Goal: Task Accomplishment & Management: Manage account settings

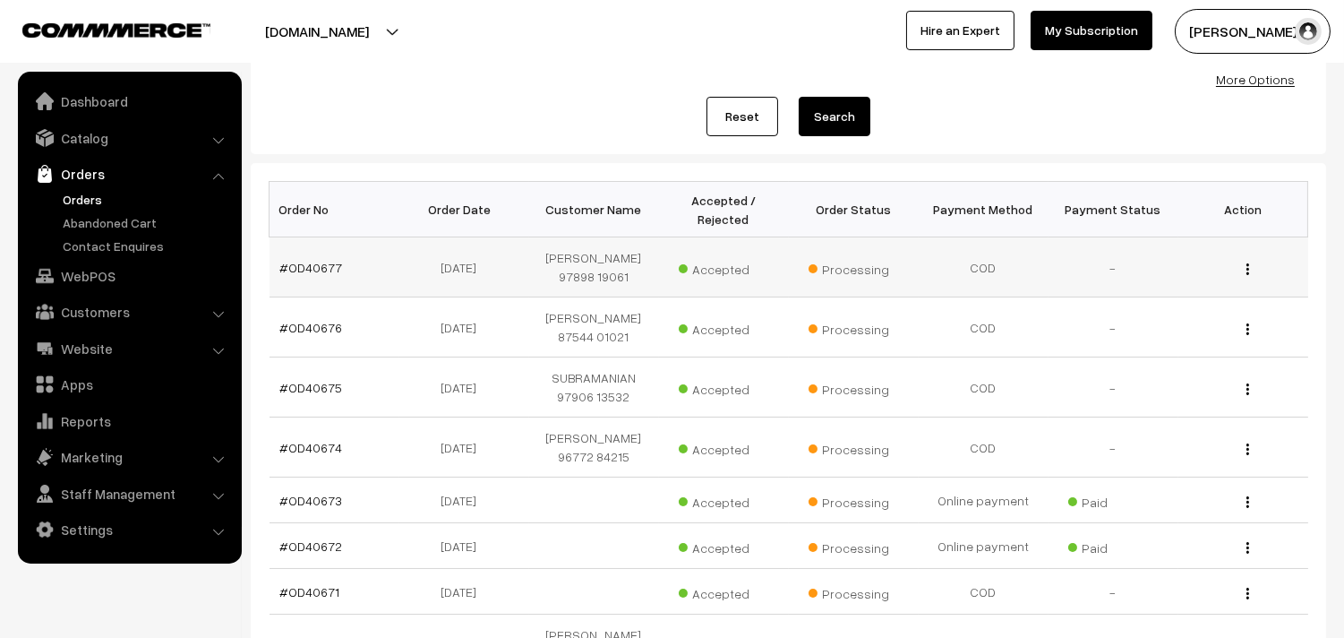
scroll to position [298, 0]
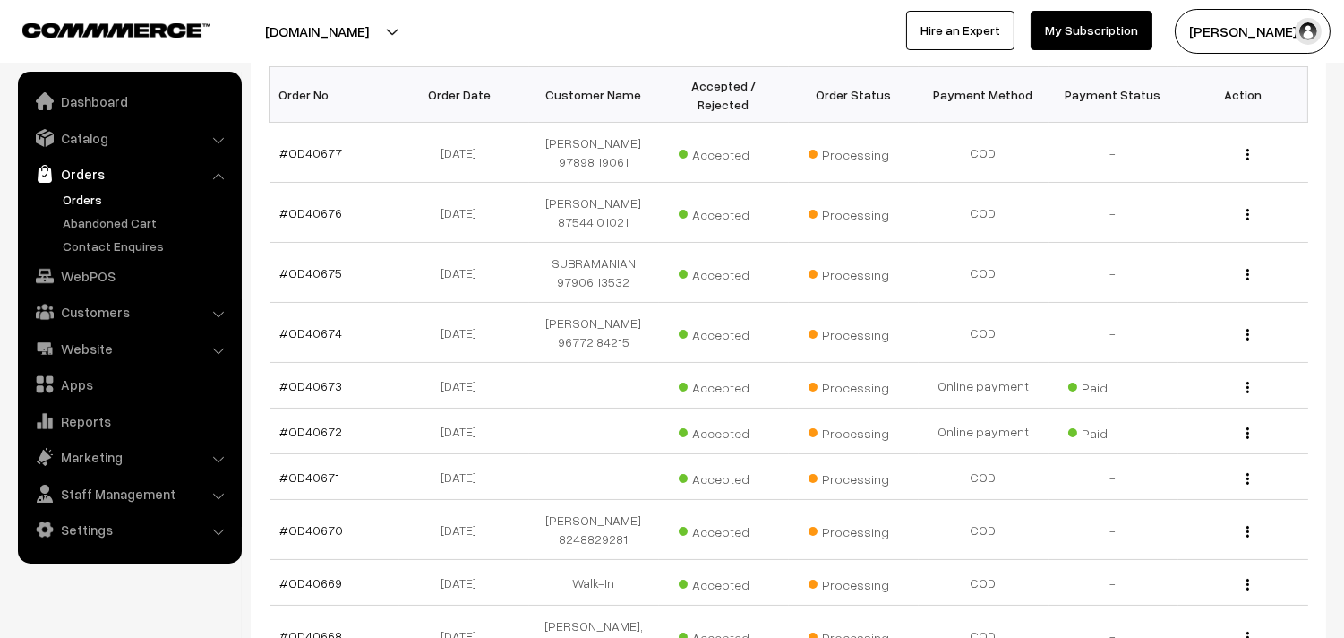
click at [85, 185] on link "Orders" at bounding box center [128, 174] width 213 height 32
click at [85, 200] on link "Orders" at bounding box center [146, 199] width 177 height 19
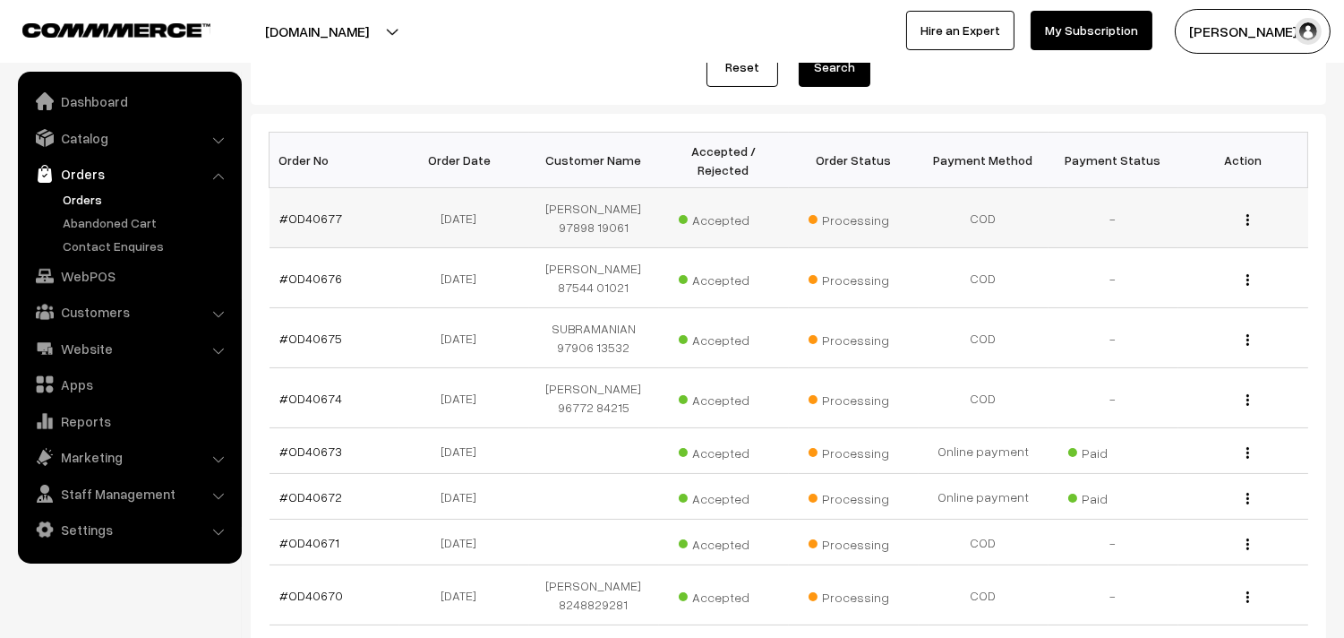
scroll to position [111, 0]
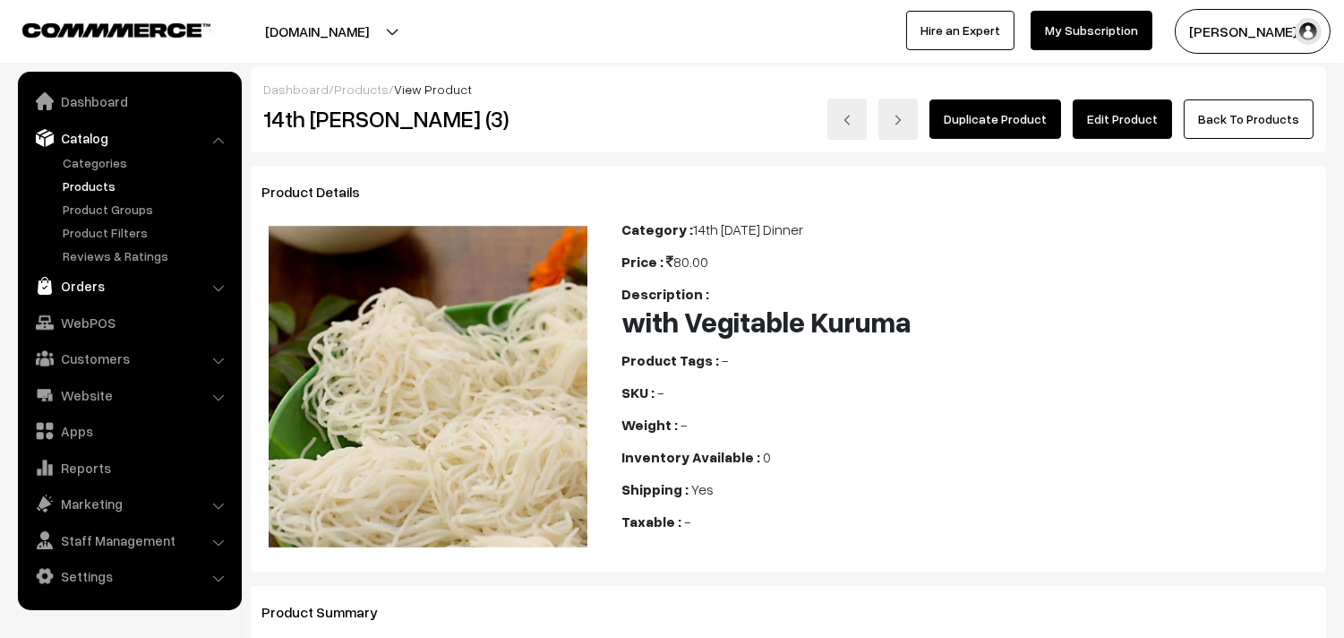
click at [99, 272] on link "Orders" at bounding box center [128, 286] width 213 height 32
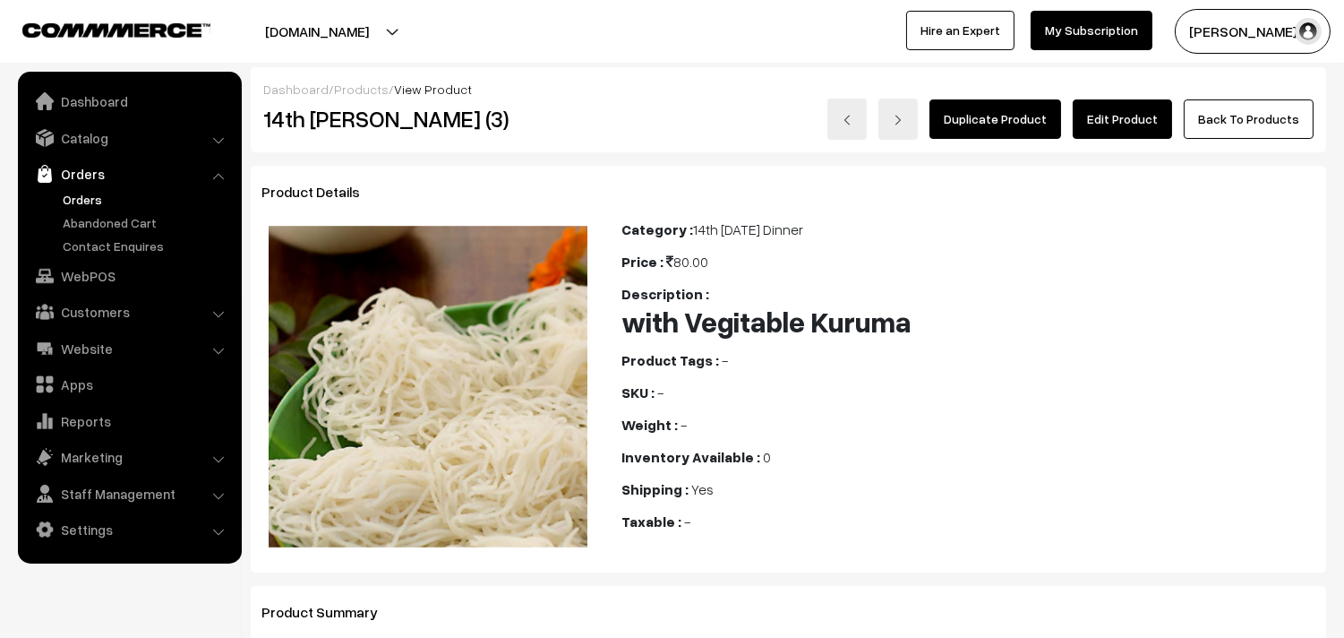
click at [91, 206] on link "Orders" at bounding box center [146, 199] width 177 height 19
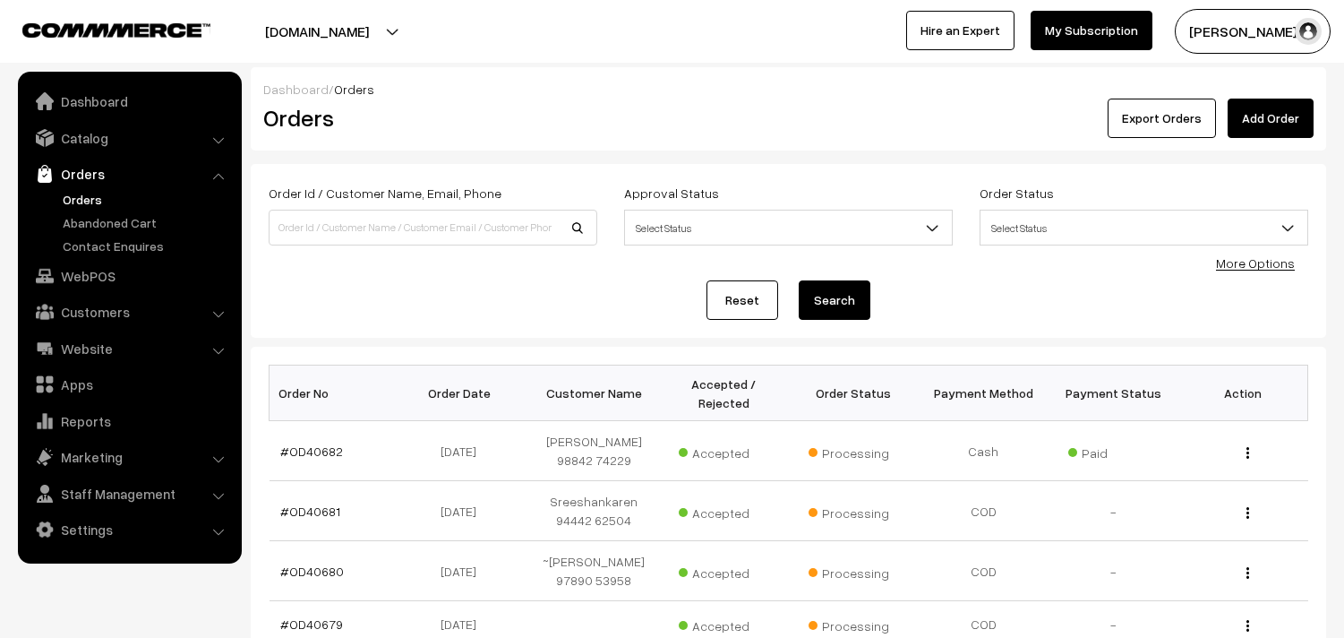
scroll to position [100, 0]
click at [70, 200] on link "Orders" at bounding box center [146, 199] width 177 height 19
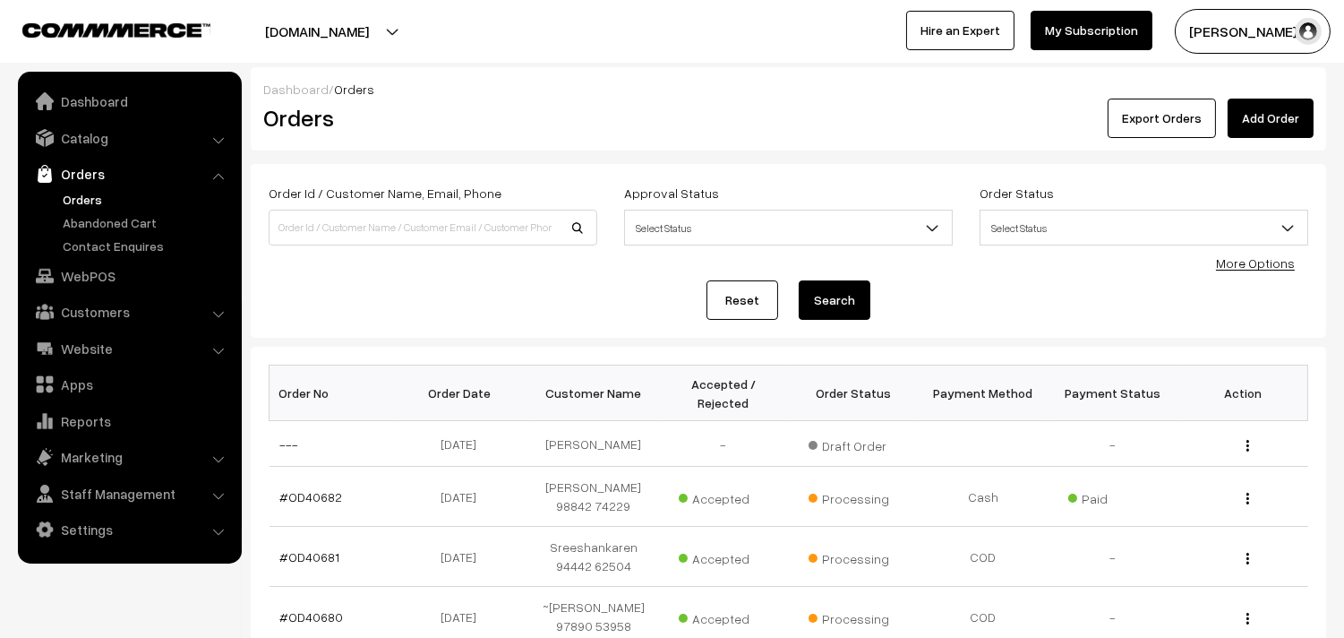
click at [82, 206] on link "Orders" at bounding box center [146, 199] width 177 height 19
click at [84, 198] on link "Orders" at bounding box center [146, 199] width 177 height 19
click at [92, 201] on link "Orders" at bounding box center [146, 199] width 177 height 19
click at [92, 192] on link "Orders" at bounding box center [146, 199] width 177 height 19
click at [86, 197] on link "Orders" at bounding box center [146, 199] width 177 height 19
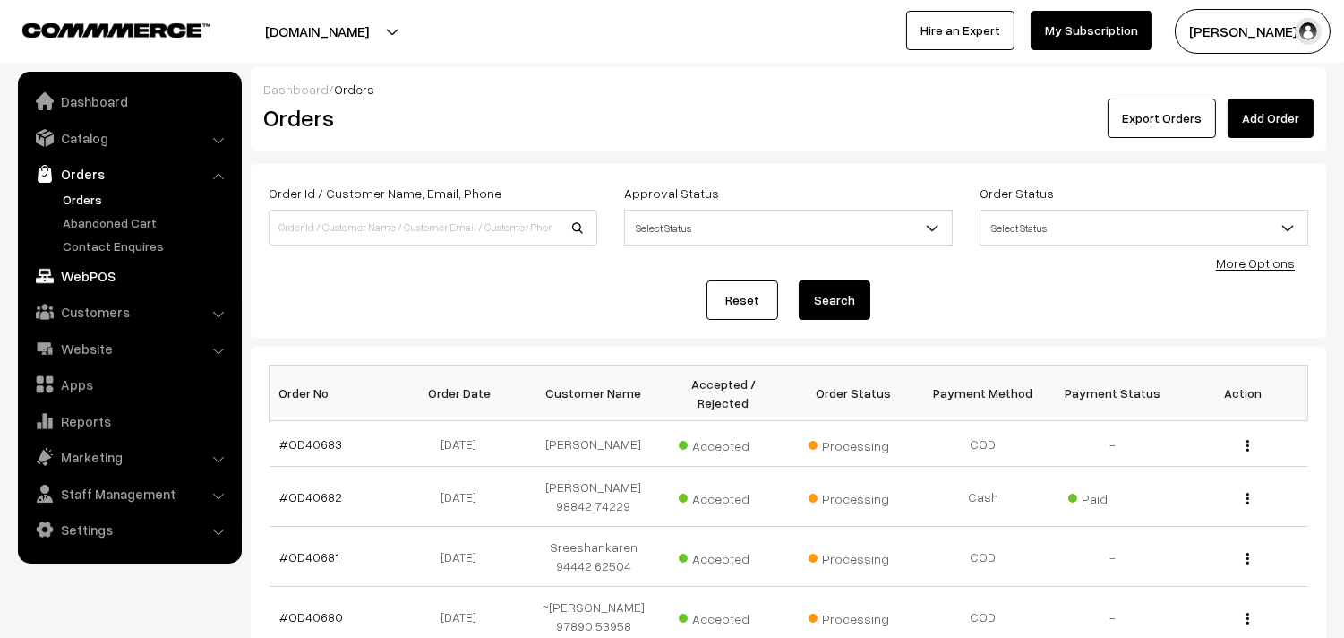
click at [82, 282] on link "WebPOS" at bounding box center [128, 276] width 213 height 32
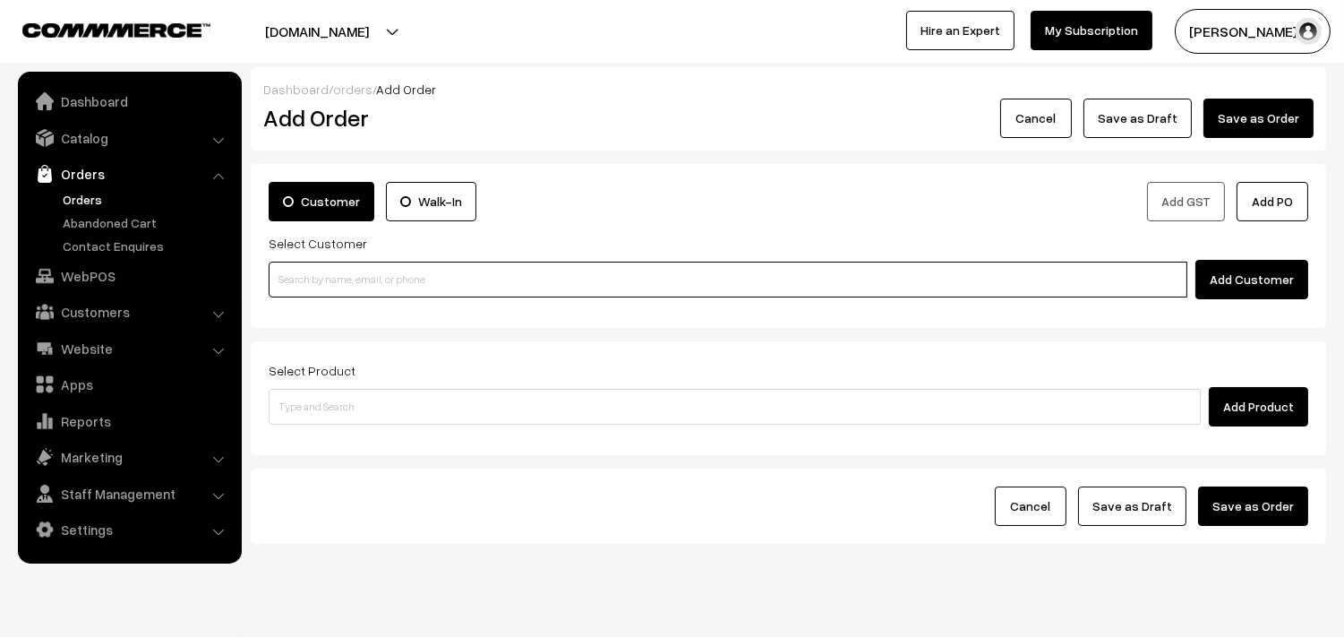
click at [361, 288] on input at bounding box center [728, 280] width 919 height 36
paste input "91760 29648"
click at [307, 267] on input "91760 29648" at bounding box center [728, 280] width 919 height 36
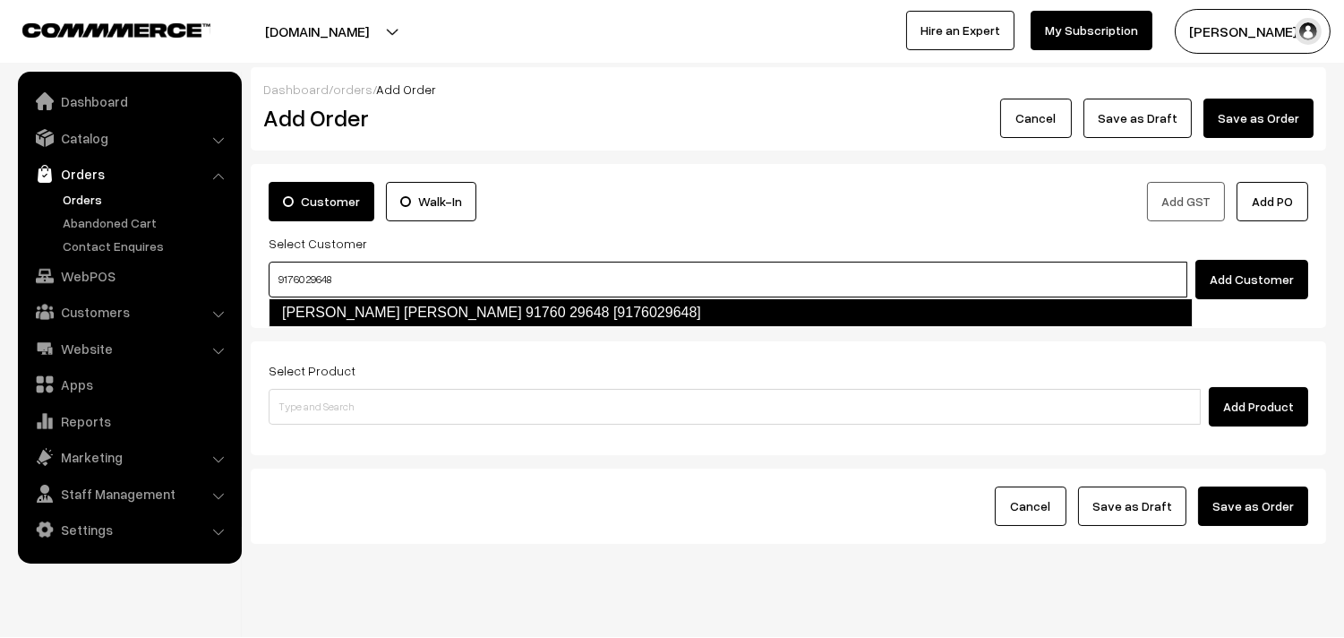
click at [431, 308] on link "Nirmala Ananth Kumar 91760 29648 [9176029648]" at bounding box center [731, 312] width 924 height 29
type input "91760 29648"
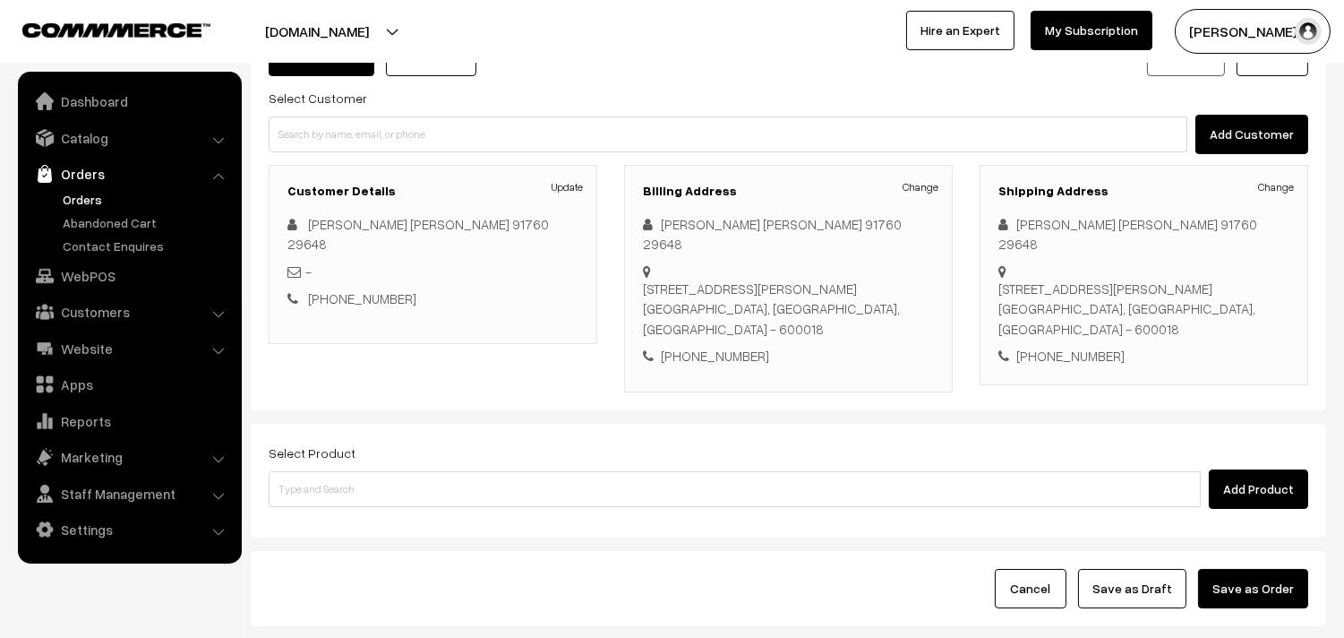
scroll to position [264, 0]
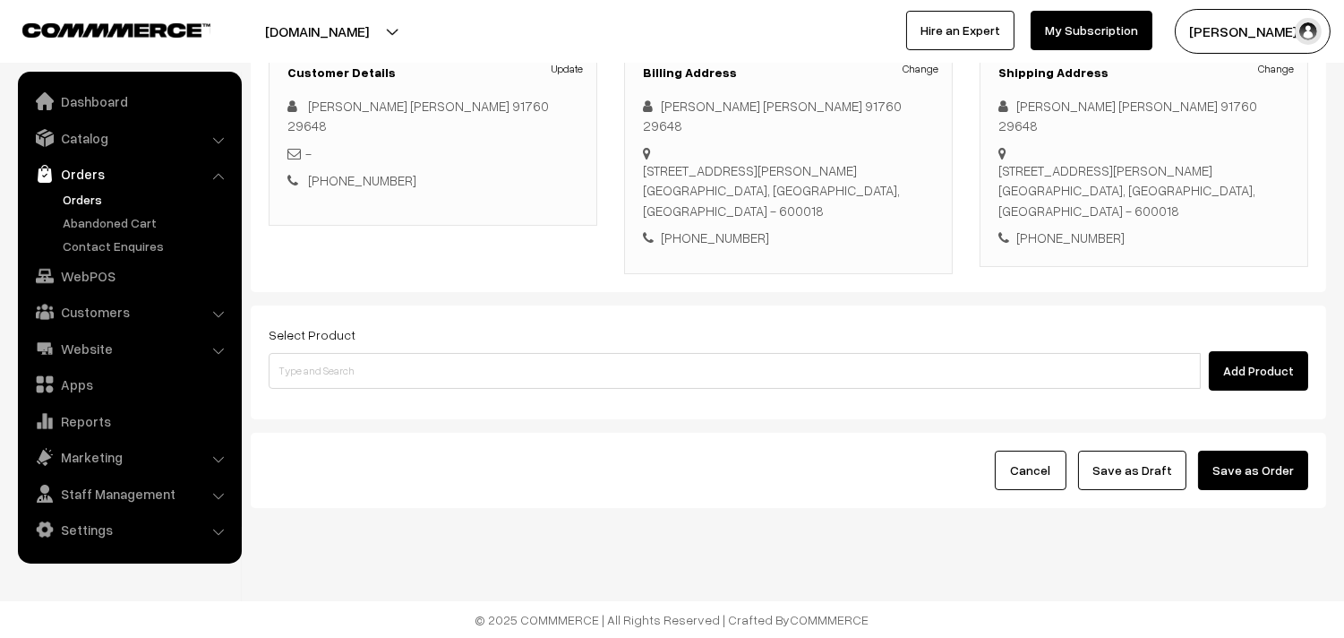
click at [342, 349] on div "Select Product Add Product" at bounding box center [789, 356] width 1040 height 67
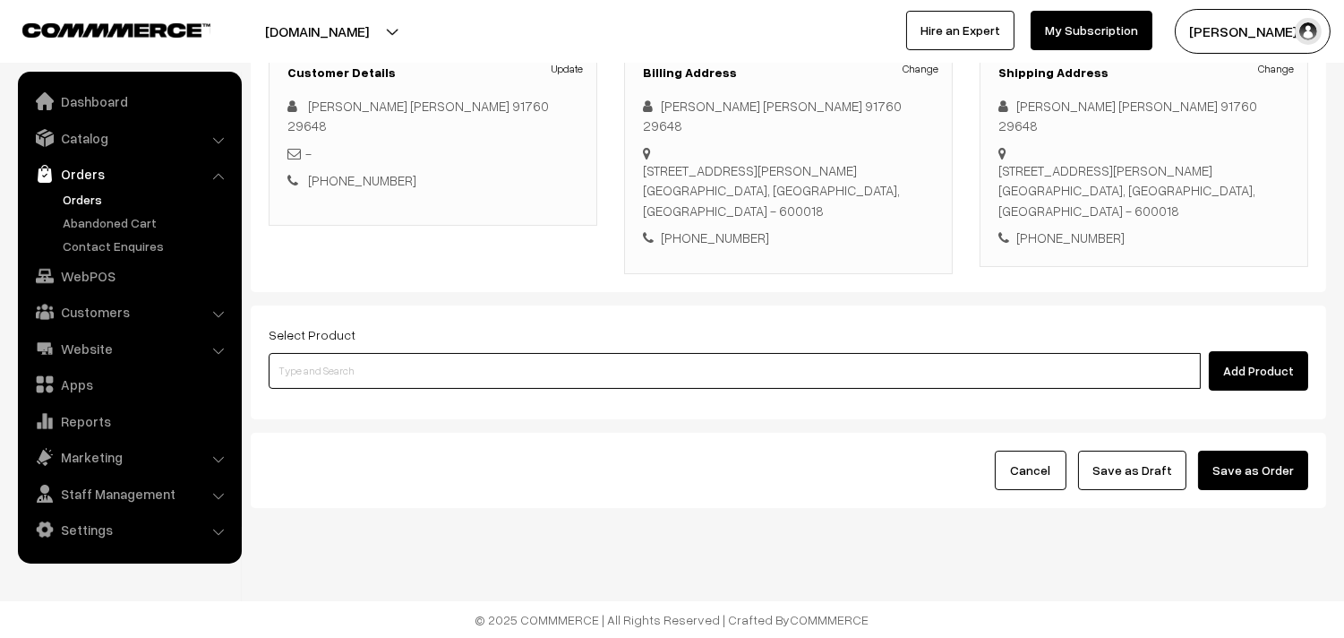
click at [345, 365] on input at bounding box center [735, 371] width 932 height 36
type input "ponn"
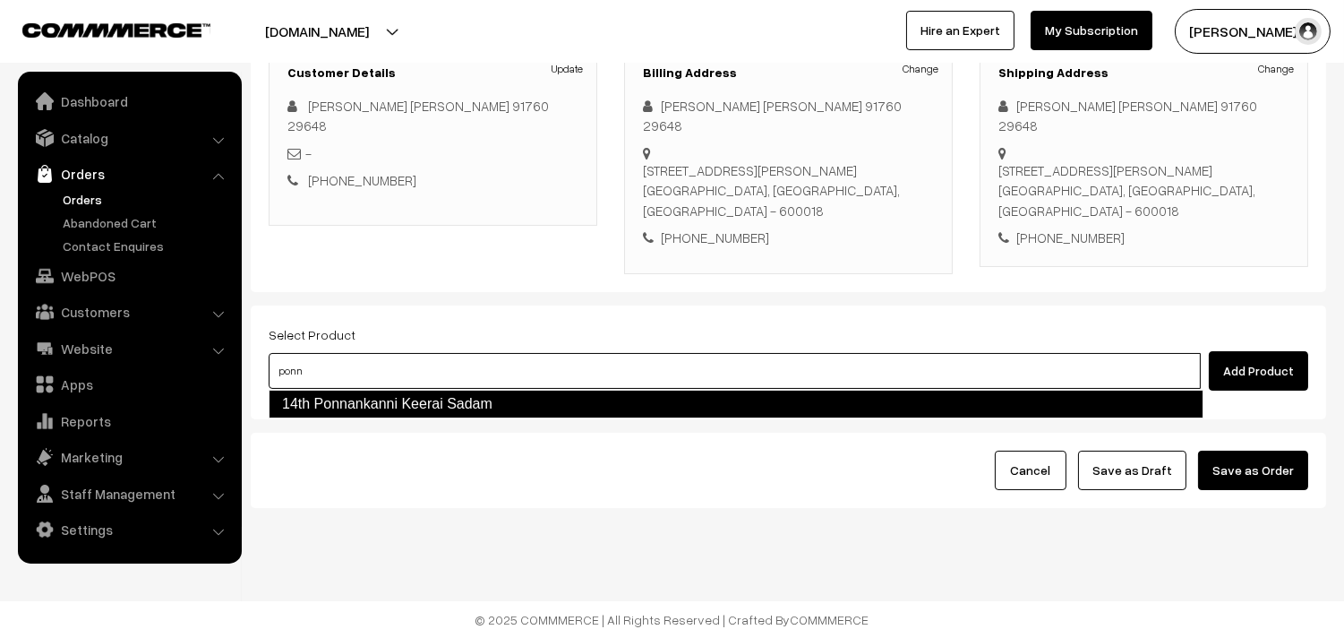
click at [336, 410] on link "14th Ponnankanni Keerai Sadam" at bounding box center [736, 404] width 935 height 29
click at [328, 371] on input at bounding box center [735, 371] width 932 height 36
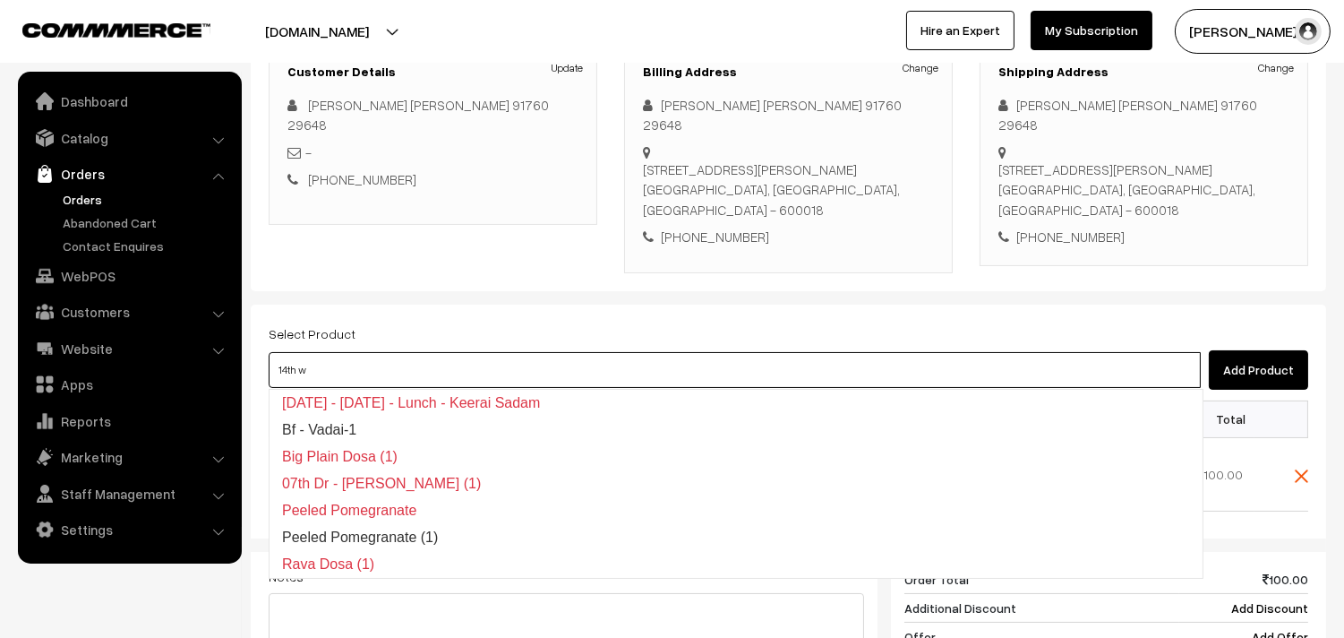
type input "14th wi"
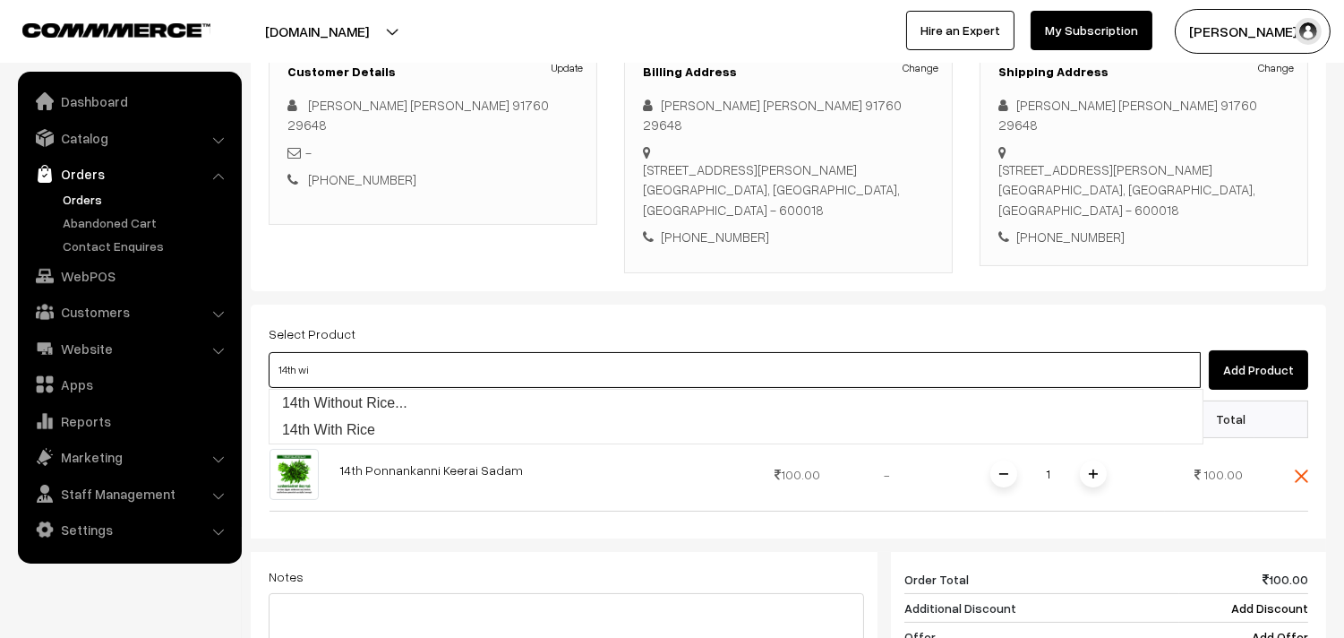
click at [328, 400] on link "14th Without Rice..." at bounding box center [736, 403] width 933 height 27
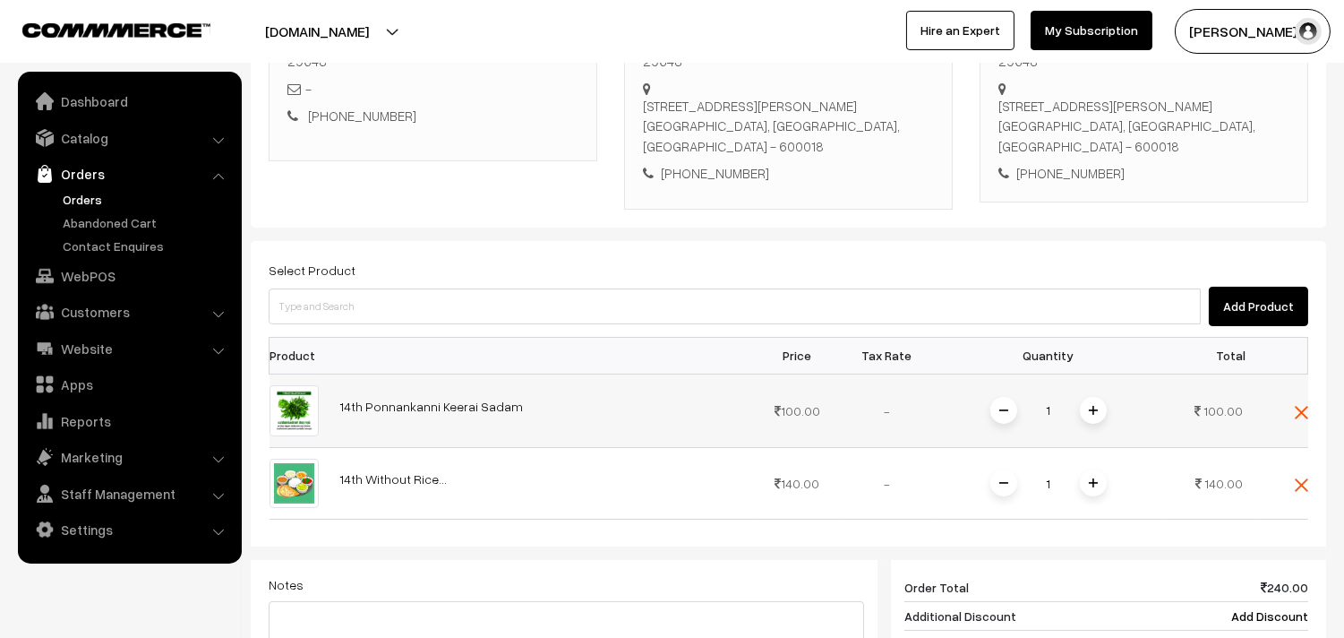
scroll to position [663, 0]
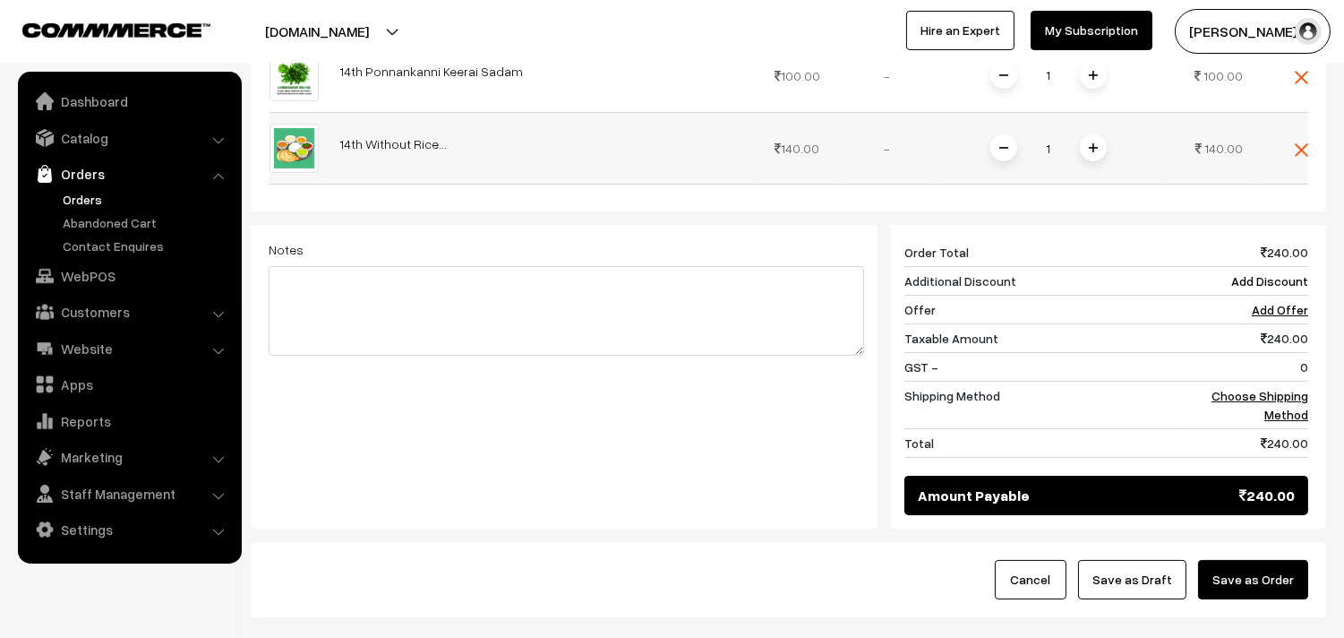
click at [1087, 153] on span at bounding box center [1093, 147] width 27 height 27
click at [1266, 399] on link "Choose Shipping Method" at bounding box center [1260, 405] width 97 height 34
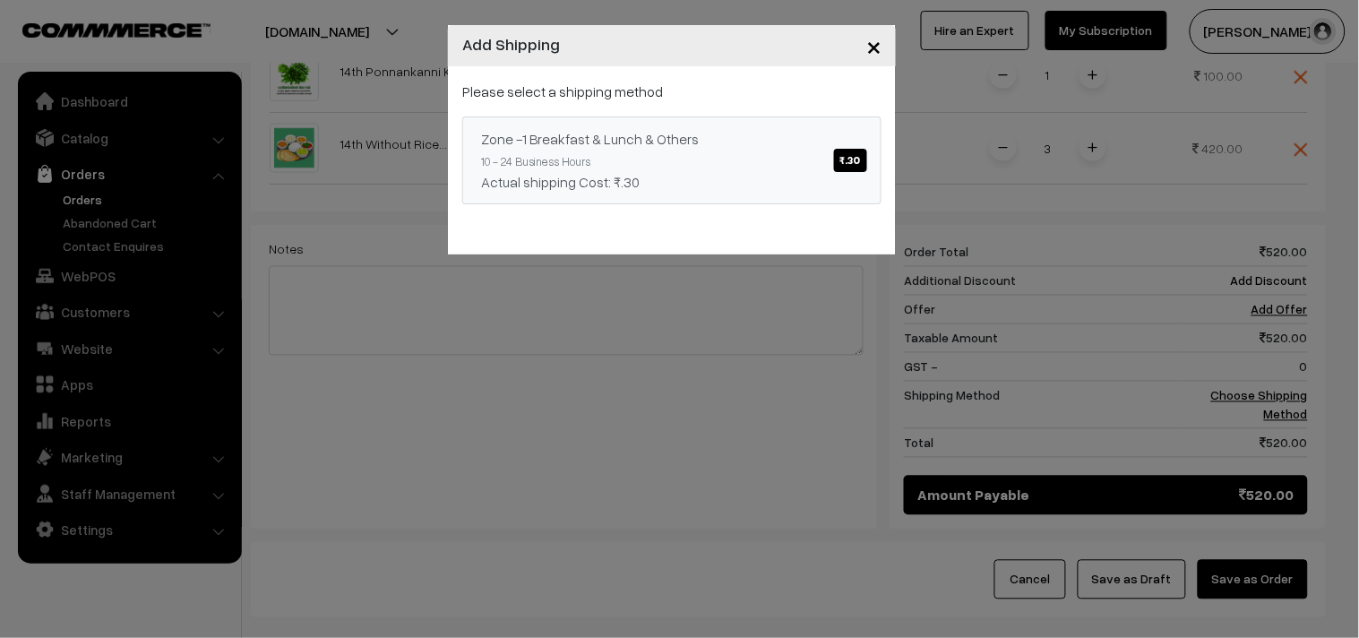
click at [849, 144] on div "Zone -1 Breakfast & Lunch & Others ₹.30" at bounding box center [672, 138] width 382 height 21
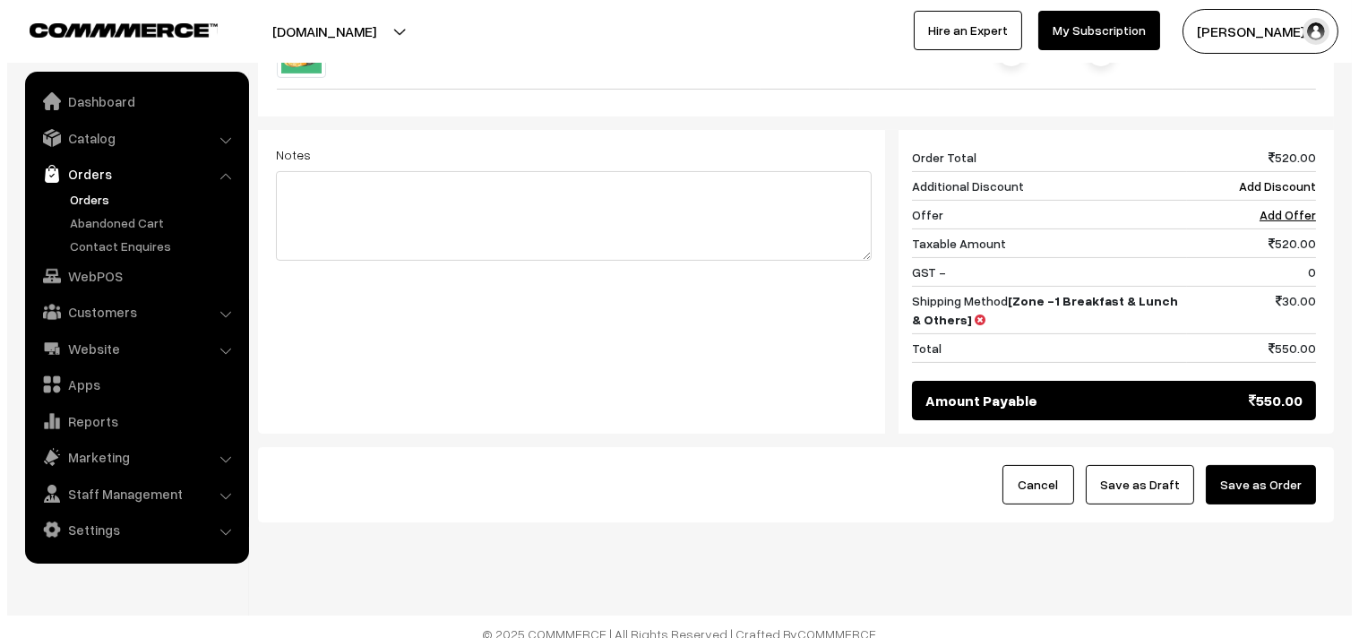
scroll to position [762, 0]
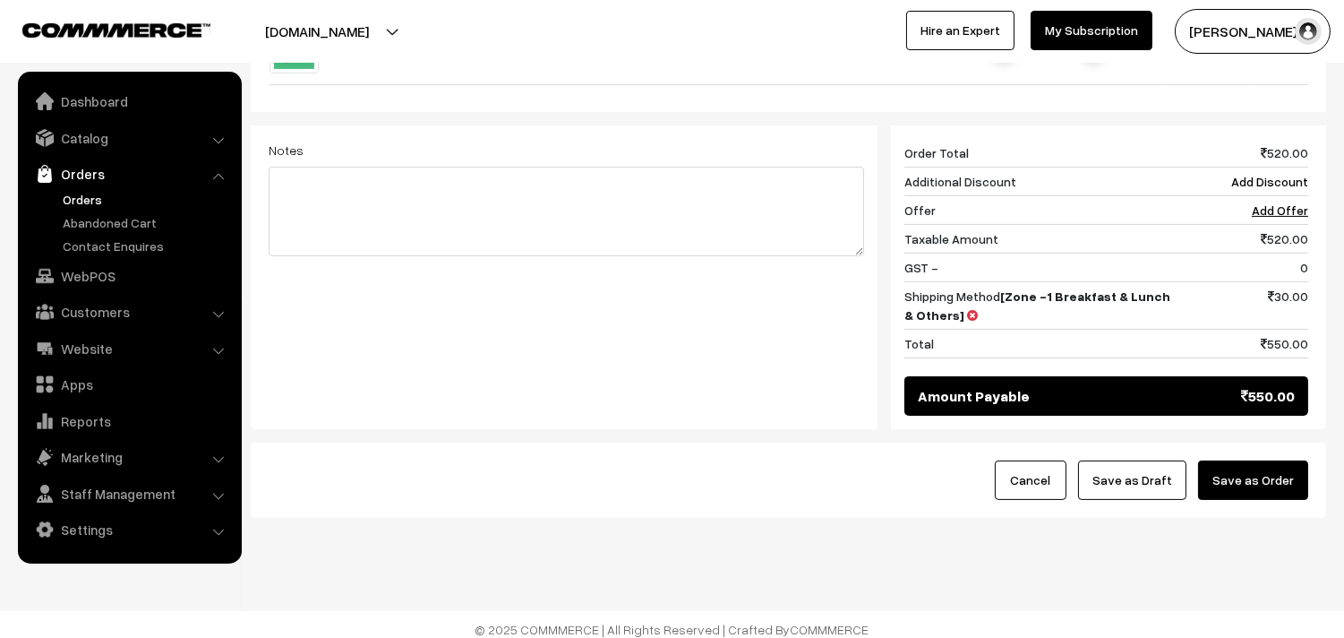
click at [1255, 484] on button "Save as Order" at bounding box center [1253, 479] width 110 height 39
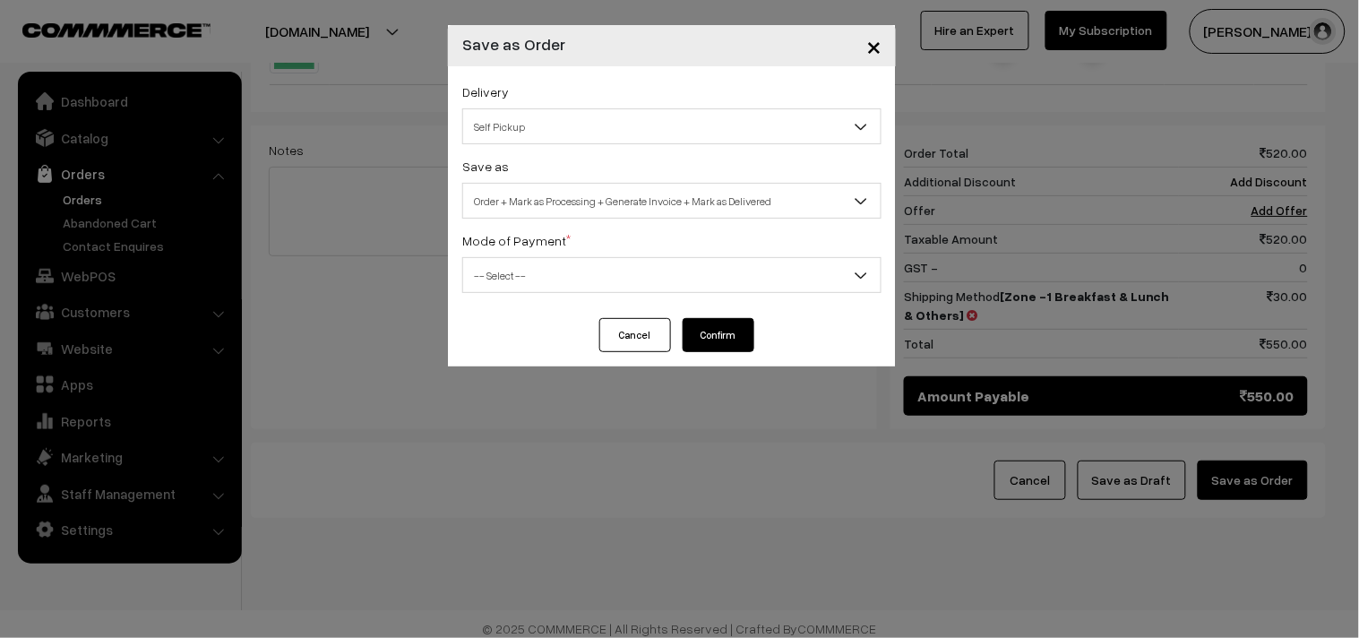
click at [540, 125] on span "Self Pickup" at bounding box center [671, 126] width 417 height 31
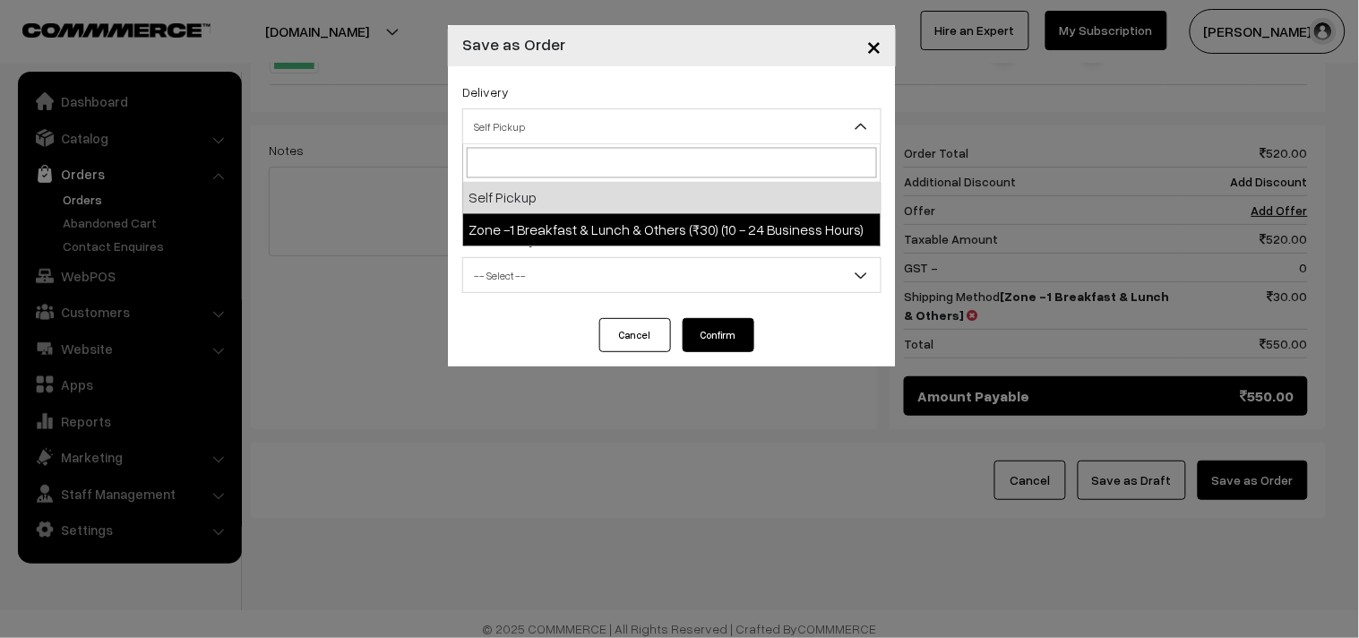
select select "ZON1"
select select "3"
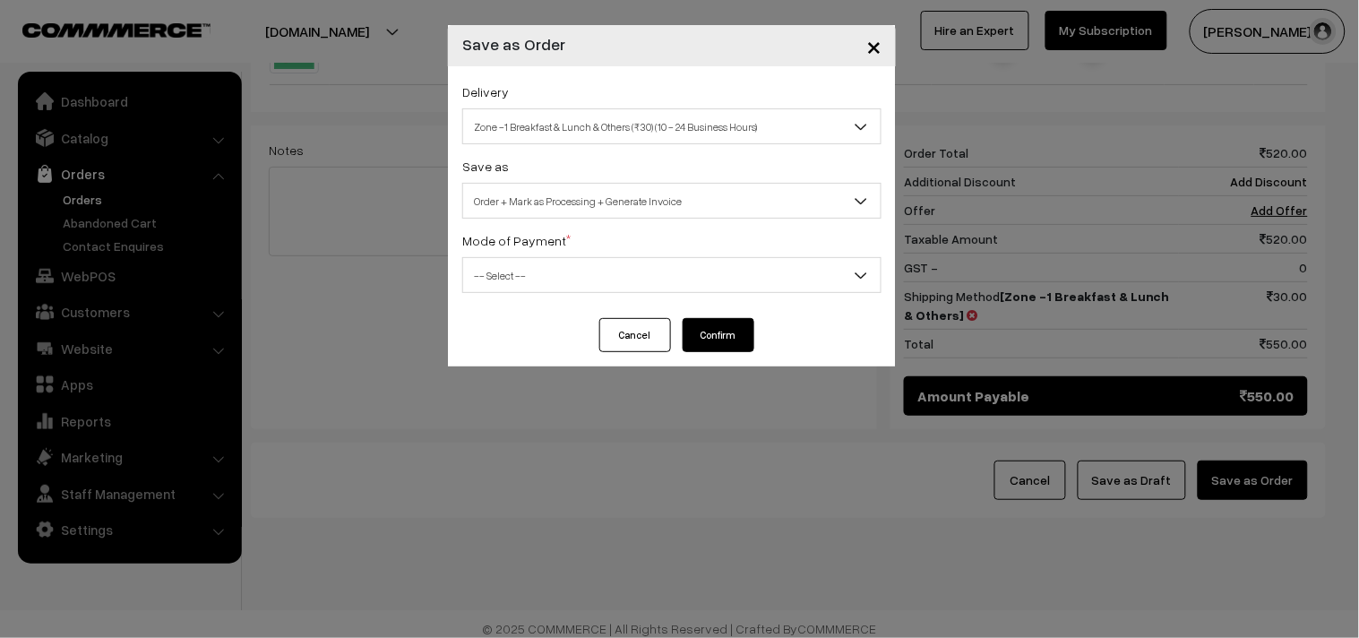
click at [556, 198] on span "Order + Mark as Processing + Generate Invoice" at bounding box center [671, 200] width 417 height 31
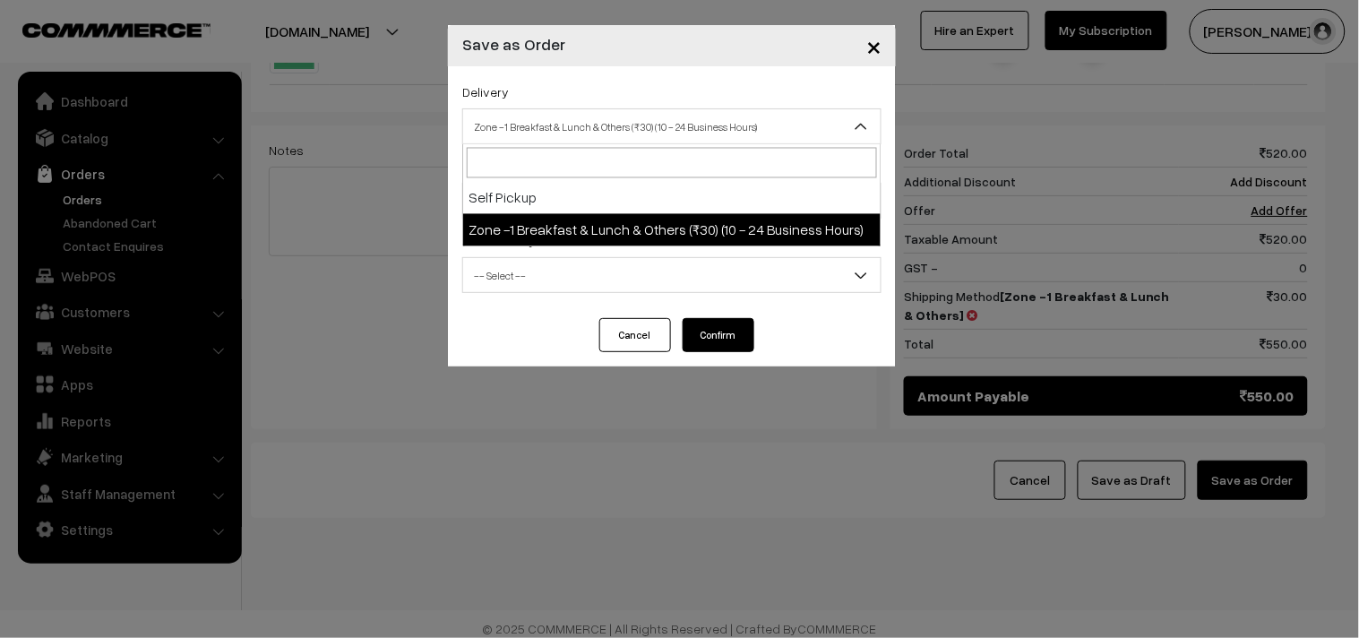
click at [554, 114] on span "Zone -1 Breakfast & Lunch & Others (₹30) (10 - 24 Business Hours)" at bounding box center [671, 126] width 417 height 31
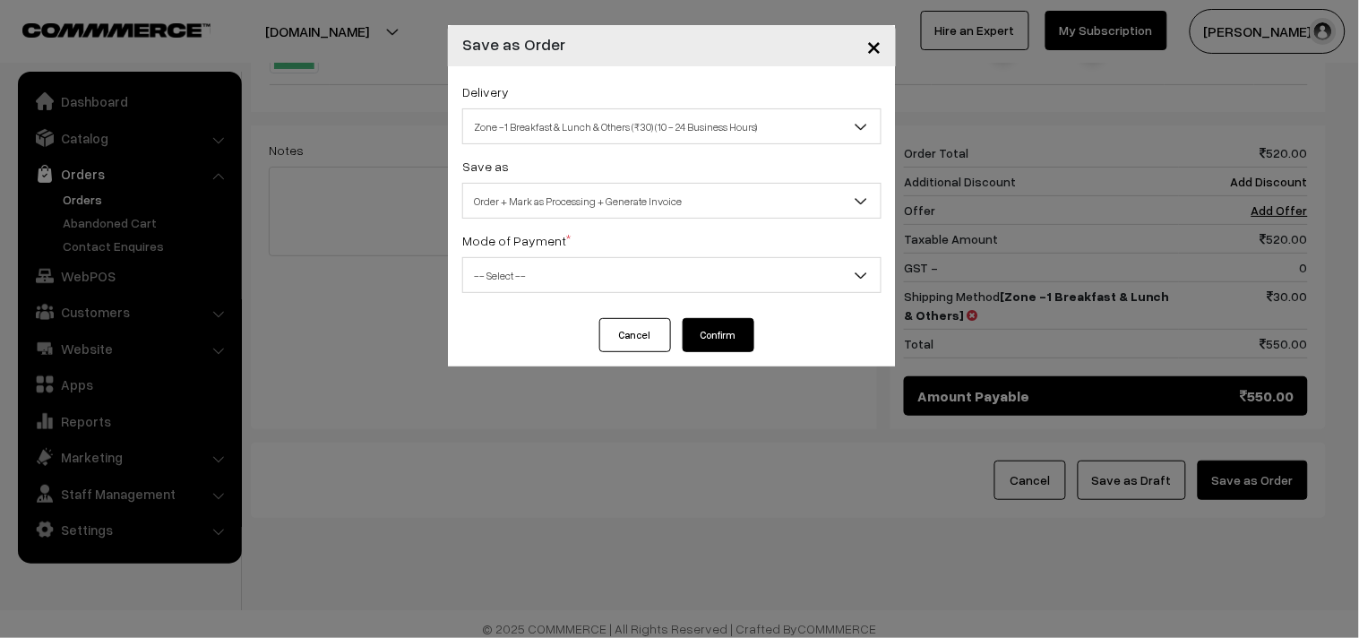
click at [558, 115] on span "Zone -1 Breakfast & Lunch & Others (₹30) (10 - 24 Business Hours)" at bounding box center [671, 126] width 417 height 31
click at [555, 195] on span "Order + Mark as Processing + Generate Invoice" at bounding box center [671, 200] width 417 height 31
click at [524, 279] on span "-- Select --" at bounding box center [671, 275] width 417 height 31
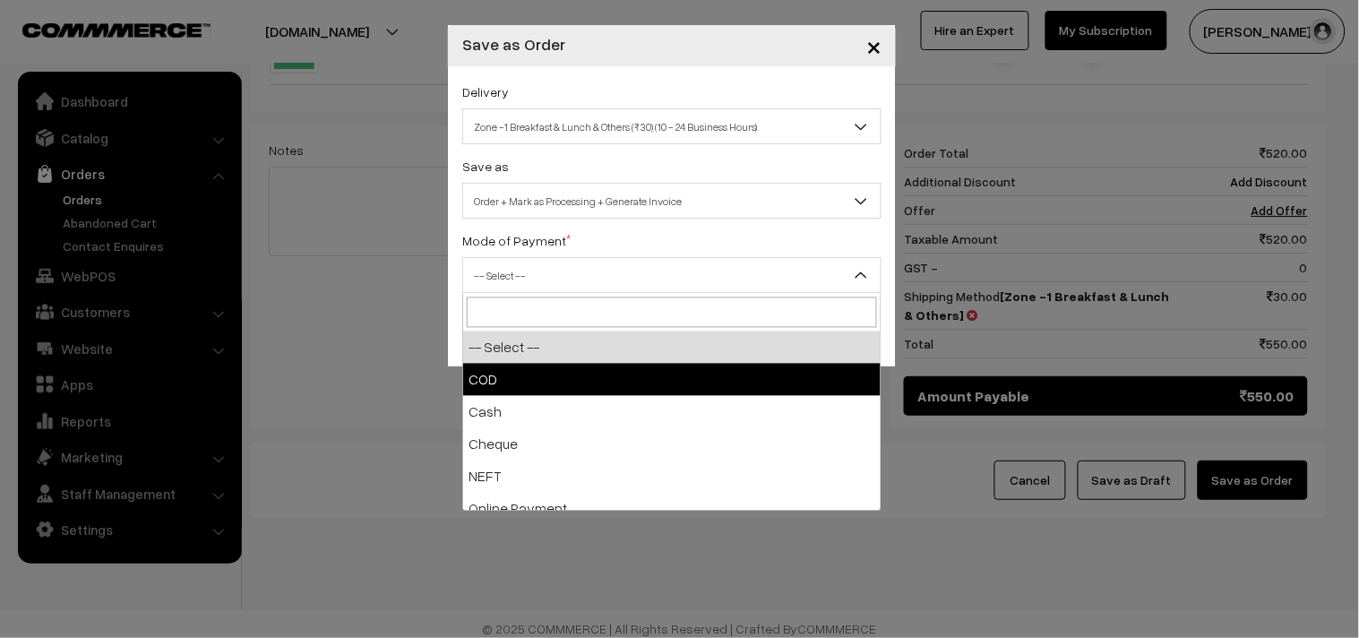
select select "1"
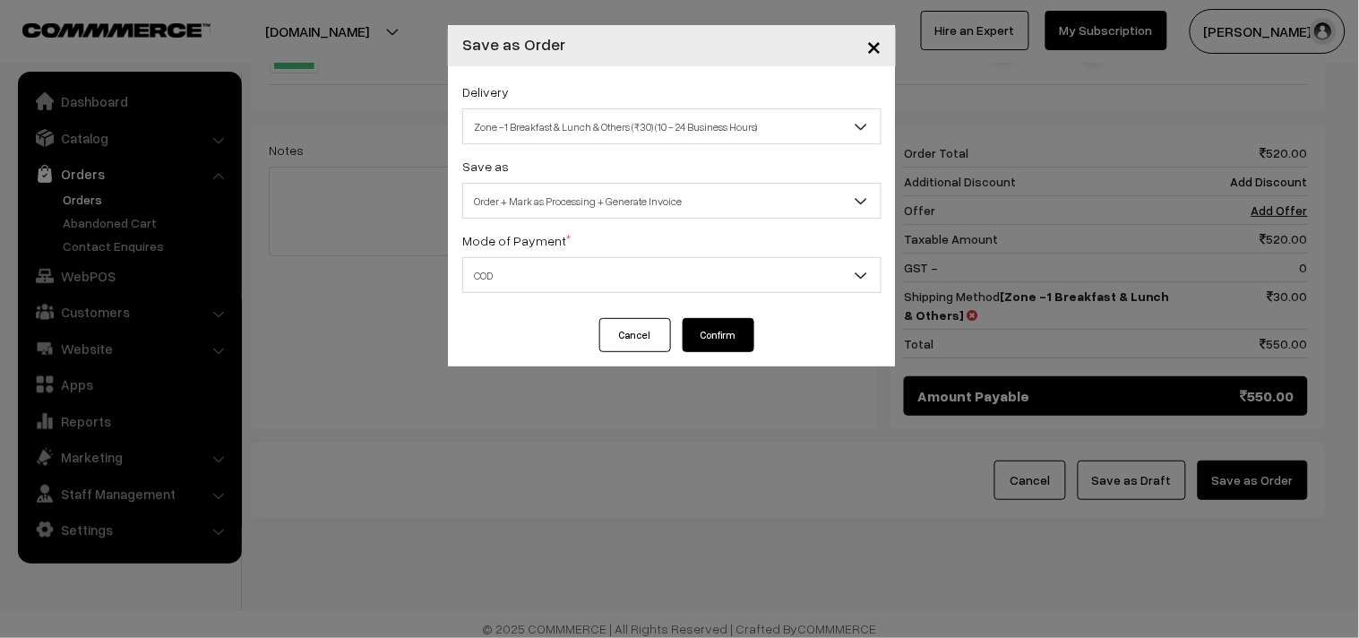
click at [696, 330] on button "Confirm" at bounding box center [719, 335] width 72 height 34
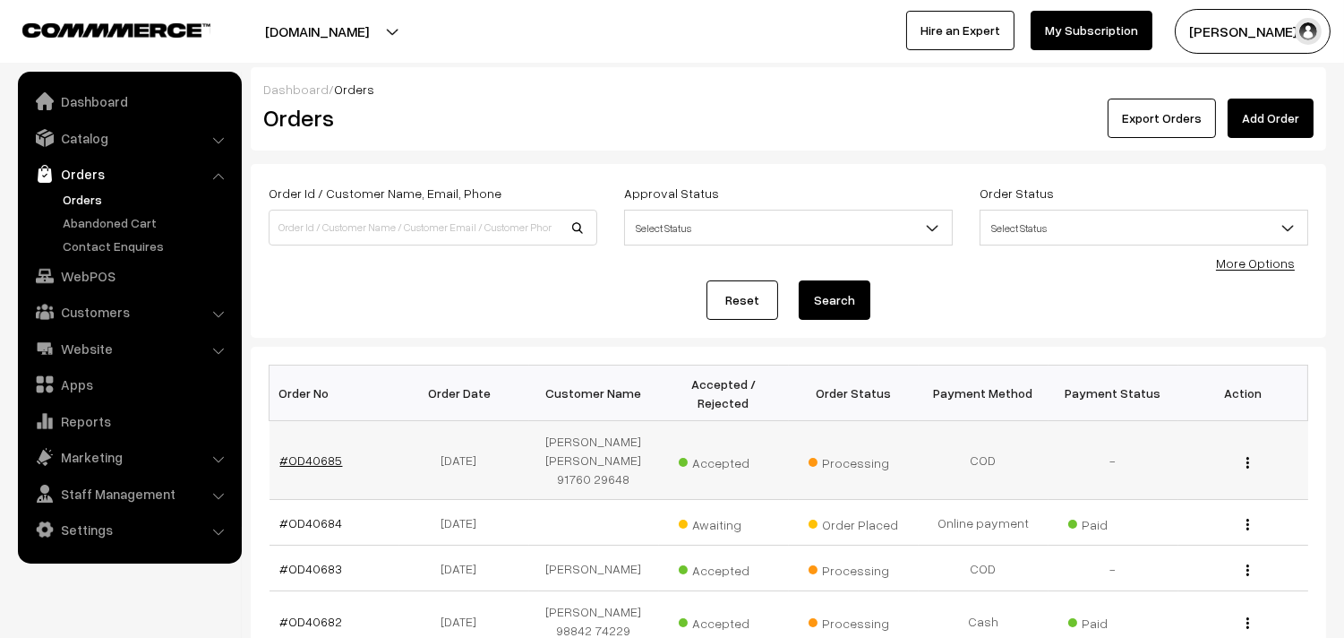
click at [315, 452] on link "#OD40685" at bounding box center [311, 459] width 63 height 15
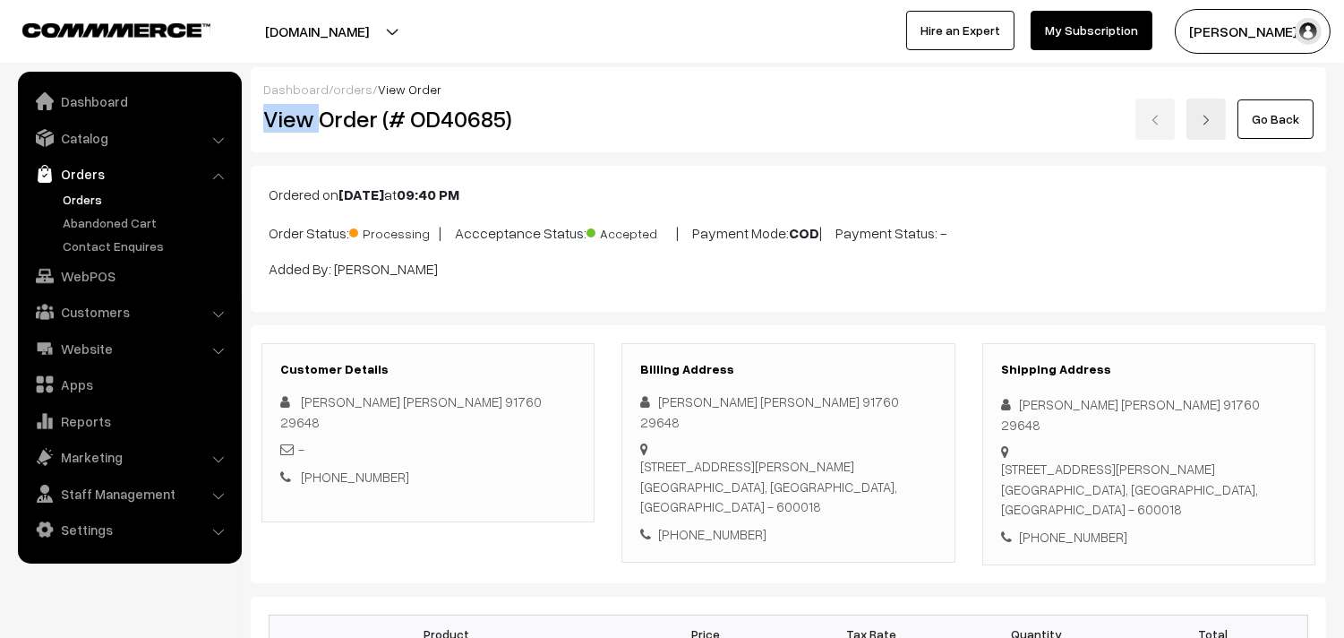
click at [583, 96] on div "Dashboard / orders / View Order View Order (# OD40685) Go Back" at bounding box center [789, 109] width 1076 height 85
click at [392, 138] on div "View Order (# OD40685)" at bounding box center [429, 119] width 359 height 41
drag, startPoint x: 316, startPoint y: 115, endPoint x: 522, endPoint y: 111, distance: 206.1
click at [522, 111] on h2 "View Order (# OD40685)" at bounding box center [429, 119] width 332 height 28
copy h2 "Order (# OD40685)"
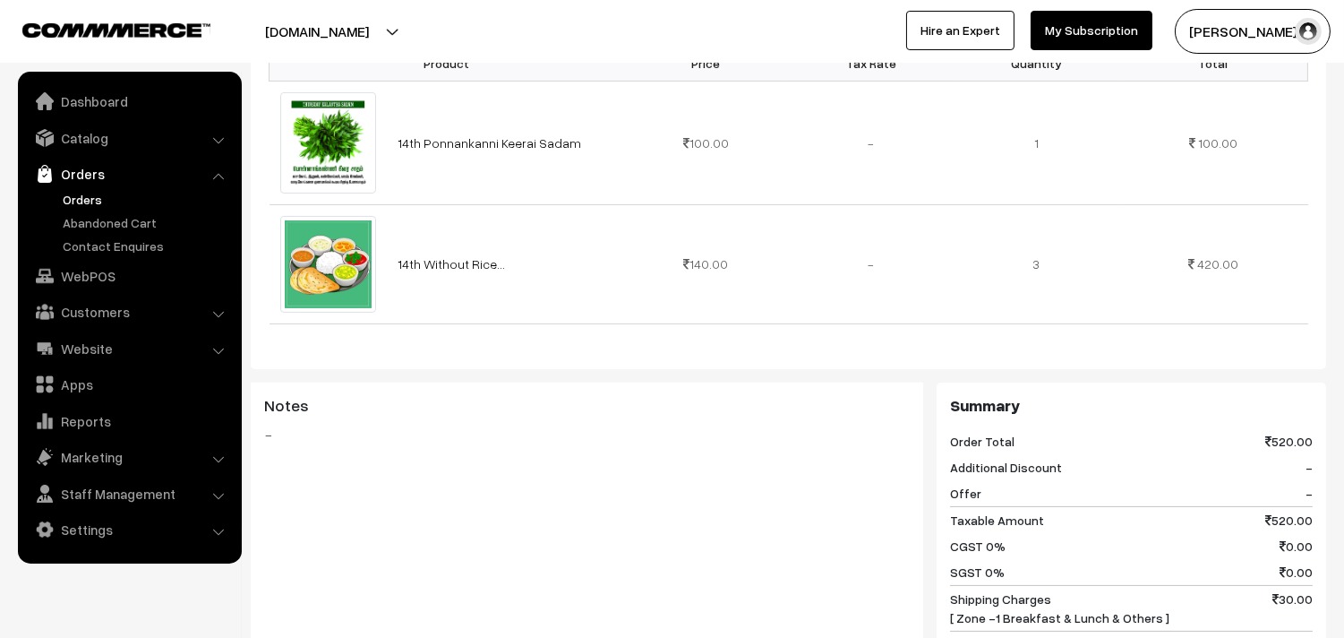
scroll to position [696, 0]
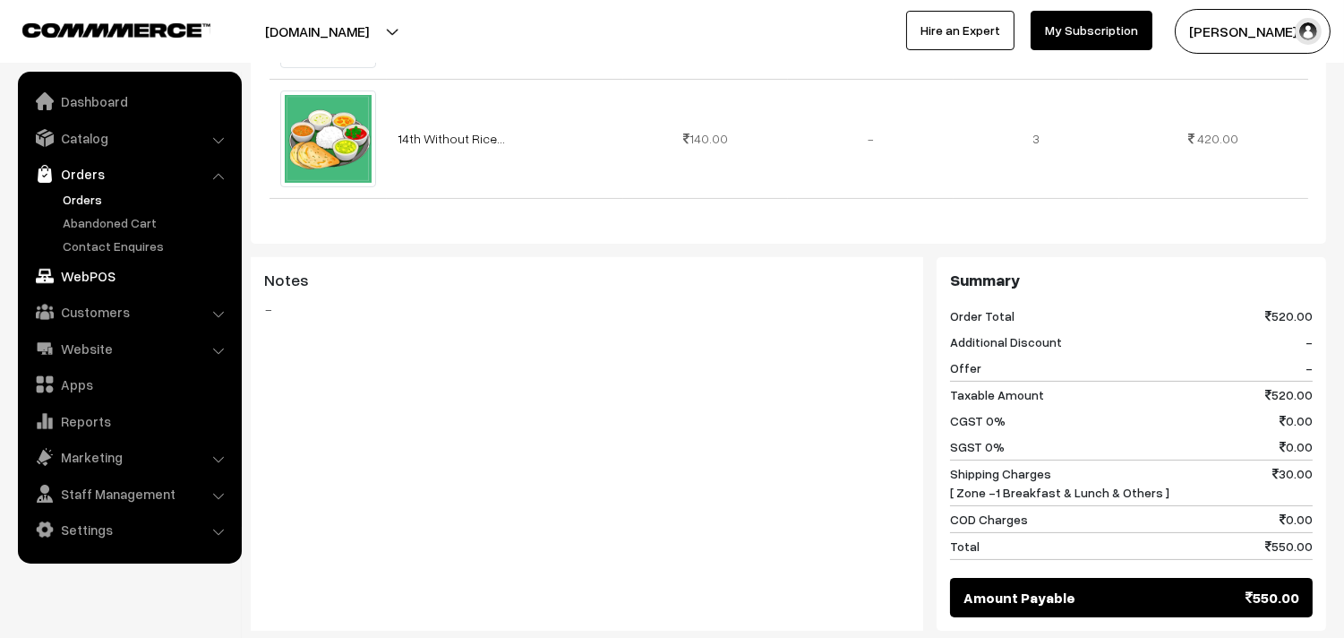
click at [108, 264] on link "WebPOS" at bounding box center [128, 276] width 213 height 32
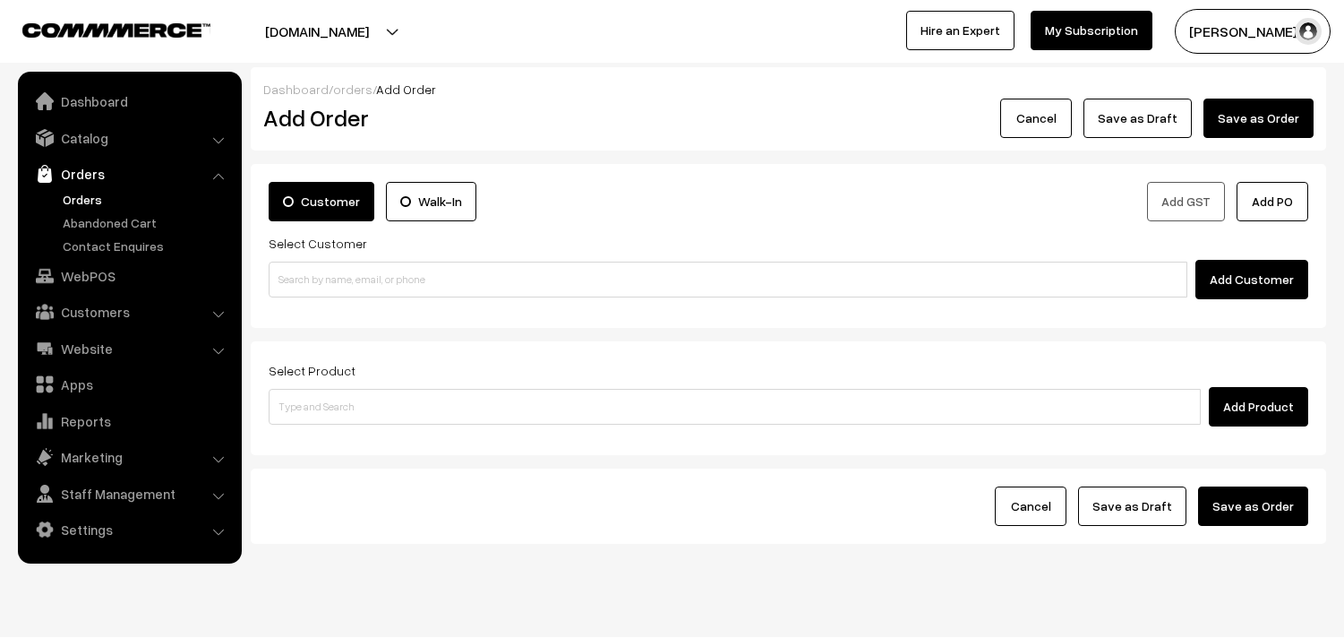
click at [348, 279] on input at bounding box center [728, 280] width 919 height 36
click at [320, 303] on link "Ravi 97910 18902 / [PHONE_NUMBER] [9791018902]" at bounding box center [731, 312] width 923 height 27
type input "[PHONE_NUMBER]"
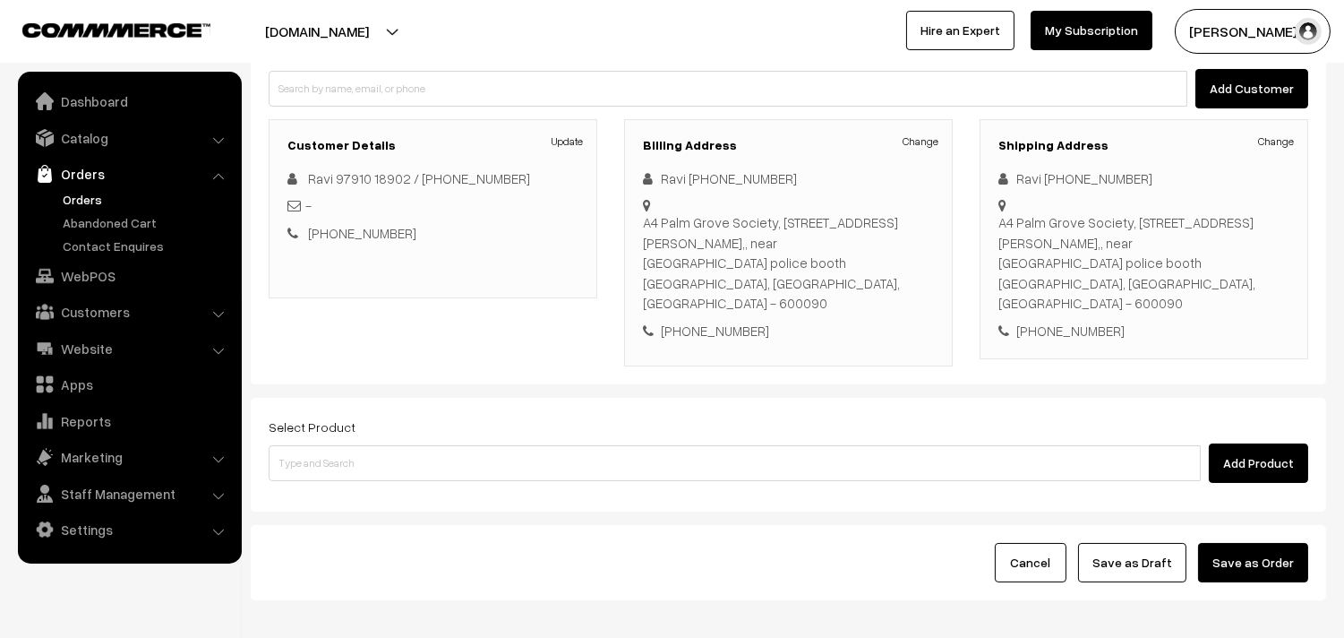
scroll to position [199, 0]
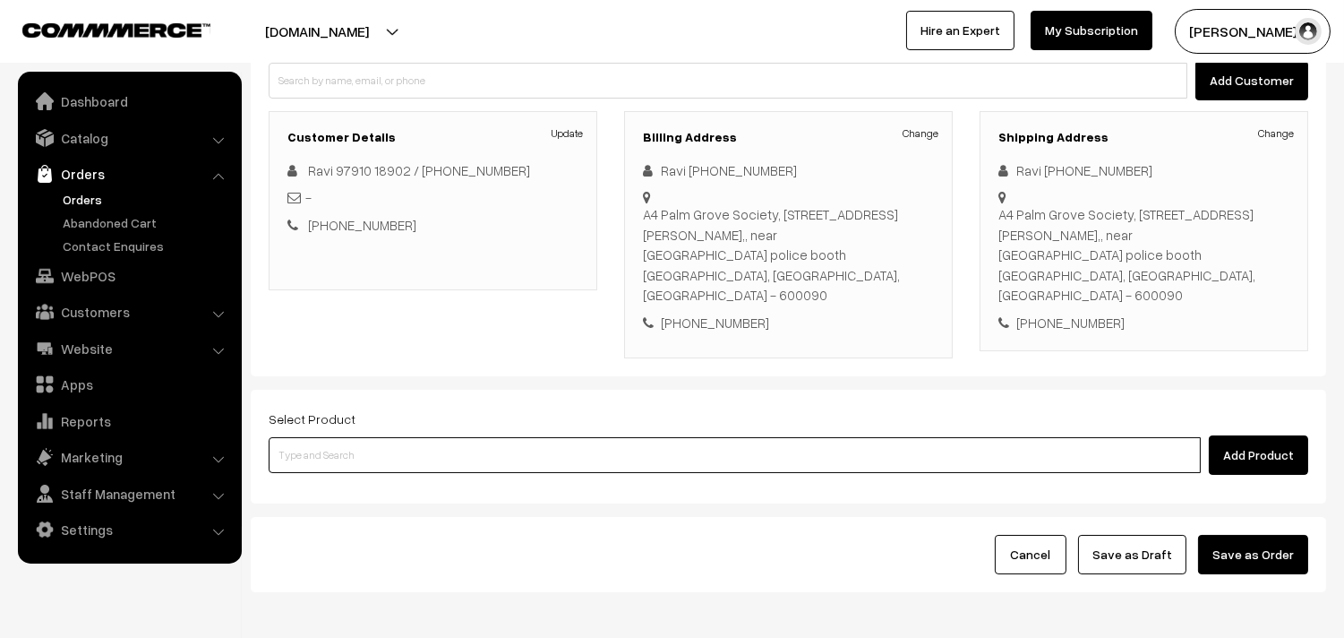
click at [367, 437] on input at bounding box center [735, 455] width 932 height 36
type input "uppu see"
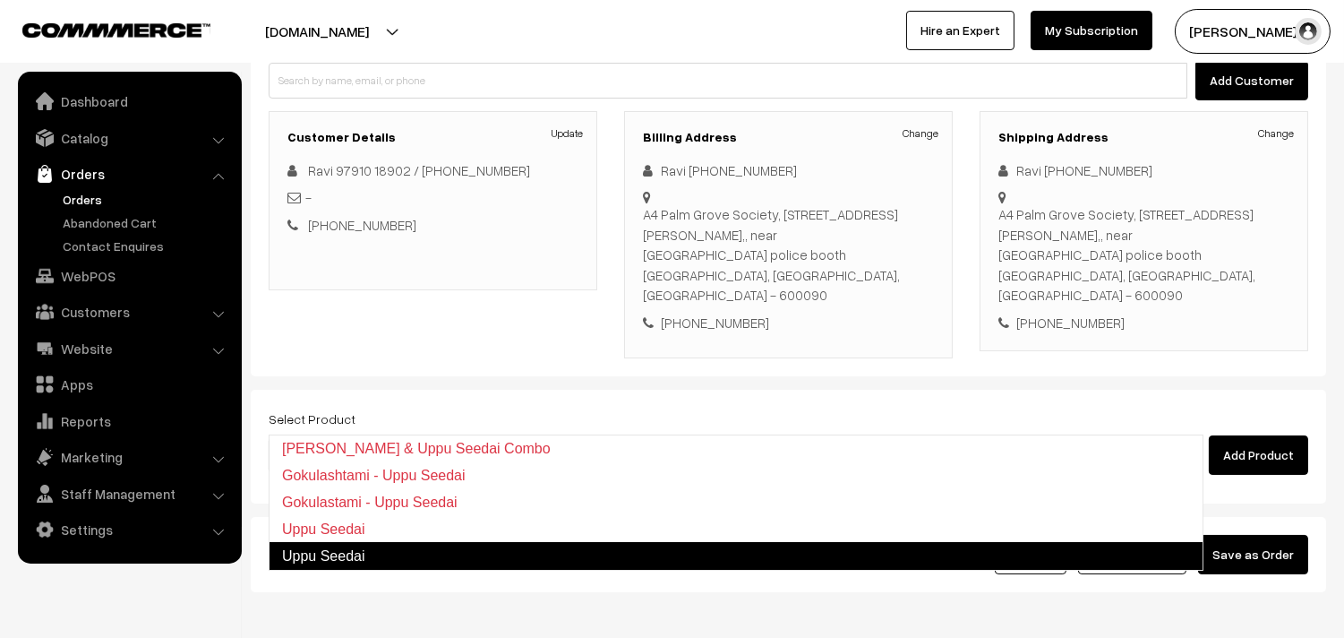
click at [334, 554] on link "Uppu Seedai" at bounding box center [736, 556] width 935 height 29
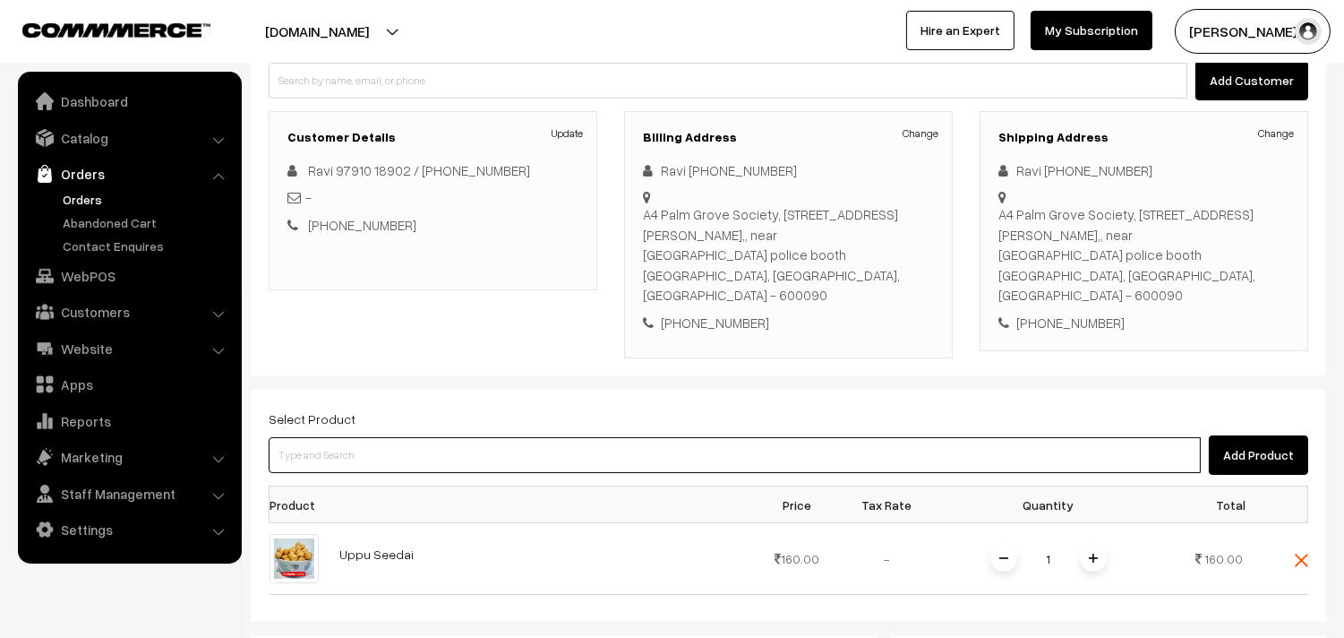
click at [348, 437] on input at bounding box center [735, 455] width 932 height 36
type input "[PERSON_NAME]"
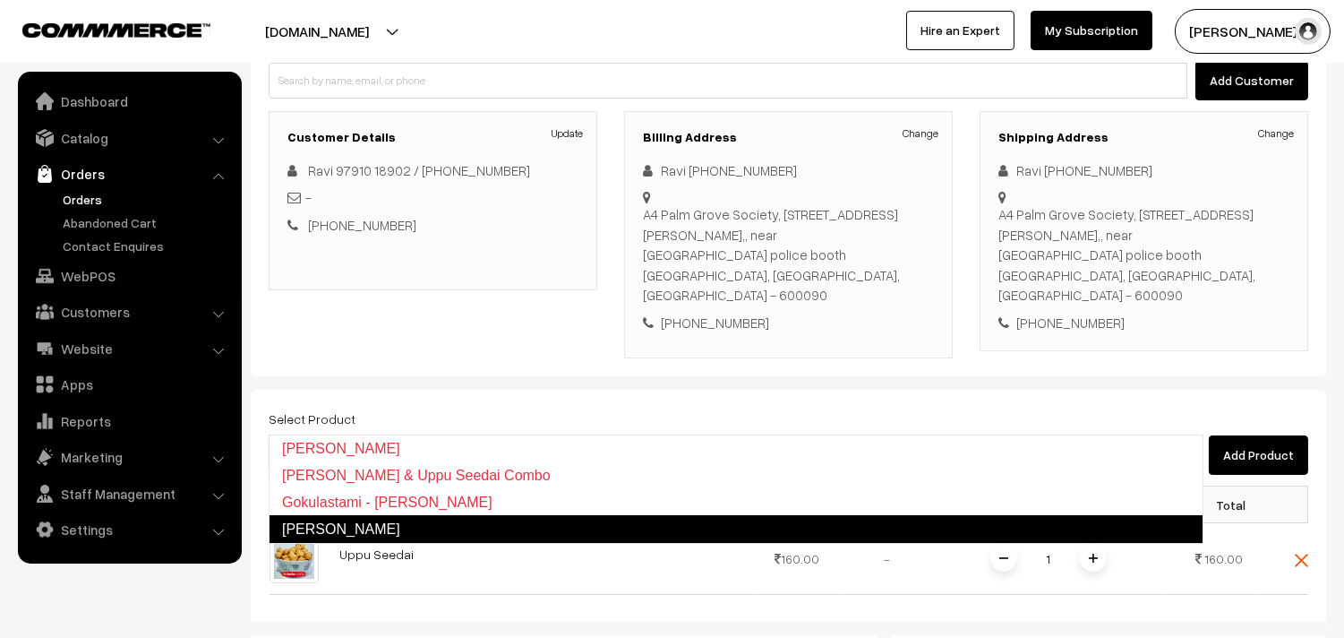
click at [338, 525] on link "[PERSON_NAME]" at bounding box center [736, 529] width 935 height 29
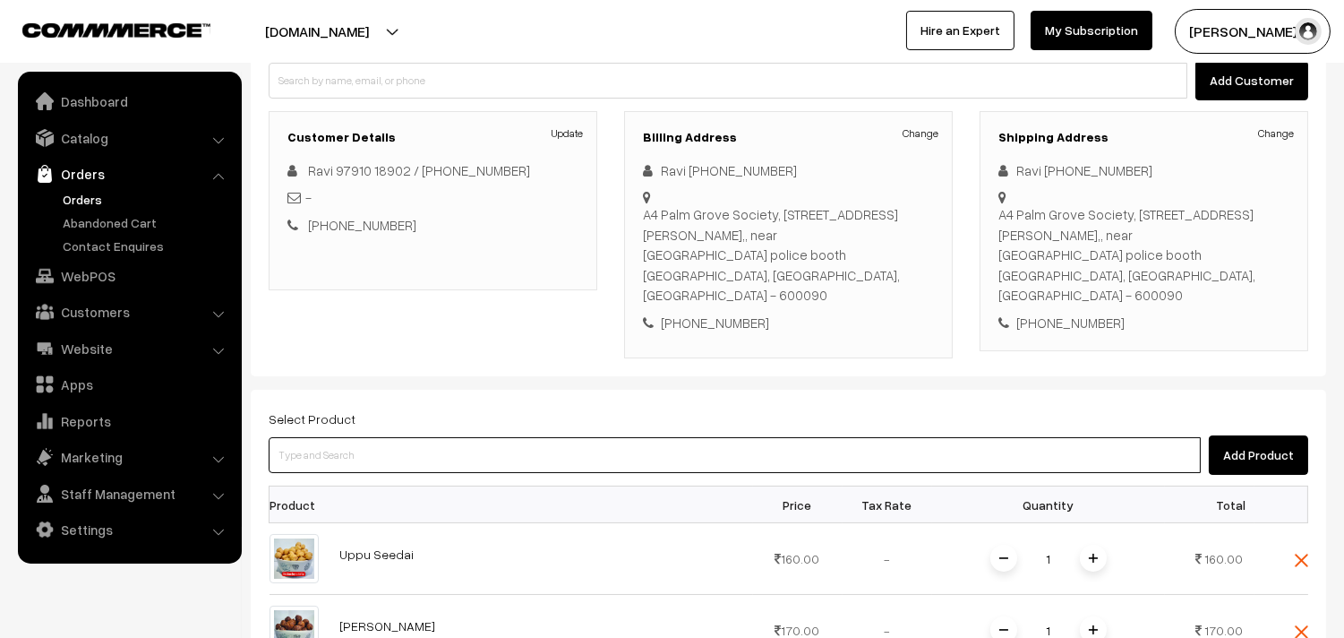
click at [344, 437] on input at bounding box center [735, 455] width 932 height 36
click at [361, 437] on input at bounding box center [735, 455] width 932 height 36
type input "2 [PERSON_NAME]"
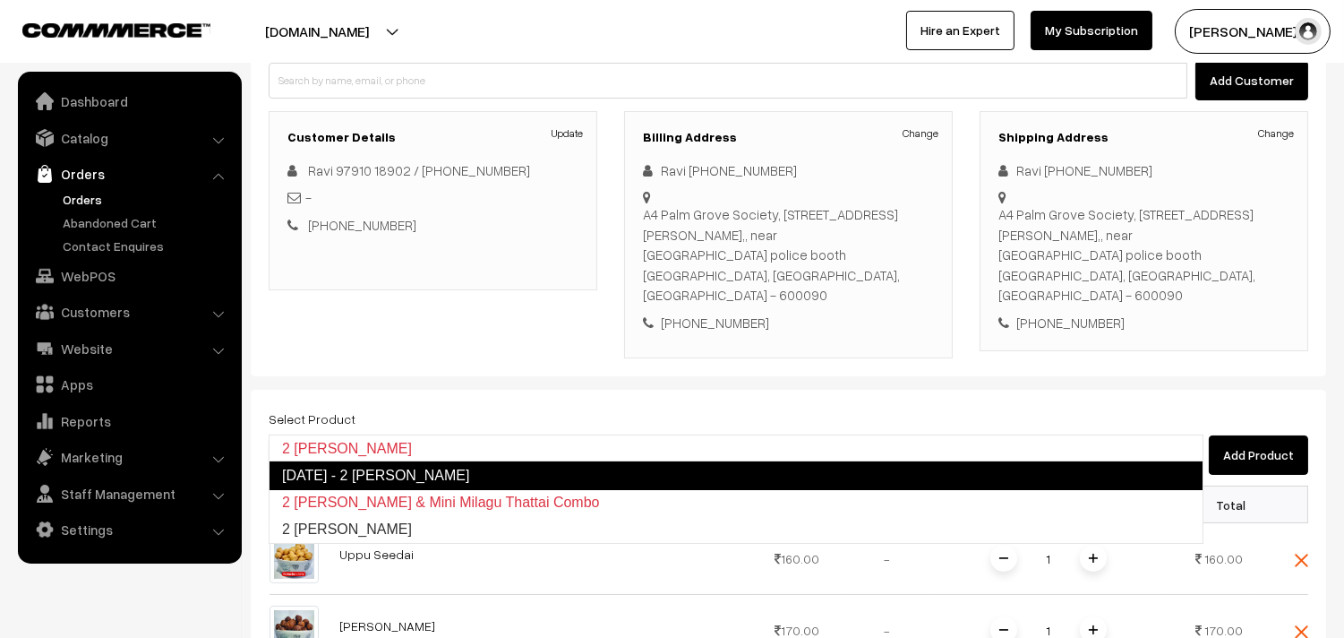
click at [338, 469] on link "[DATE] - 2 [PERSON_NAME]" at bounding box center [736, 475] width 935 height 29
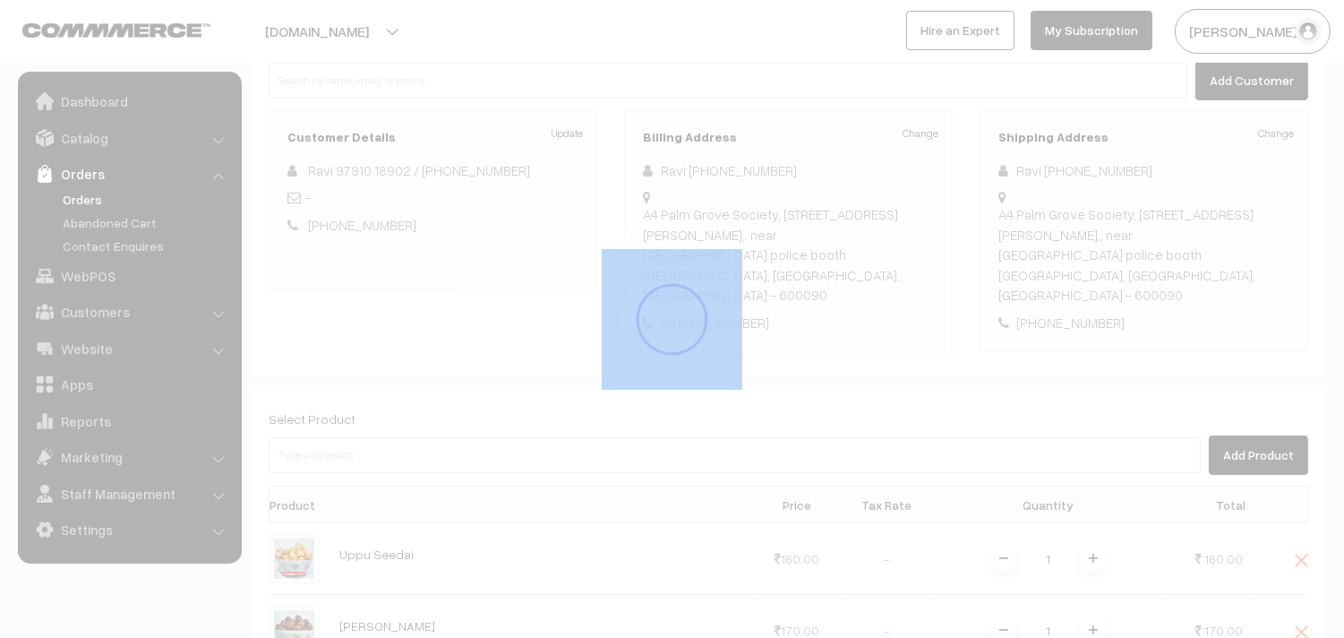
click at [336, 471] on div "Dashboard / orders / Add Order Add Order Cancel Save as Draft Save as Order Sav…" at bounding box center [789, 483] width 1076 height 1231
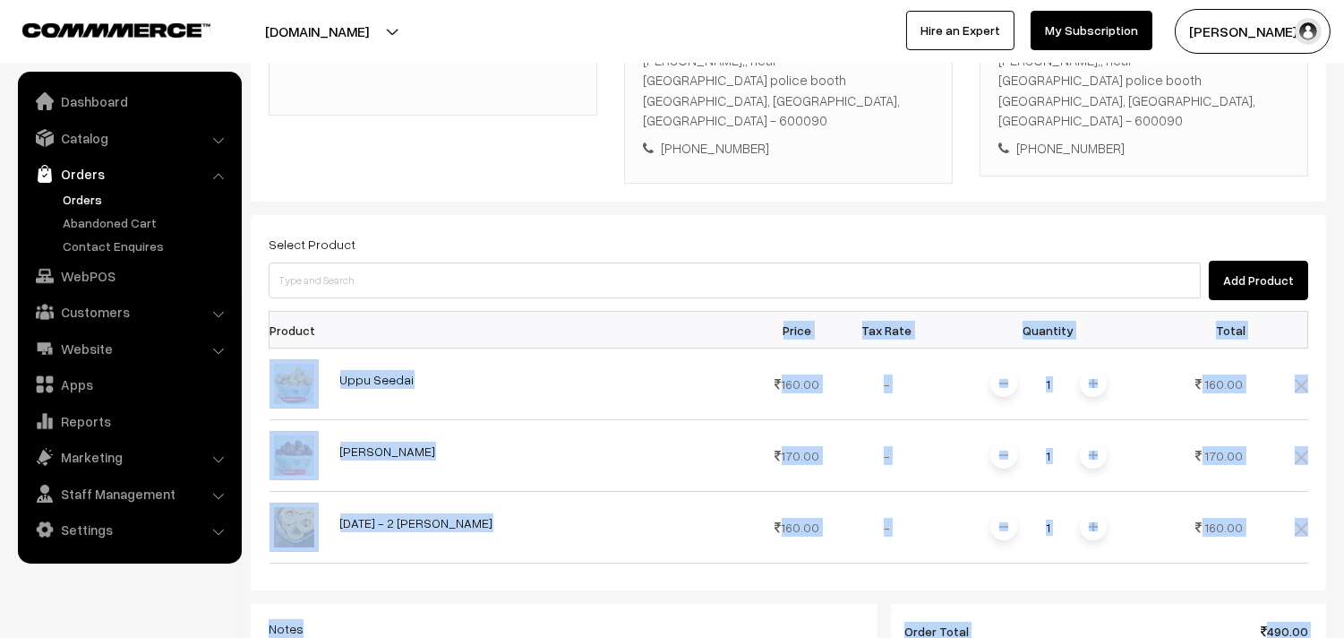
scroll to position [597, 0]
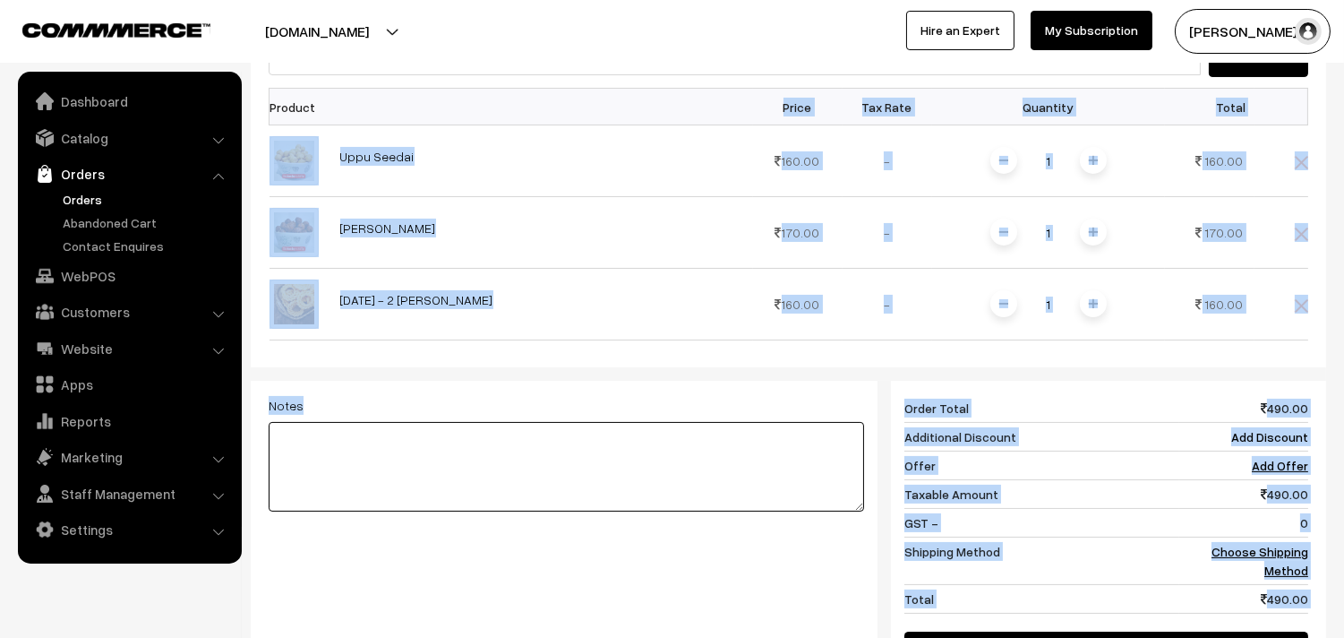
click at [403, 462] on textarea at bounding box center [567, 467] width 596 height 90
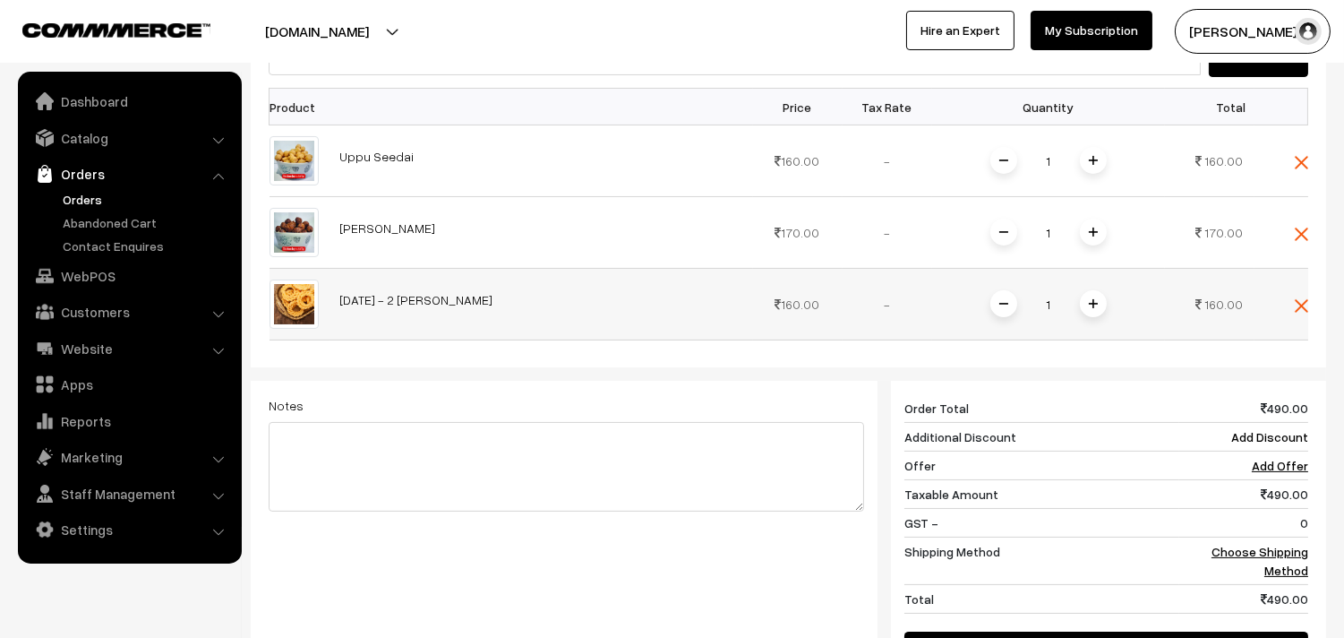
click at [1301, 269] on td at bounding box center [1282, 305] width 54 height 72
click at [1301, 275] on td at bounding box center [1282, 305] width 54 height 72
click at [1306, 299] on img at bounding box center [1301, 305] width 13 height 13
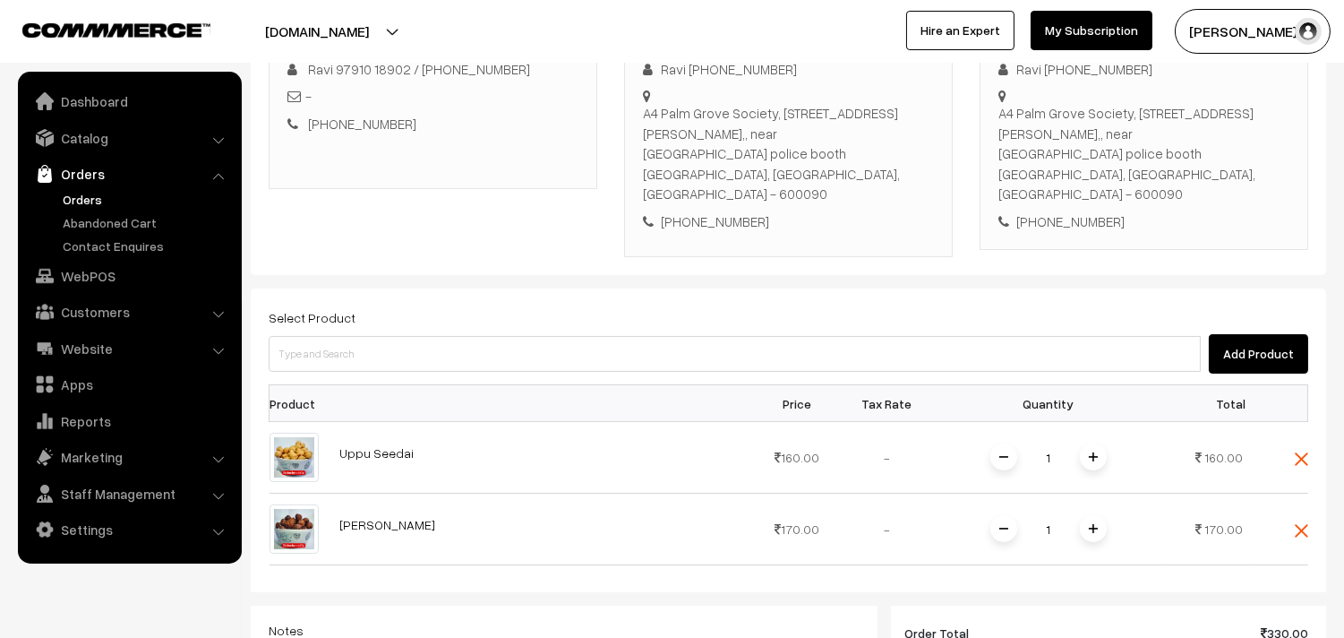
scroll to position [298, 0]
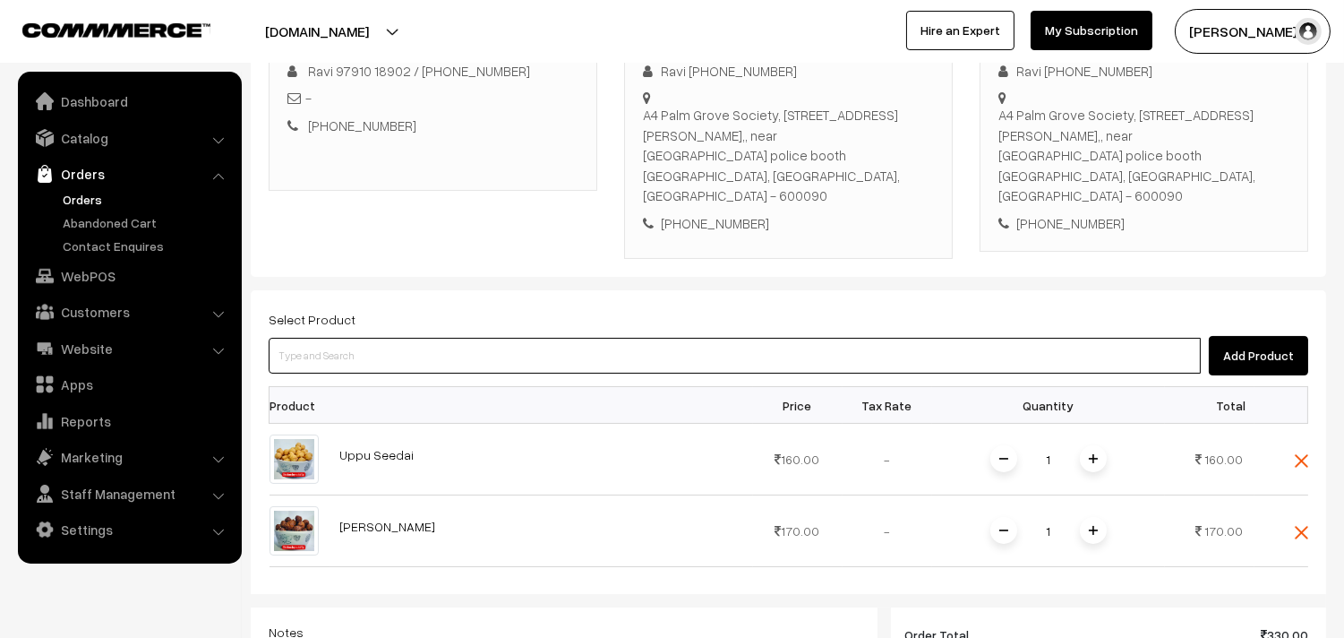
click at [379, 338] on input at bounding box center [735, 356] width 932 height 36
type input "2 [PERSON_NAME]"
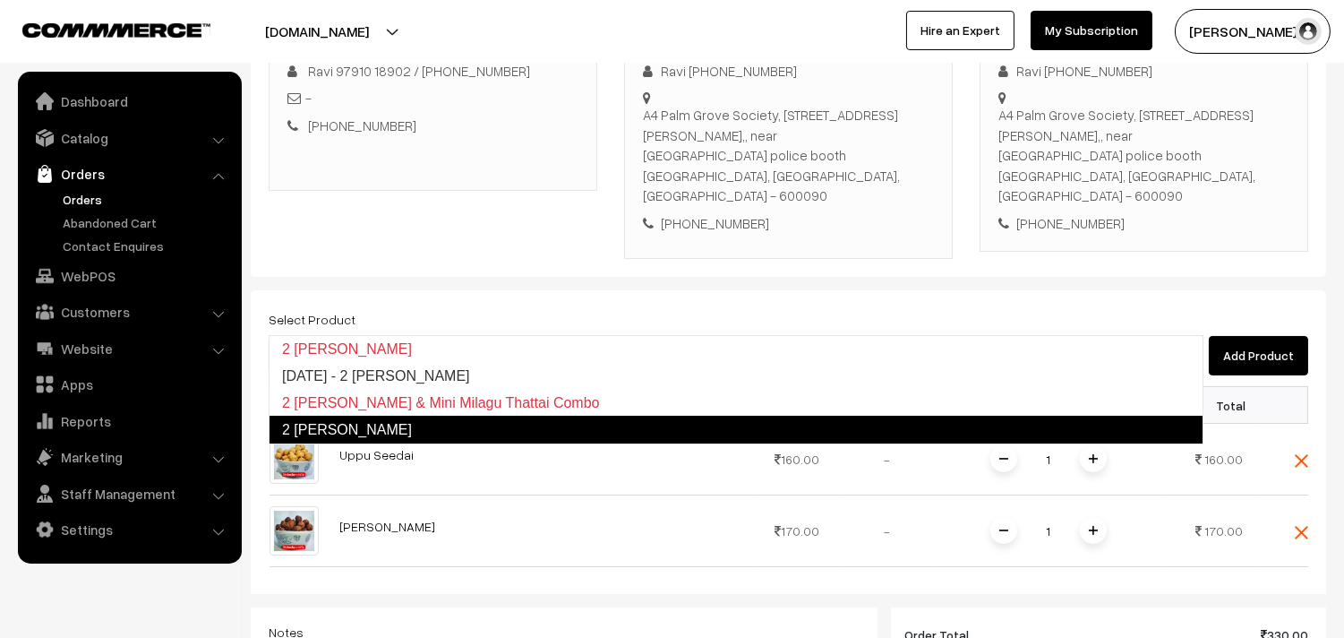
click at [376, 418] on link "2 [PERSON_NAME]" at bounding box center [736, 430] width 935 height 29
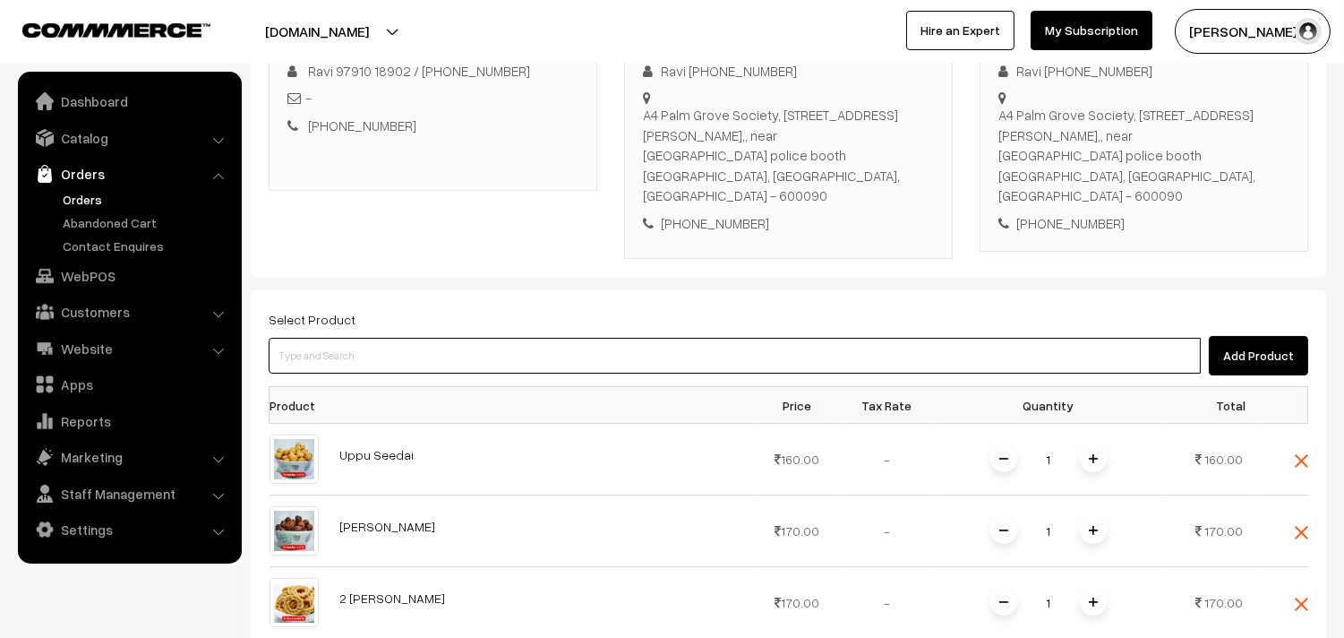
click at [434, 338] on input at bounding box center [735, 356] width 932 height 36
type input "ponn"
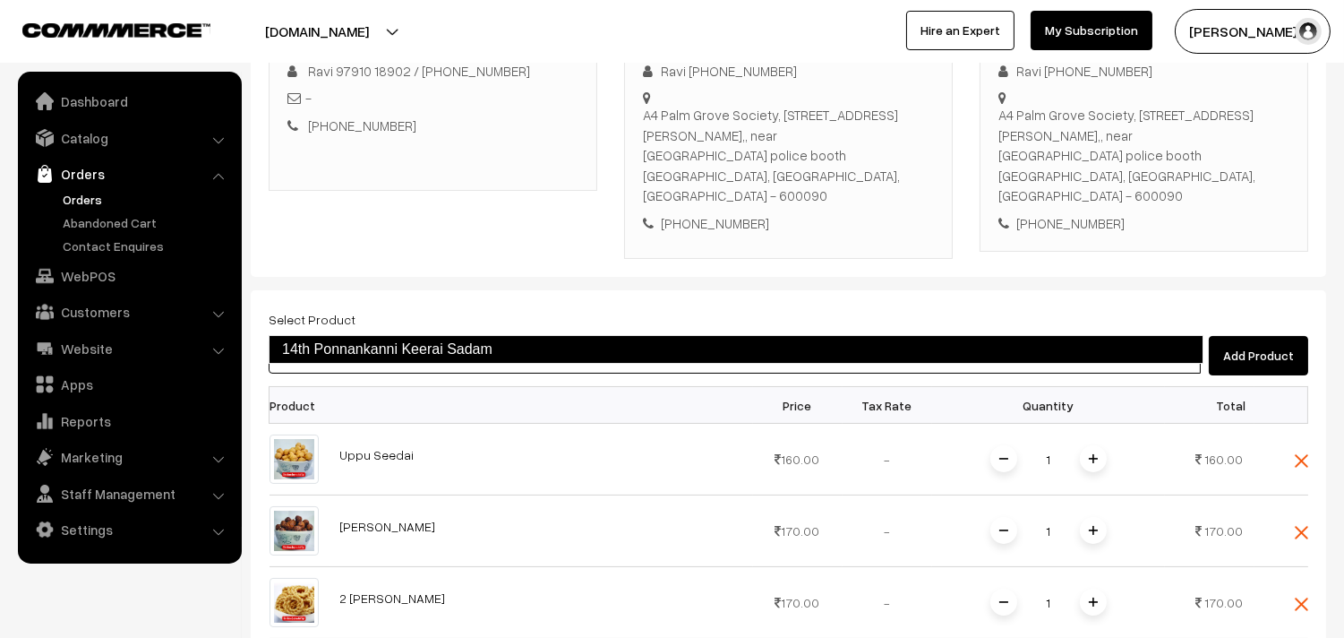
click at [431, 350] on link "14th Ponnankanni Keerai Sadam" at bounding box center [736, 349] width 935 height 29
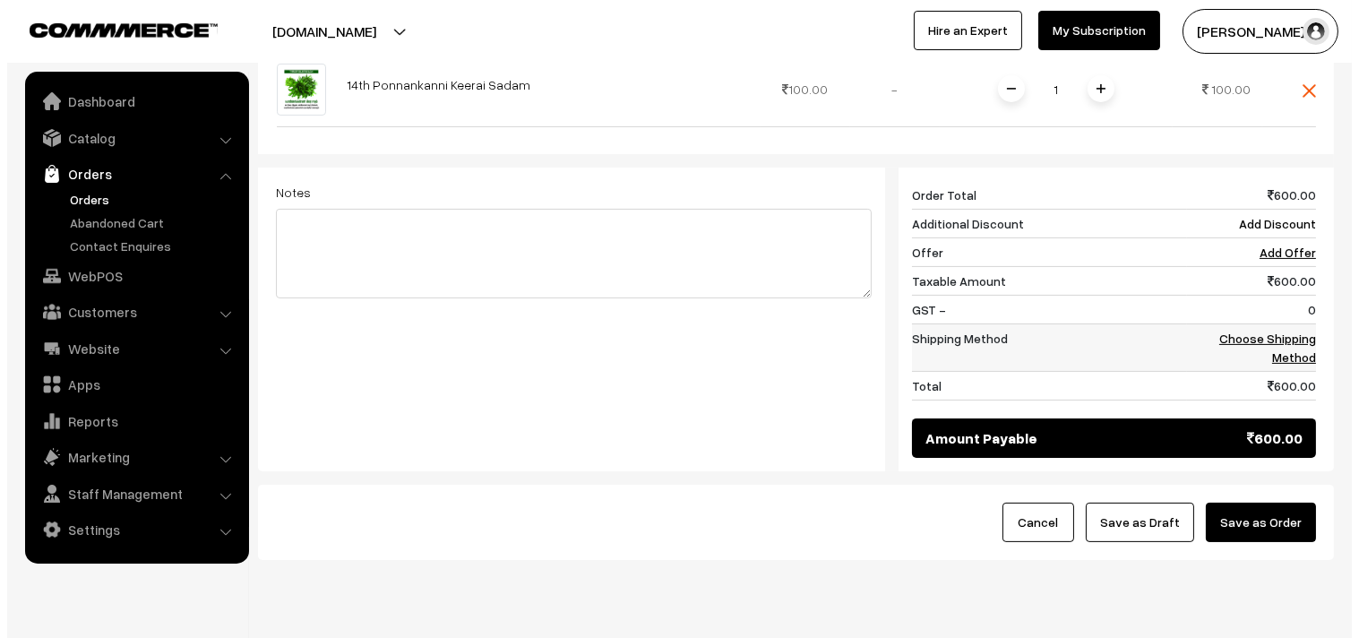
scroll to position [898, 0]
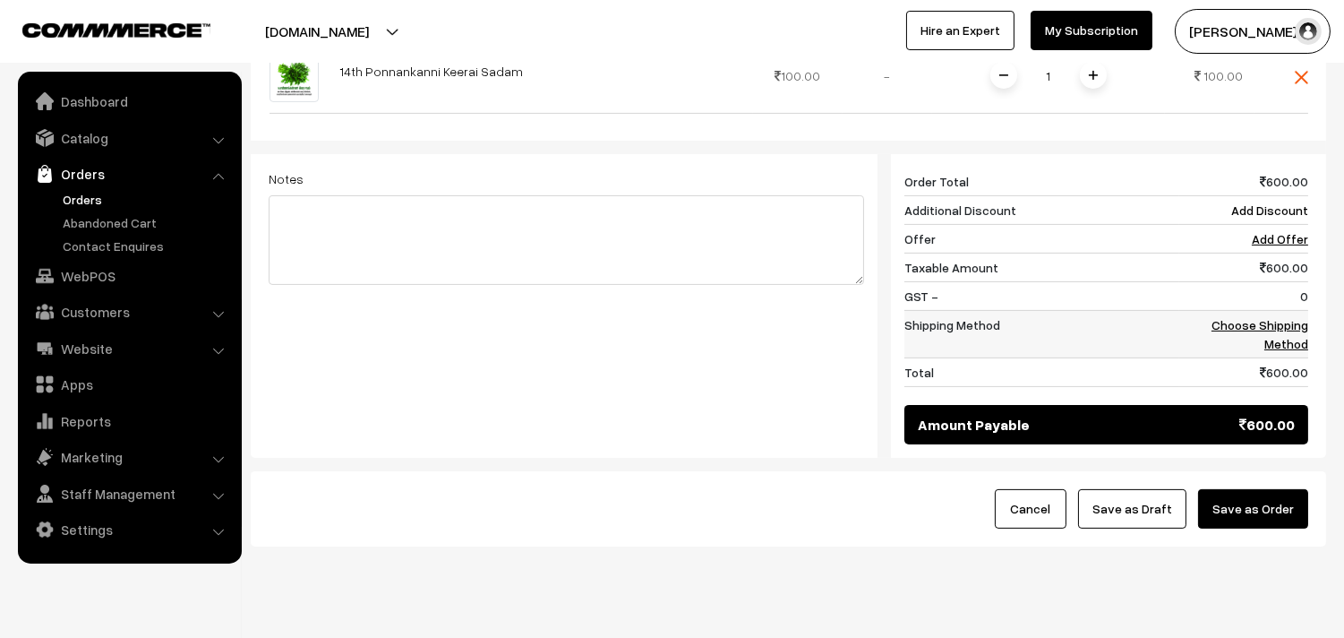
click at [1206, 310] on td "Choose Shipping Method" at bounding box center [1244, 333] width 129 height 47
click at [1232, 317] on link "Choose Shipping Method" at bounding box center [1260, 334] width 97 height 34
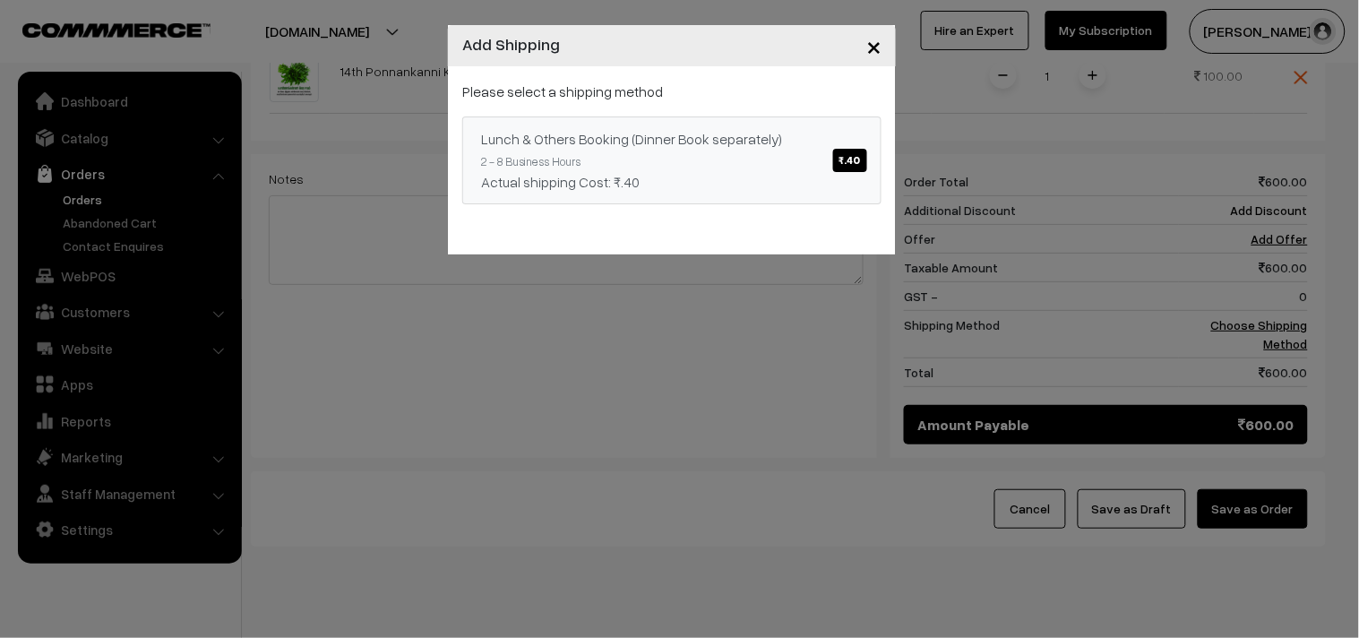
click at [831, 140] on div "Lunch & Others Booking (Dinner Book separately) ₹.40" at bounding box center [672, 138] width 382 height 21
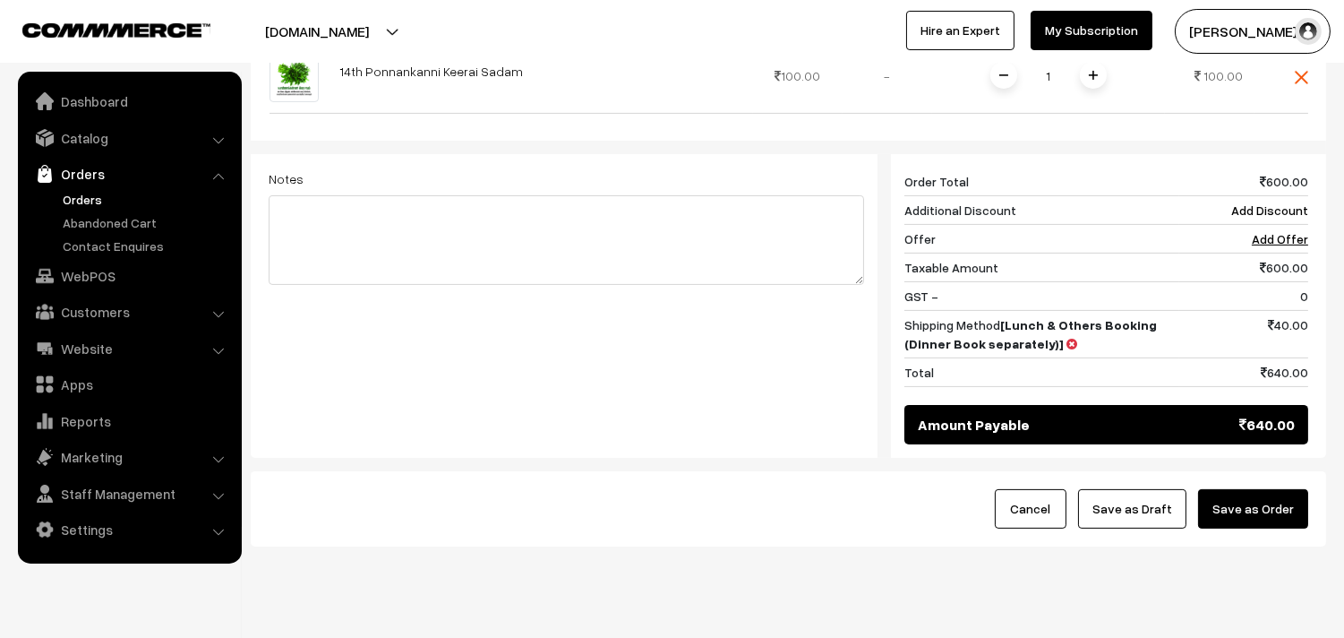
click at [1234, 489] on button "Save as Order" at bounding box center [1253, 508] width 110 height 39
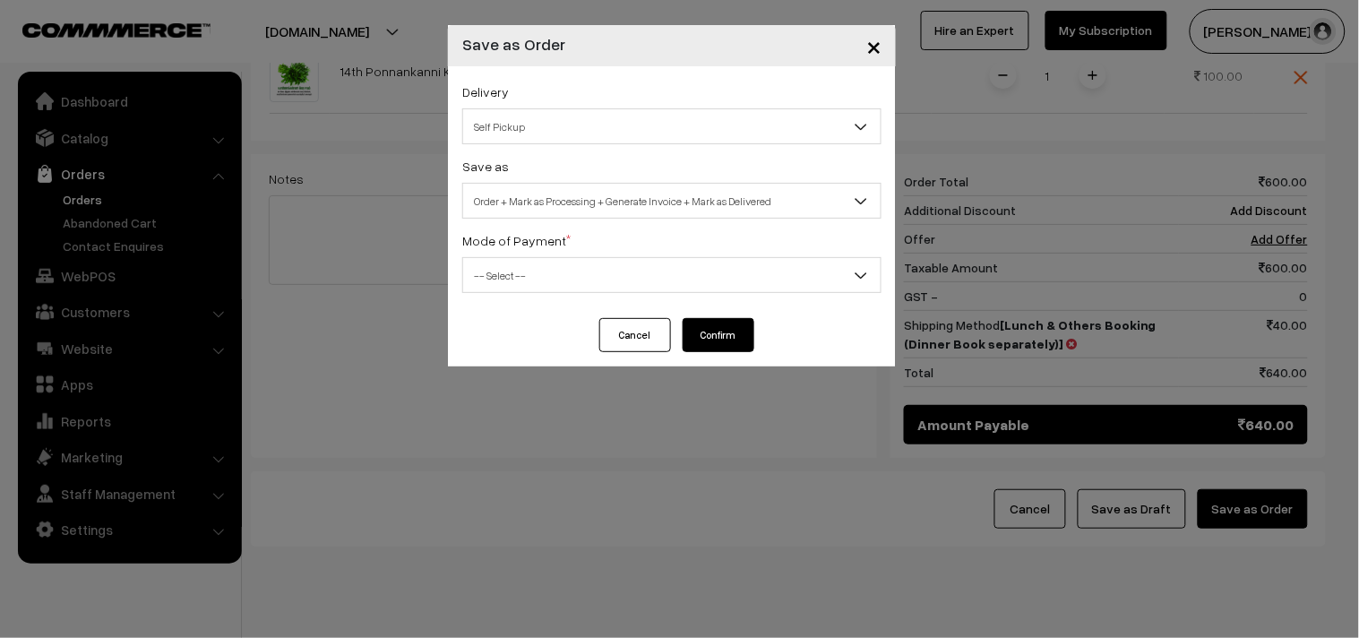
click at [595, 135] on span "Self Pickup" at bounding box center [671, 126] width 417 height 31
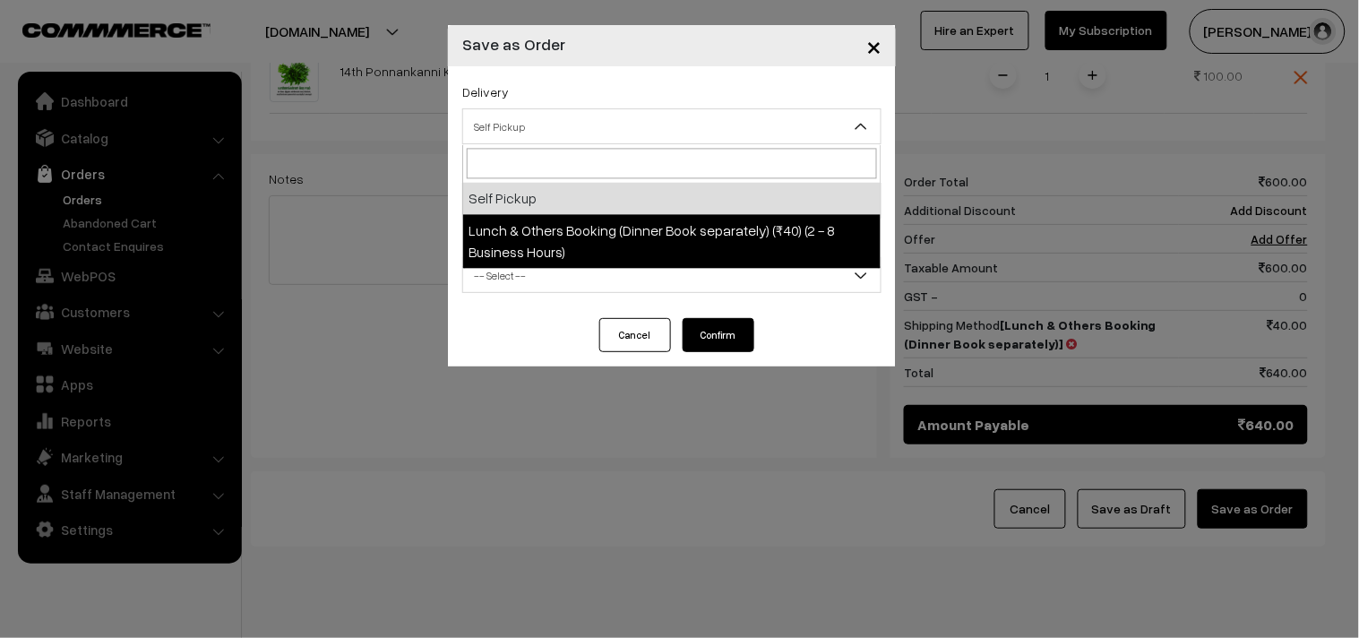
select select "LOB1"
select select "3"
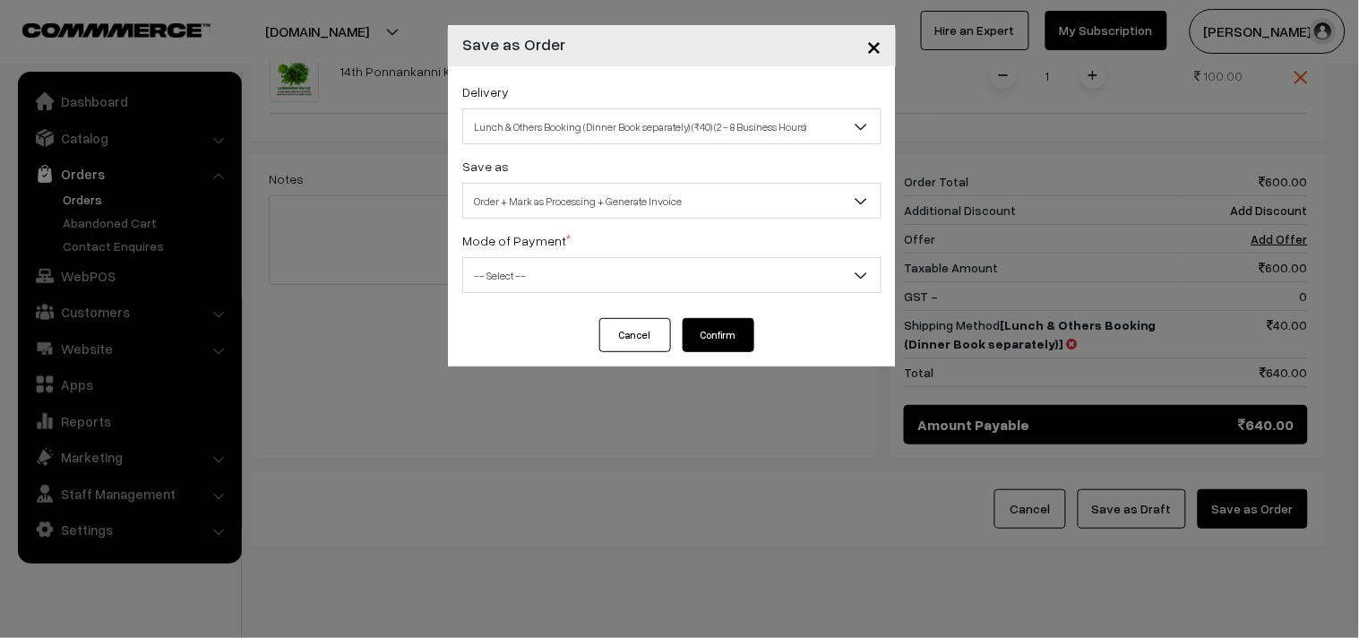
click at [597, 191] on span "Order + Mark as Processing + Generate Invoice" at bounding box center [671, 200] width 417 height 31
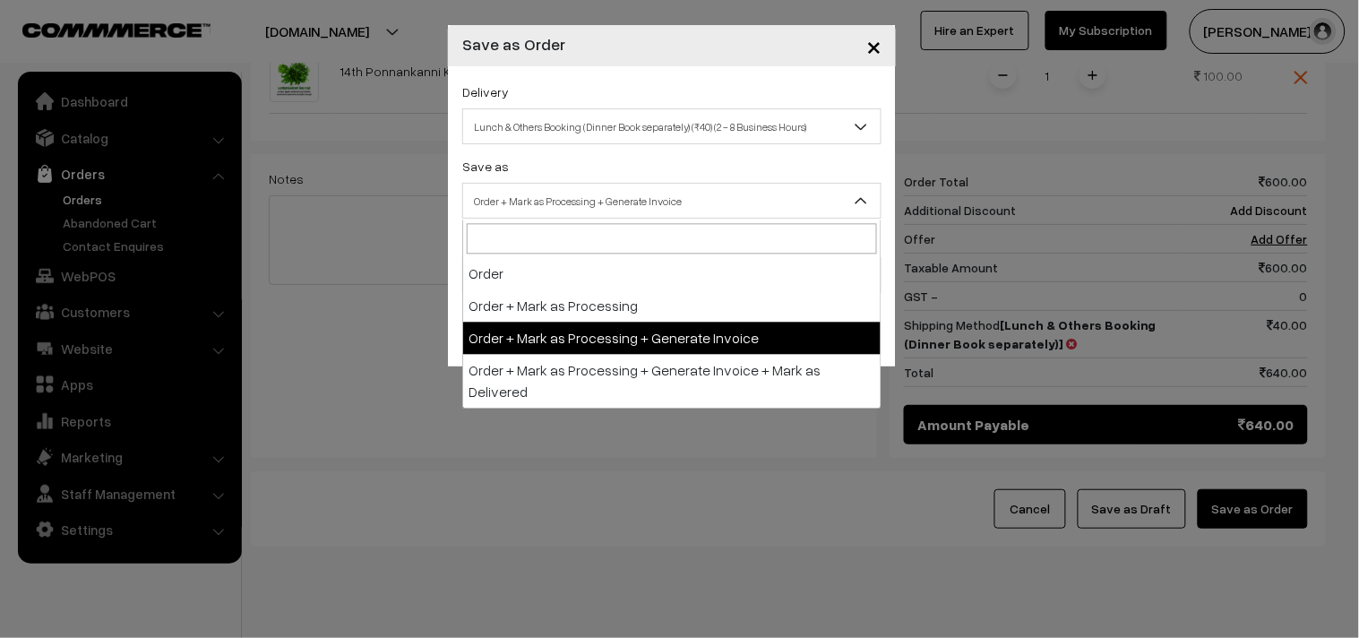
drag, startPoint x: 594, startPoint y: 328, endPoint x: 579, endPoint y: 318, distance: 18.1
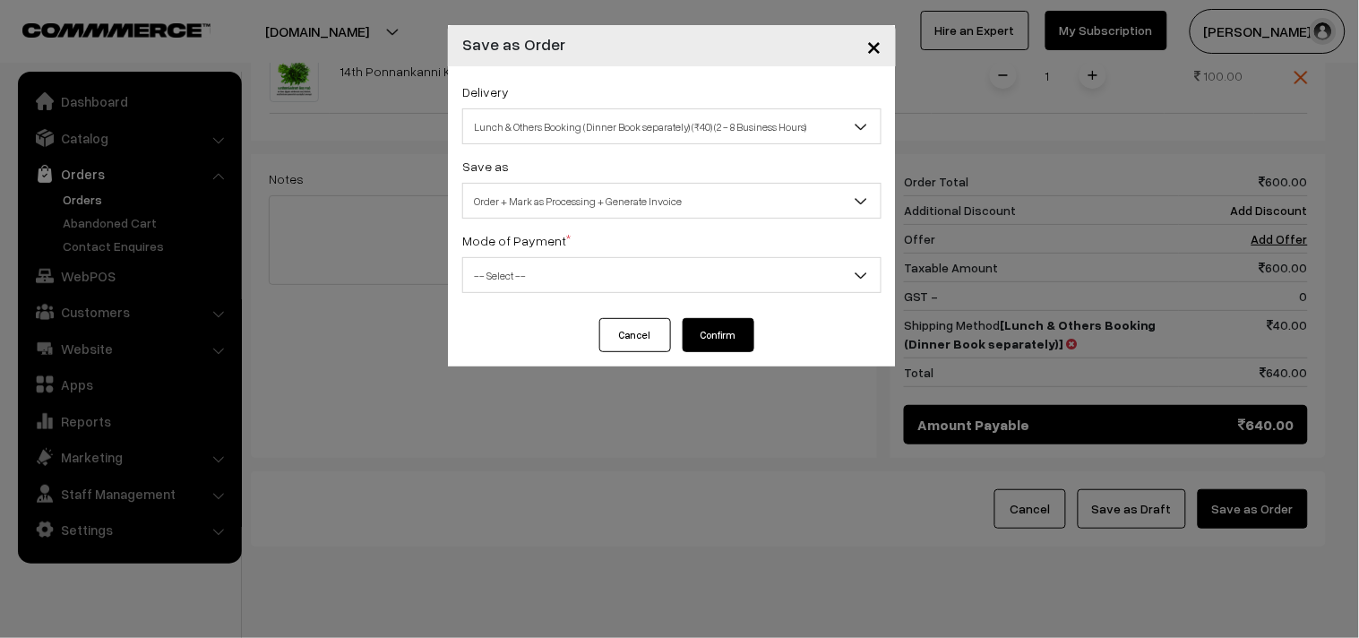
click at [535, 289] on span "-- Select --" at bounding box center [671, 275] width 417 height 31
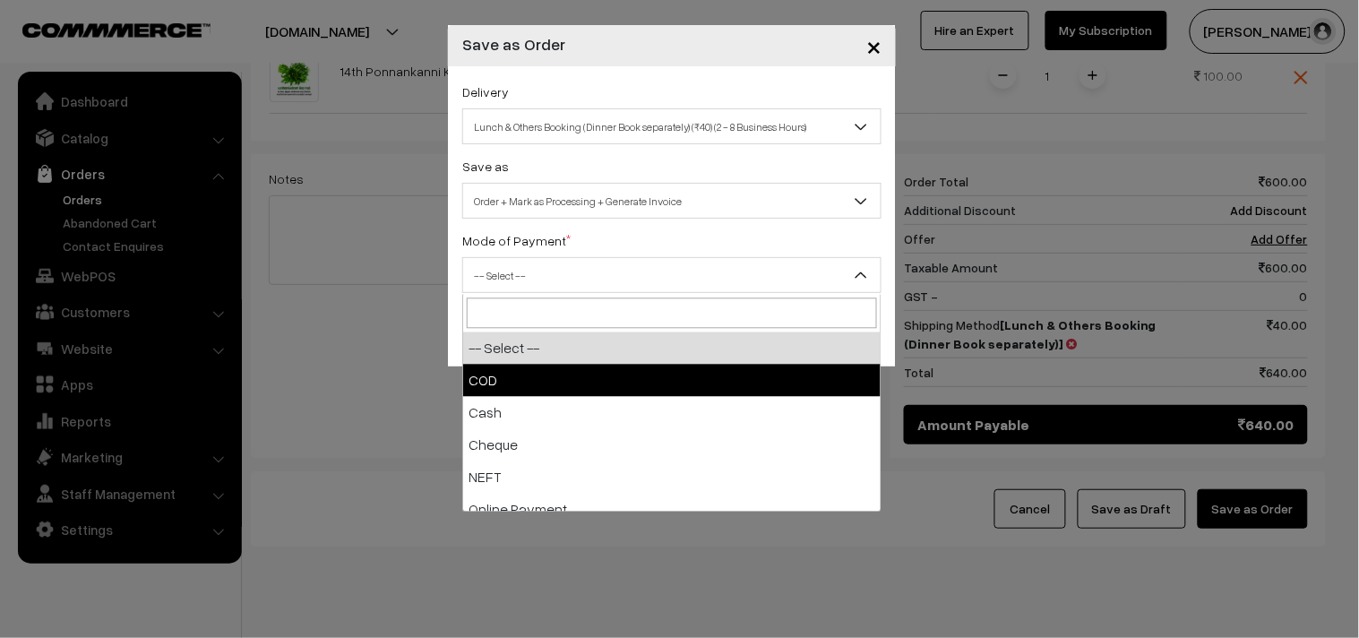
select select "1"
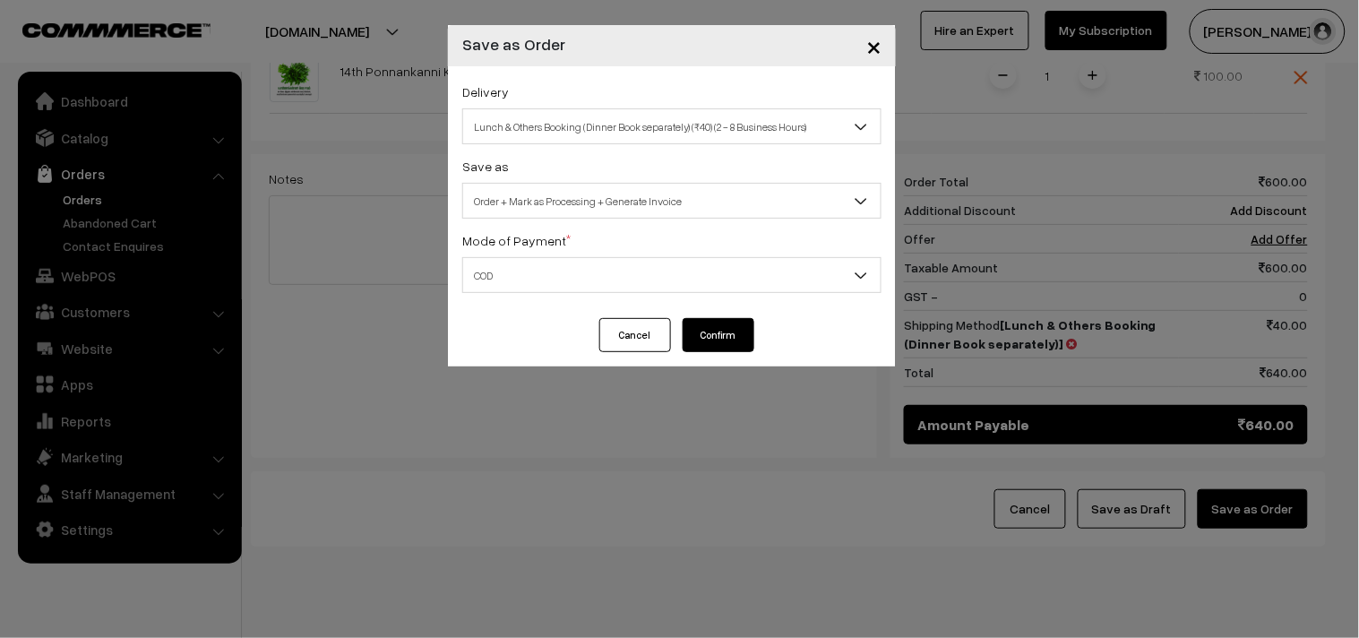
click at [721, 331] on button "Confirm" at bounding box center [719, 335] width 72 height 34
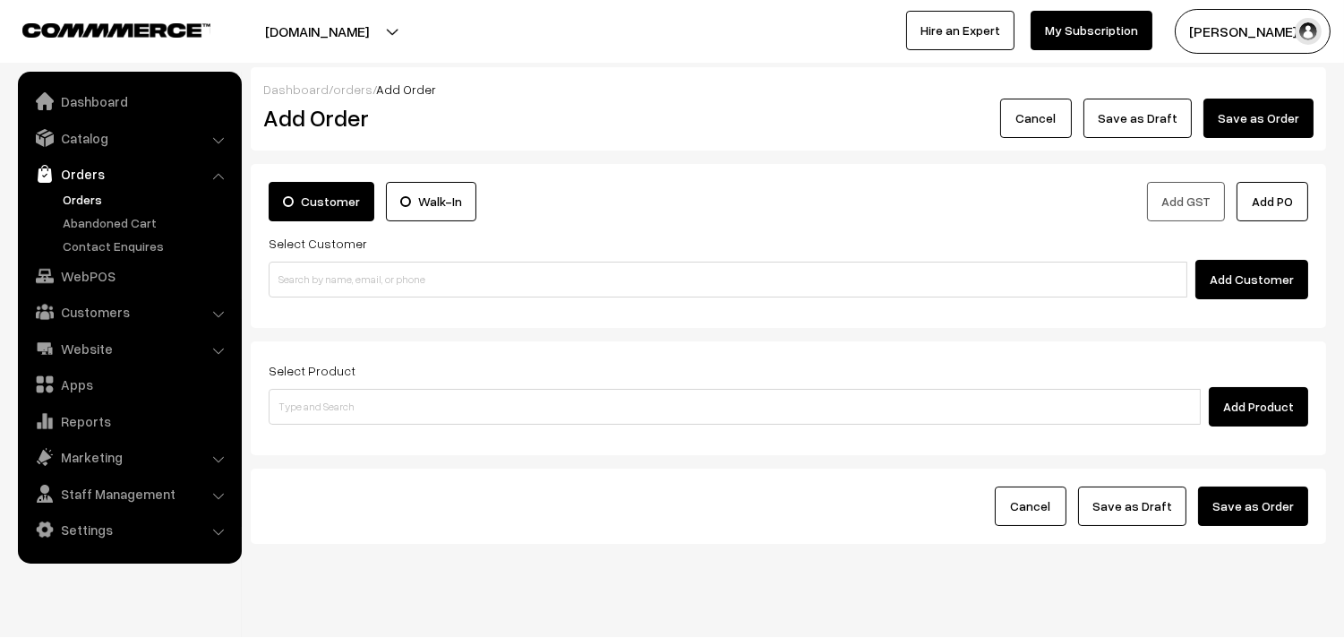
click at [81, 185] on link "Orders" at bounding box center [128, 174] width 213 height 32
click at [92, 185] on link "Orders" at bounding box center [128, 174] width 213 height 32
click at [94, 190] on link "Orders" at bounding box center [146, 199] width 177 height 19
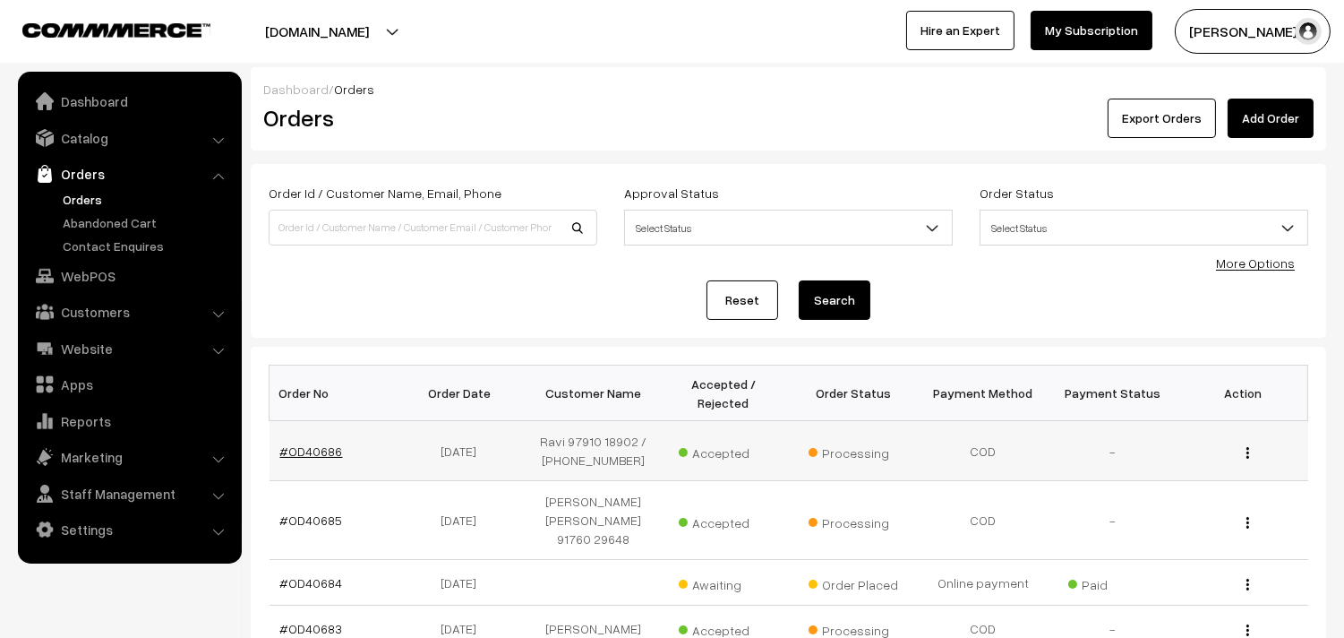
click at [314, 458] on link "#OD40686" at bounding box center [311, 450] width 63 height 15
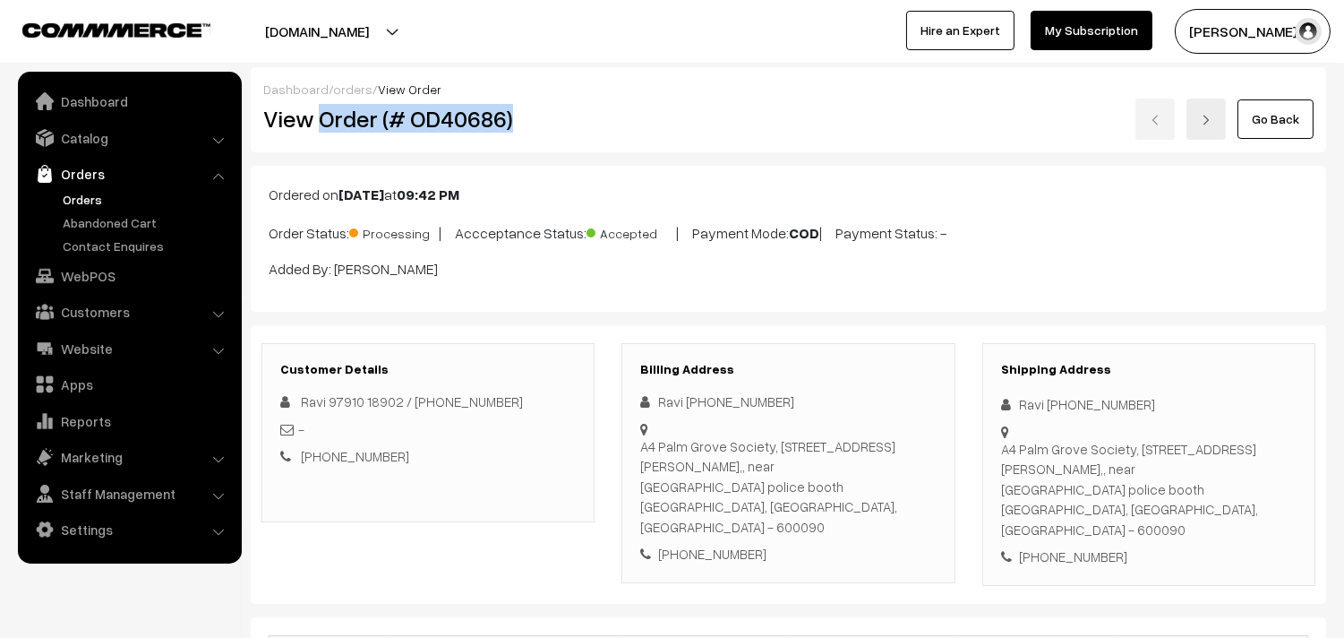
drag, startPoint x: 318, startPoint y: 112, endPoint x: 532, endPoint y: 123, distance: 214.4
click at [532, 123] on h2 "View Order (# OD40686)" at bounding box center [429, 119] width 332 height 28
copy h2 "Order (# OD40686)"
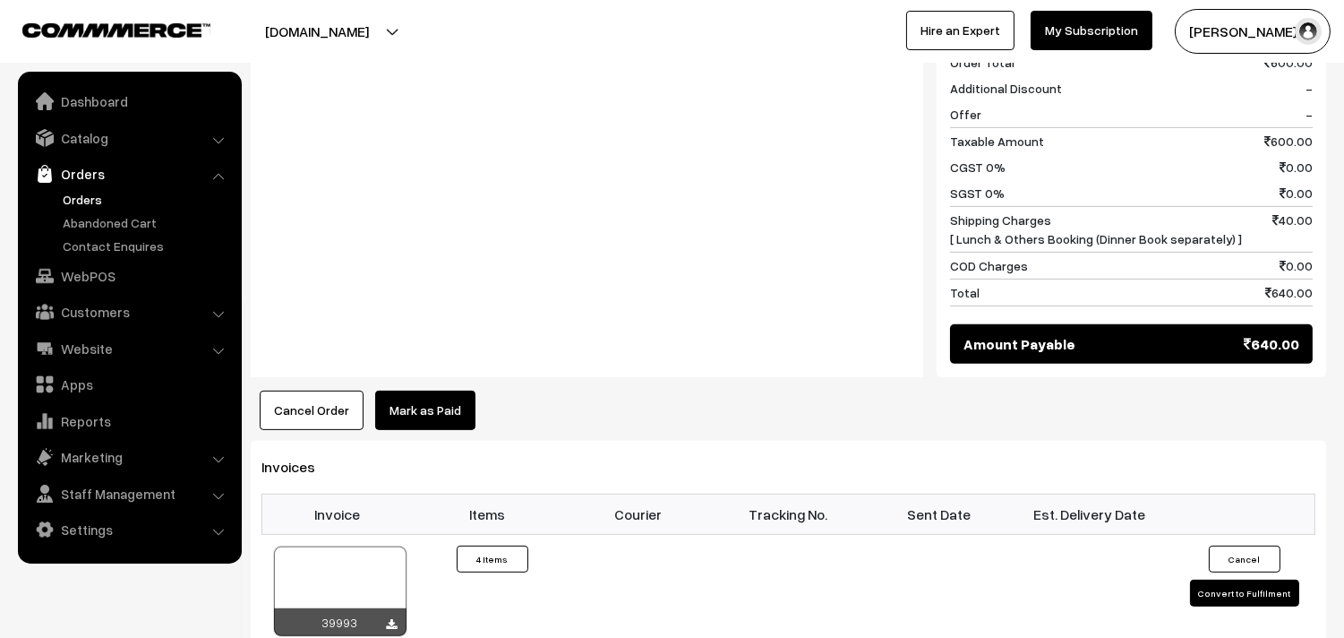
scroll to position [1592, 0]
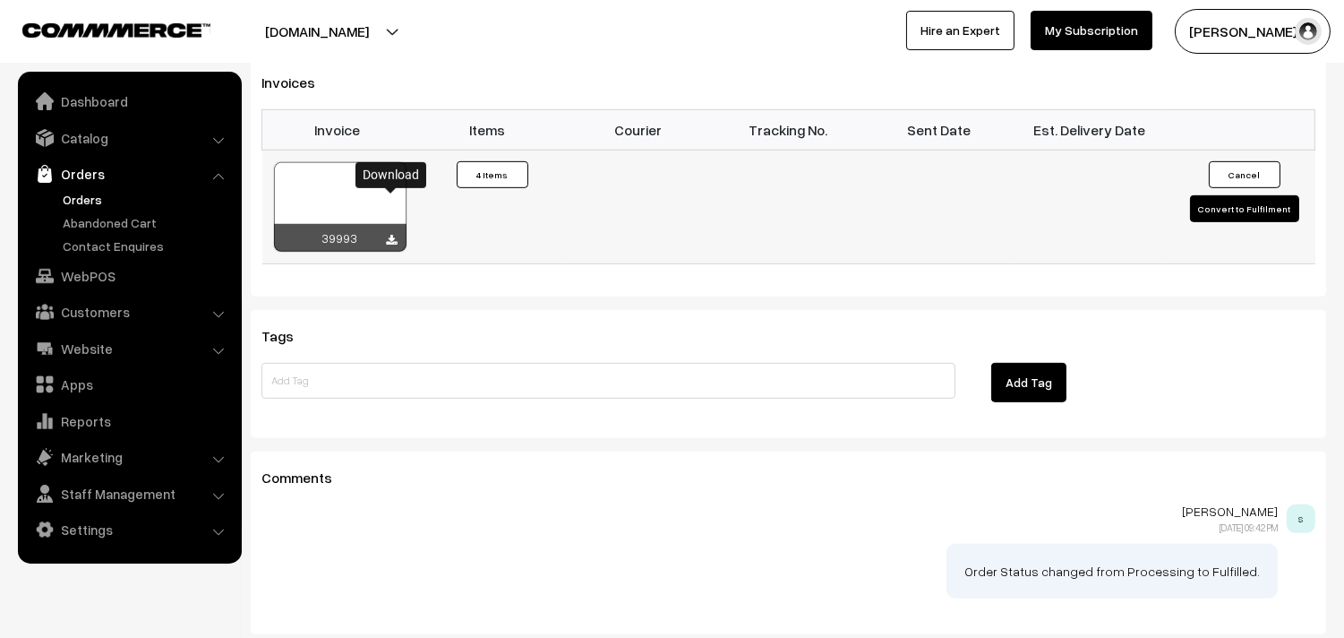
click at [397, 235] on icon at bounding box center [392, 241] width 11 height 12
click at [73, 199] on link "Orders" at bounding box center [146, 199] width 177 height 19
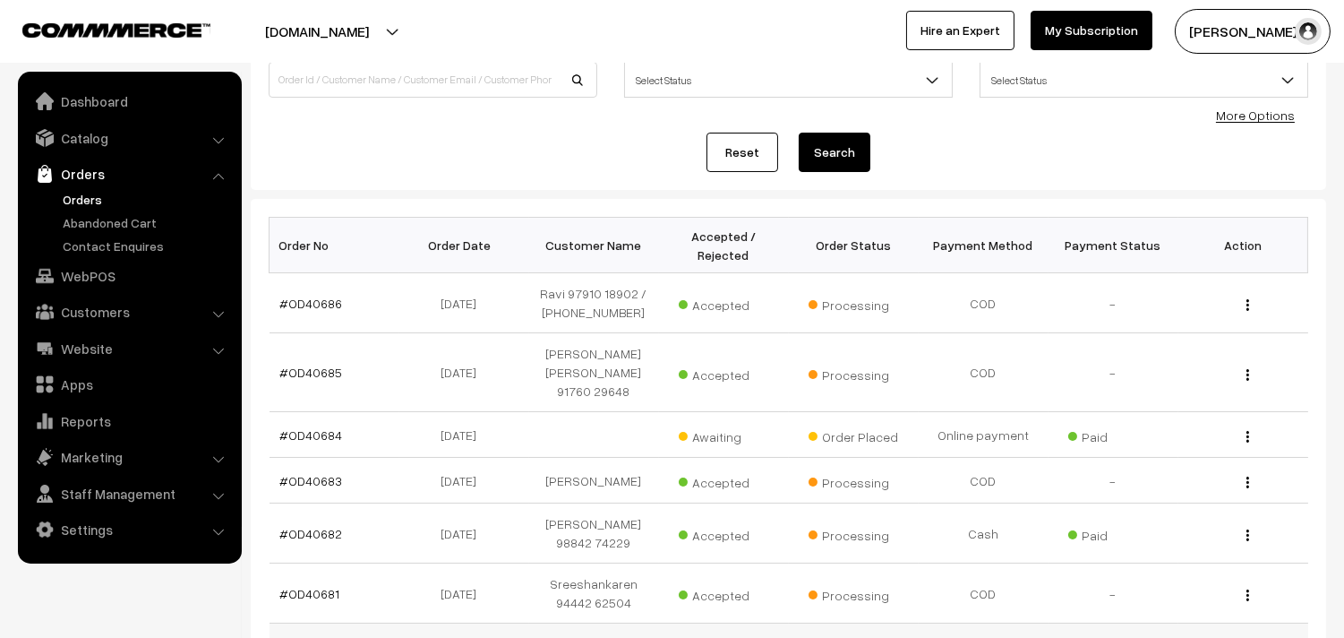
scroll to position [298, 0]
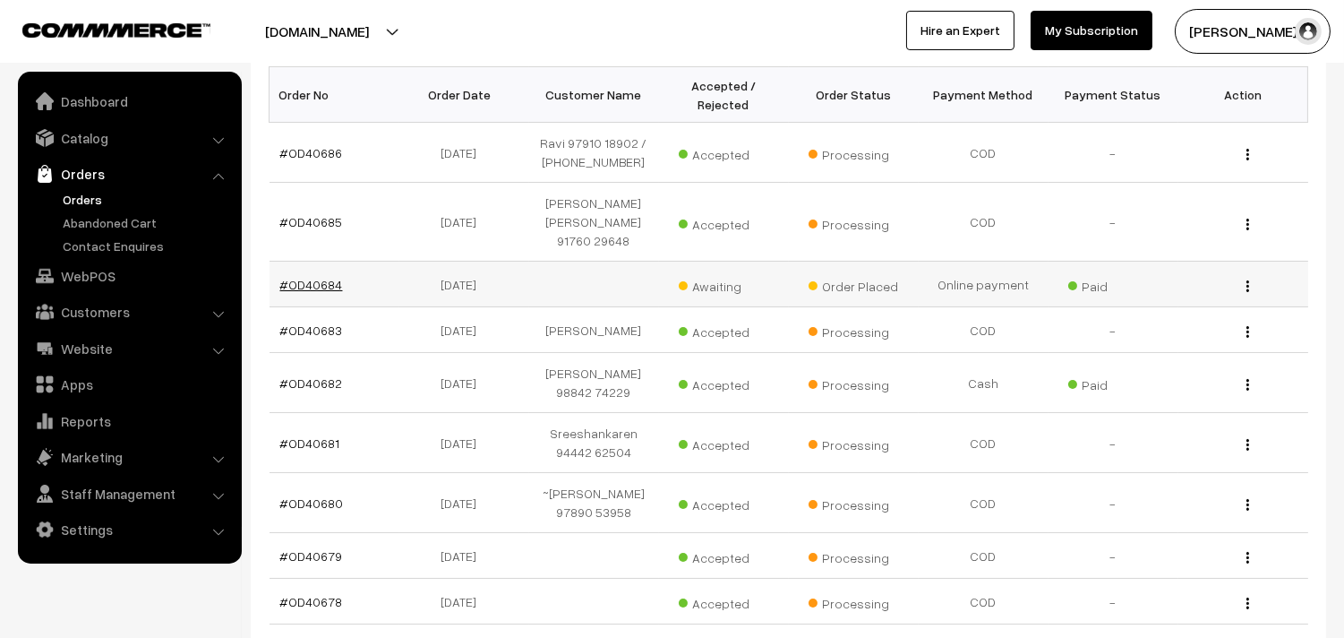
click at [311, 283] on link "#OD40684" at bounding box center [311, 284] width 63 height 15
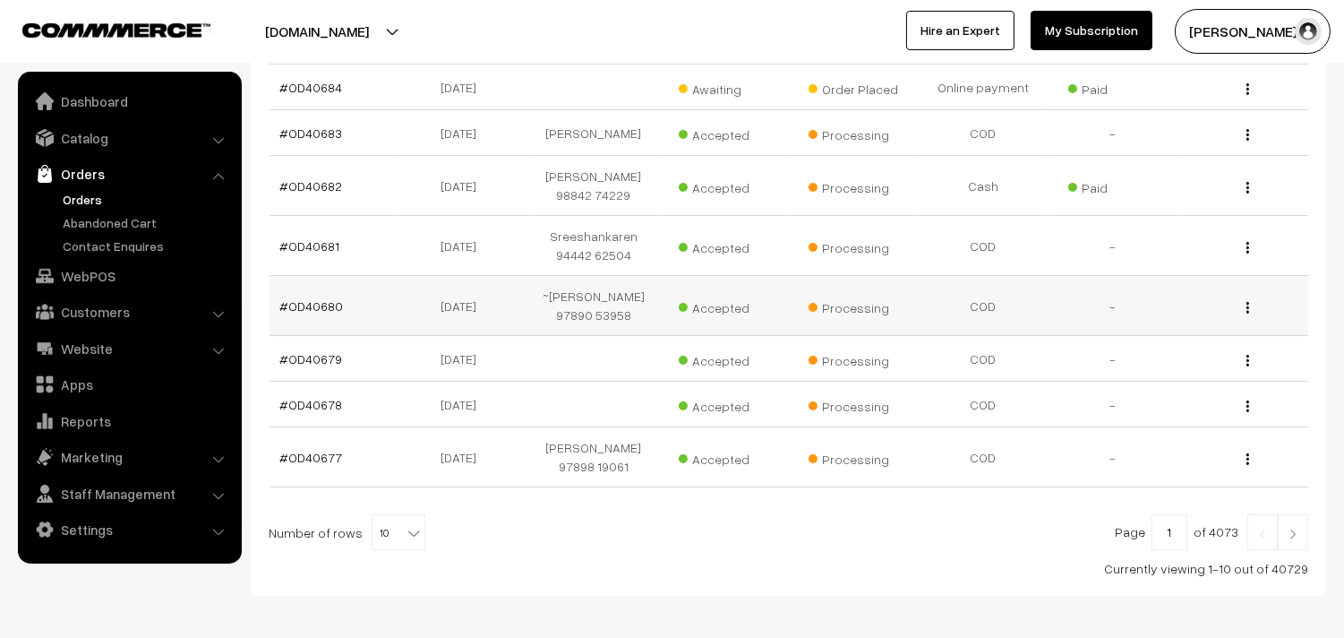
scroll to position [511, 0]
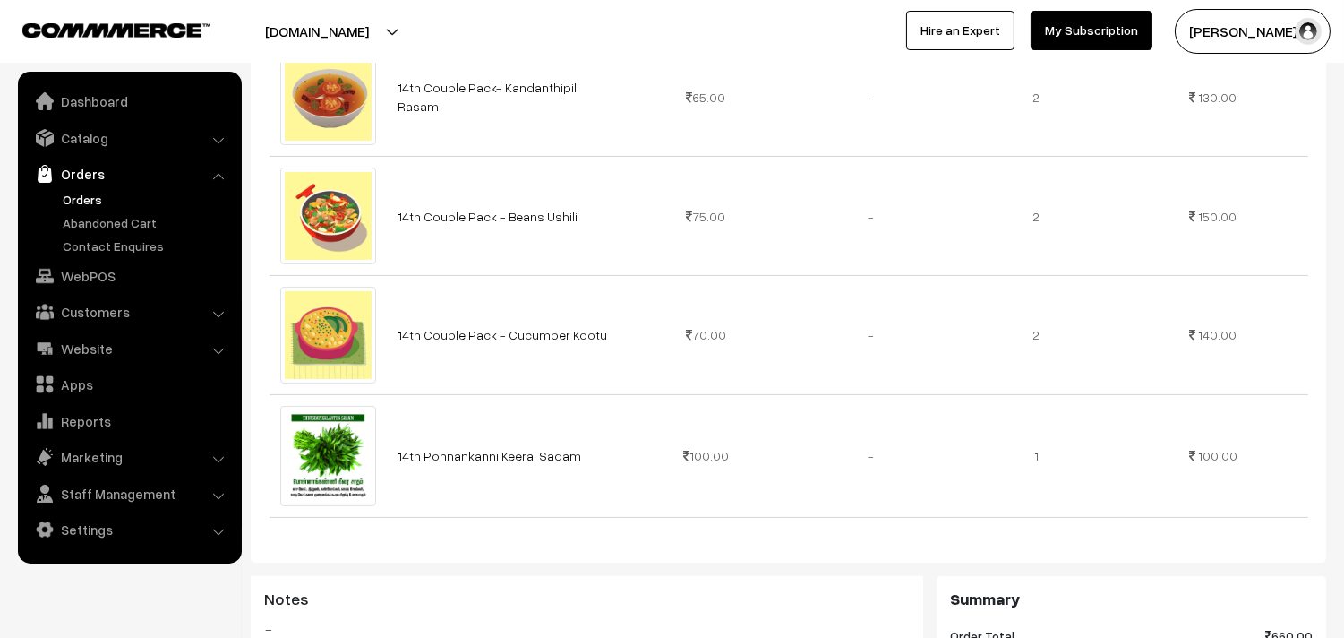
scroll to position [696, 0]
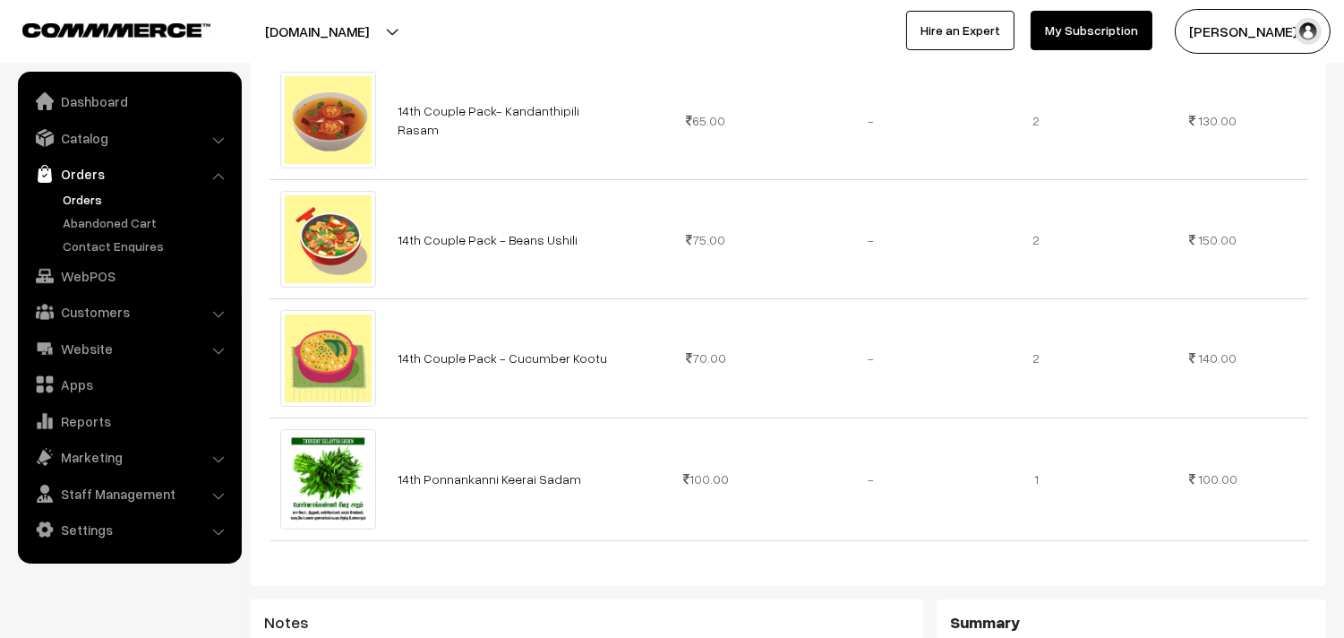
click at [100, 201] on link "Orders" at bounding box center [146, 199] width 177 height 19
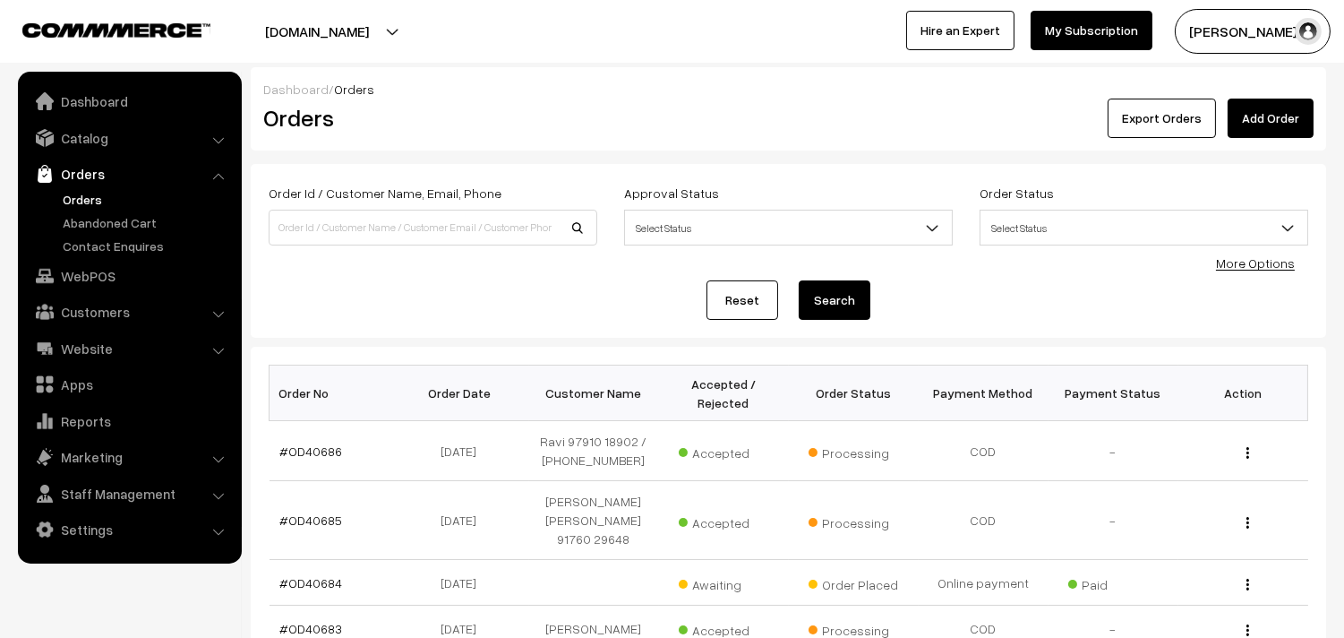
click at [76, 194] on link "Orders" at bounding box center [146, 199] width 177 height 19
click at [72, 288] on link "WebPOS" at bounding box center [128, 276] width 213 height 32
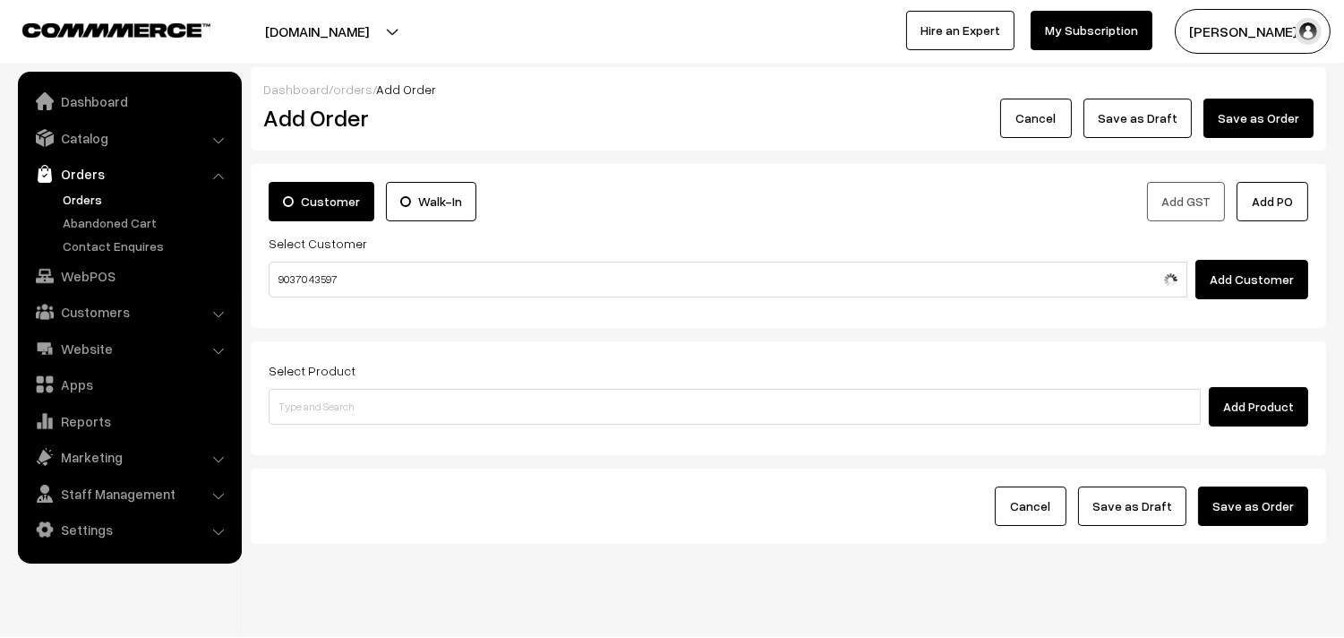
click at [309, 273] on input "90370 43597" at bounding box center [728, 280] width 919 height 36
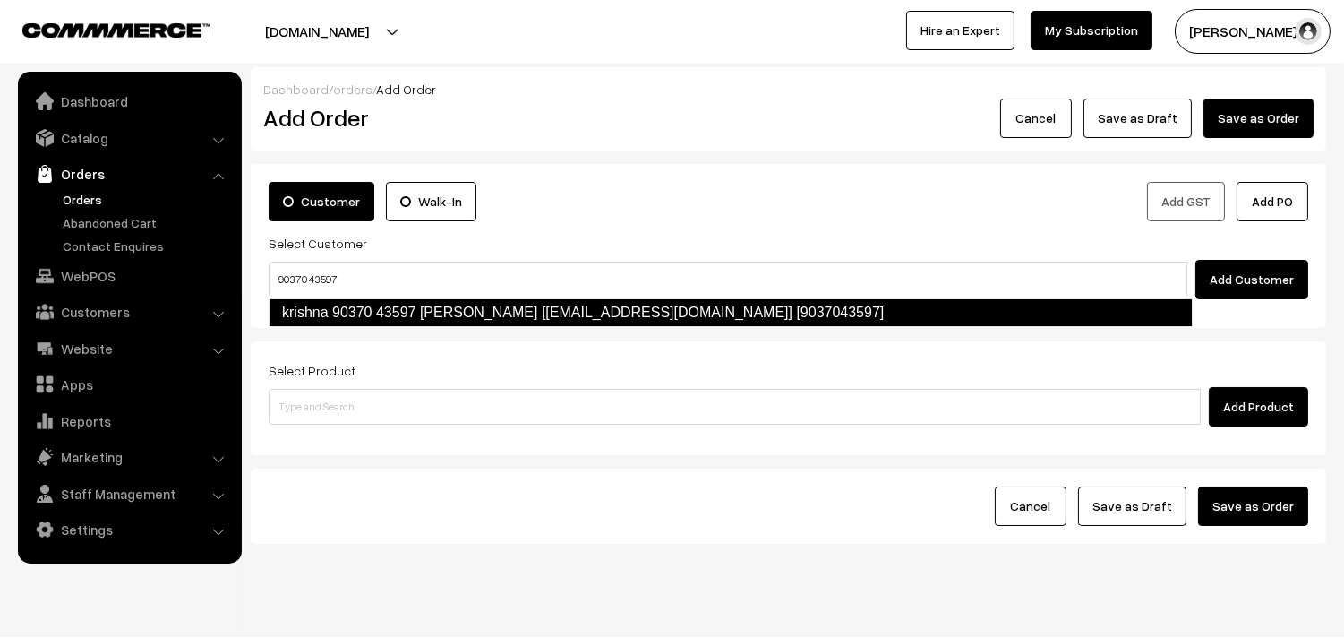
click at [374, 302] on link "krishna 90370 43597 Krishna [Annams43@gmail.com] [9037043597]" at bounding box center [731, 312] width 924 height 29
type input "90370 43597"
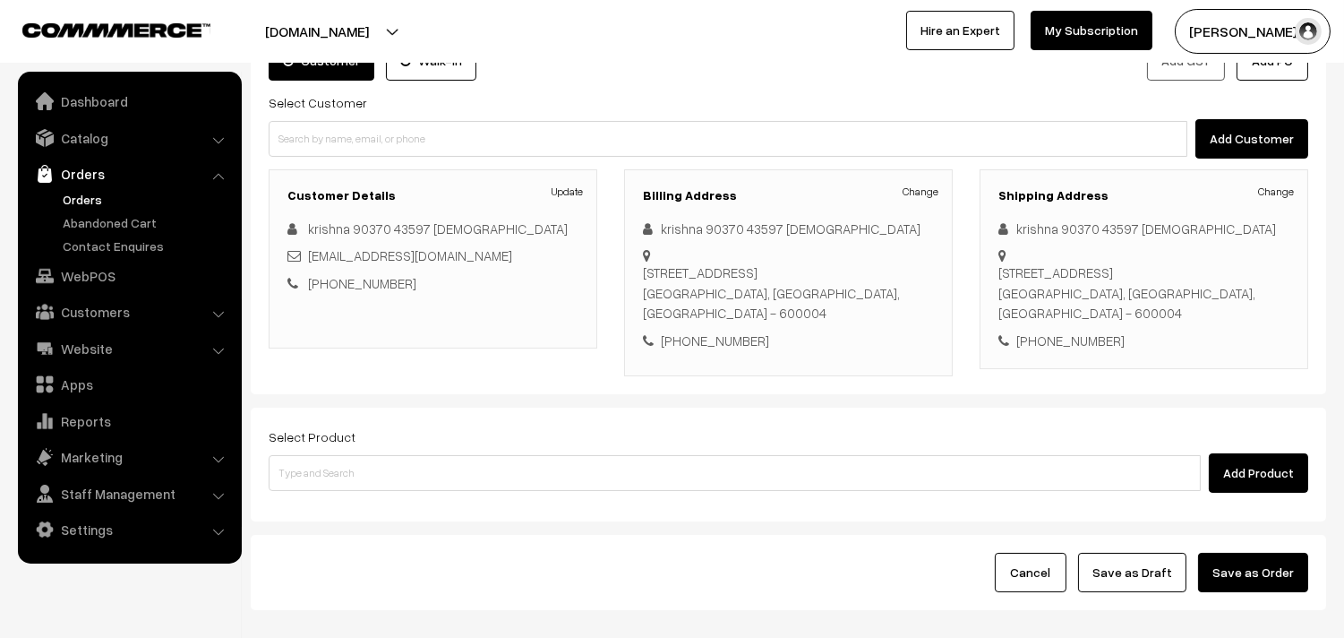
scroll to position [244, 0]
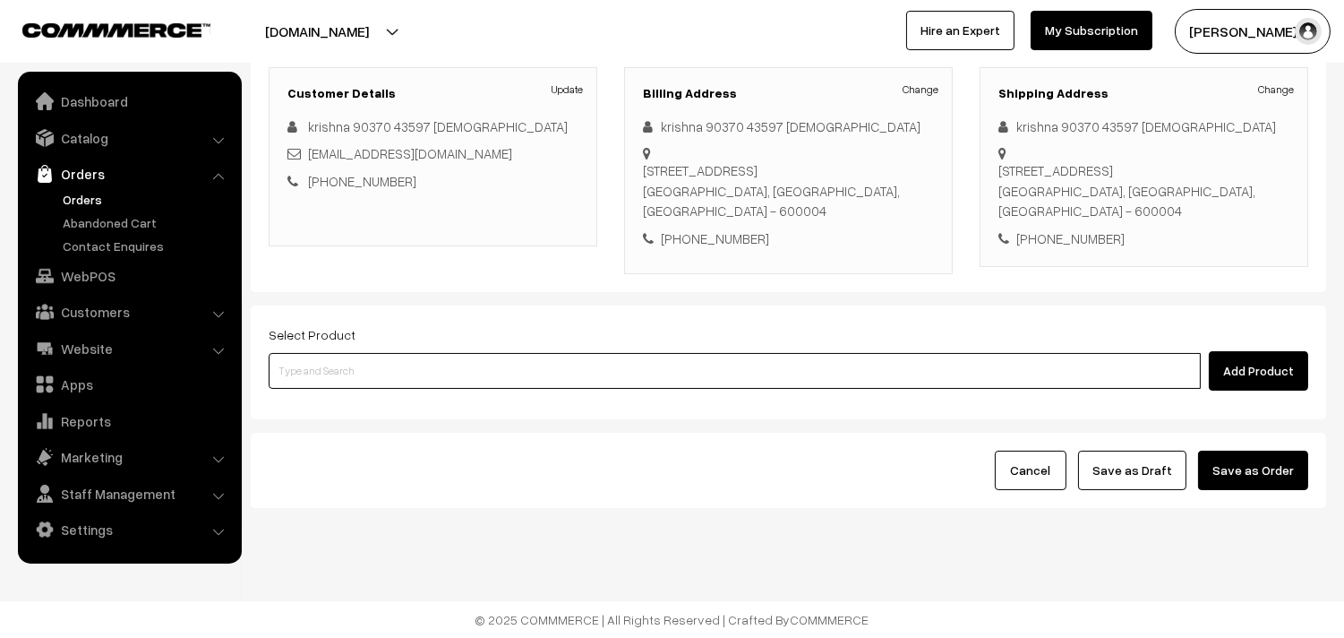
click at [397, 378] on input at bounding box center [735, 371] width 932 height 36
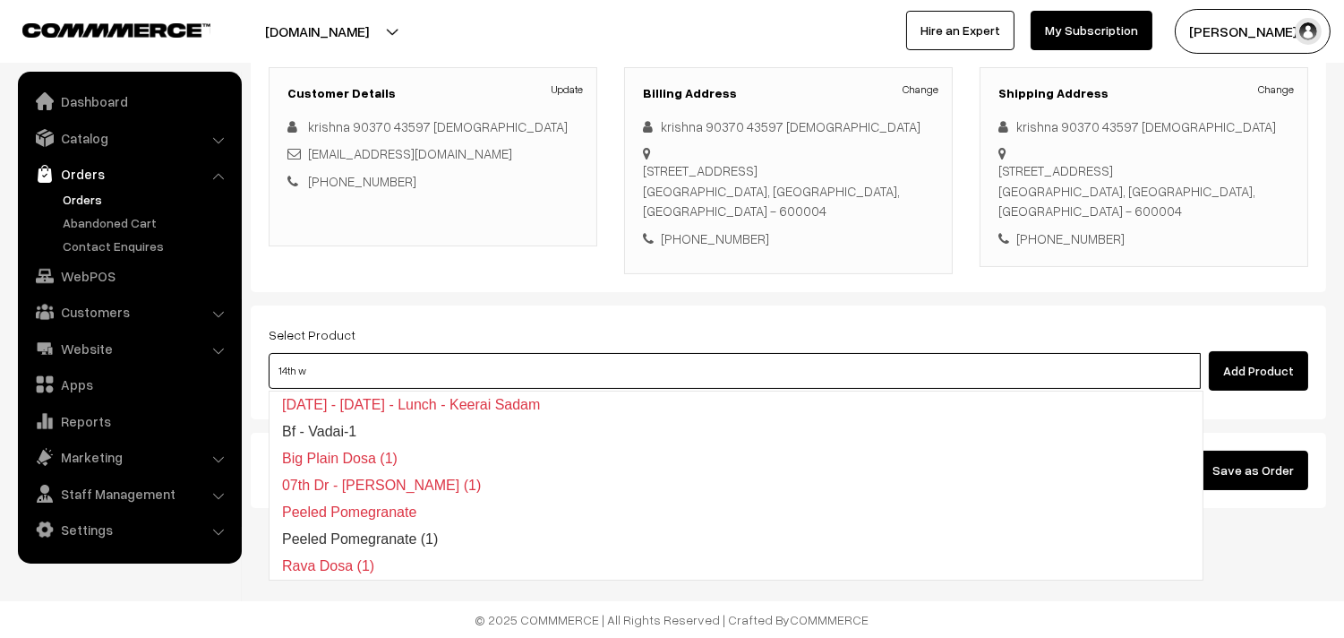
type input "14th wi"
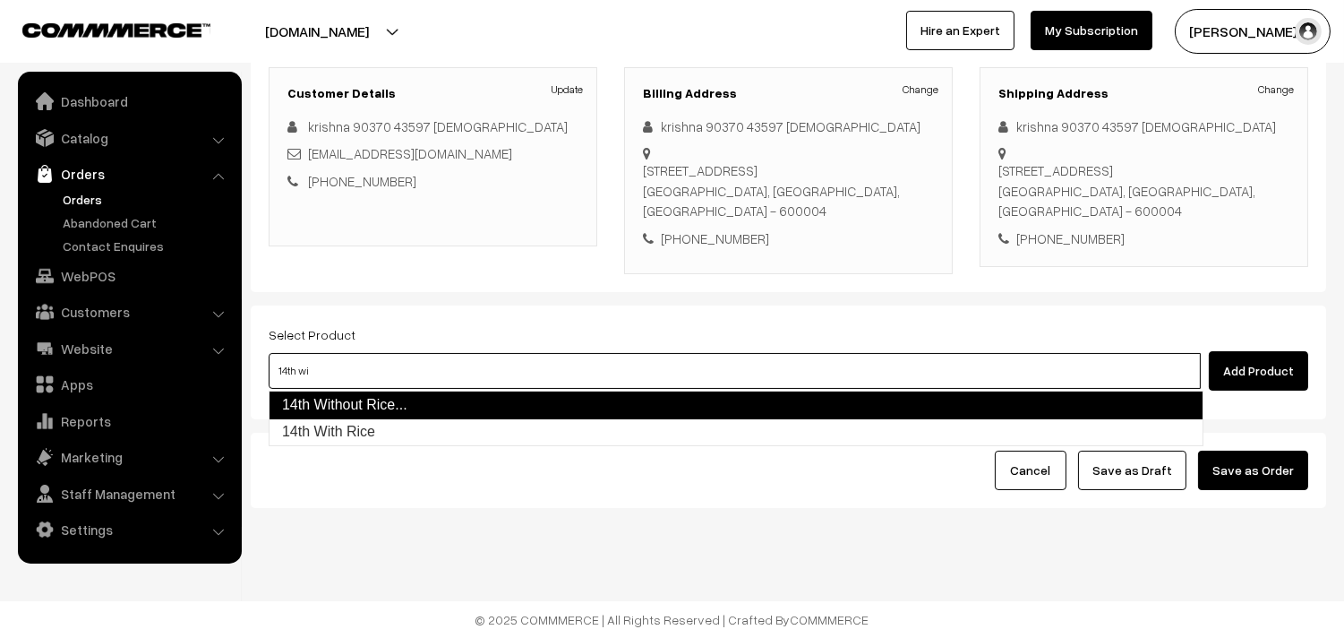
click at [394, 404] on link "14th Without Rice..." at bounding box center [736, 405] width 935 height 29
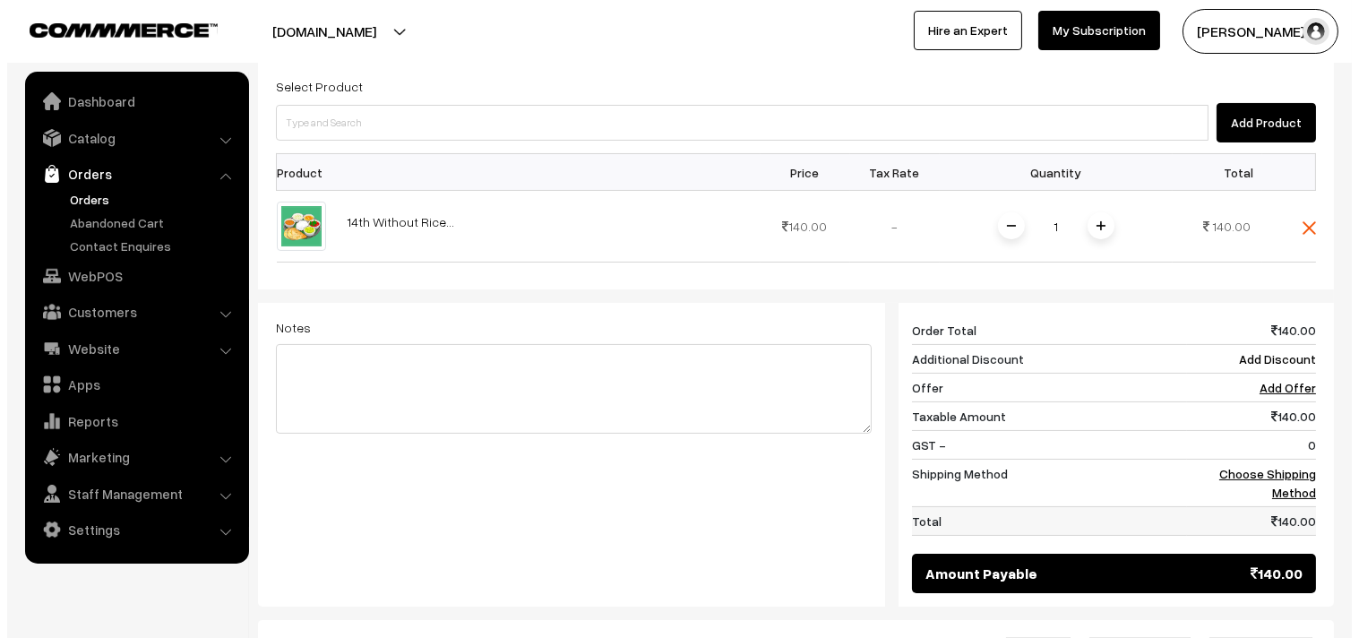
scroll to position [641, 0]
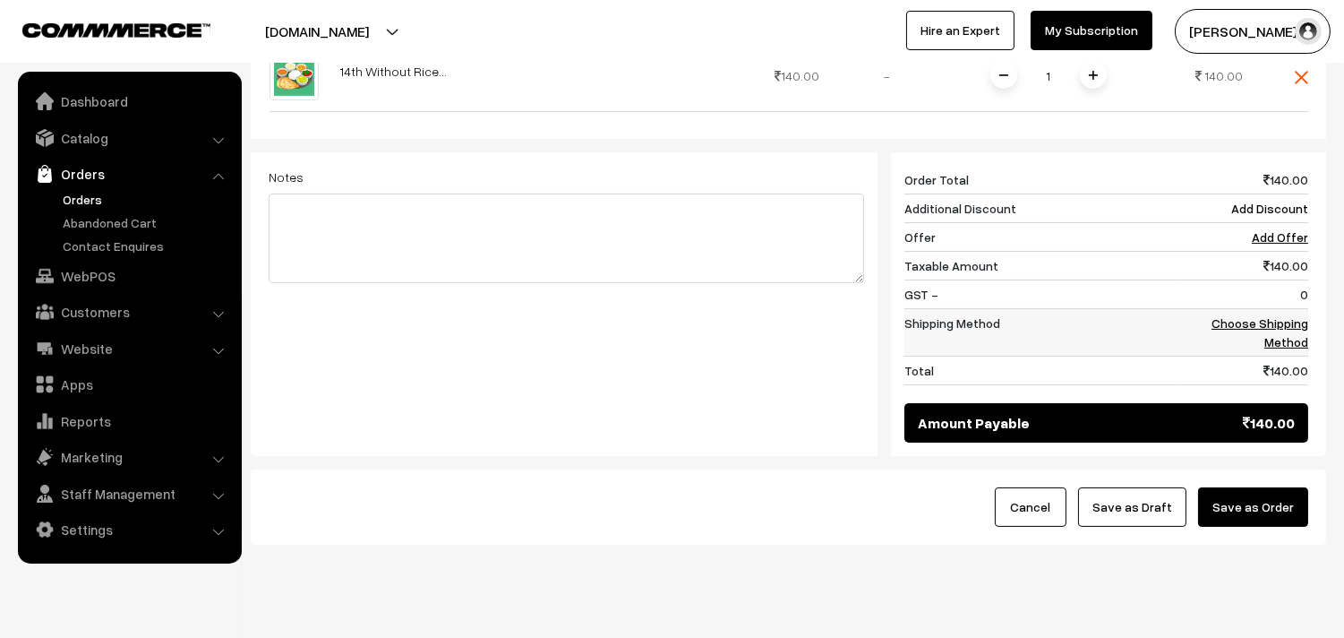
click at [1227, 317] on link "Choose Shipping Method" at bounding box center [1260, 332] width 97 height 34
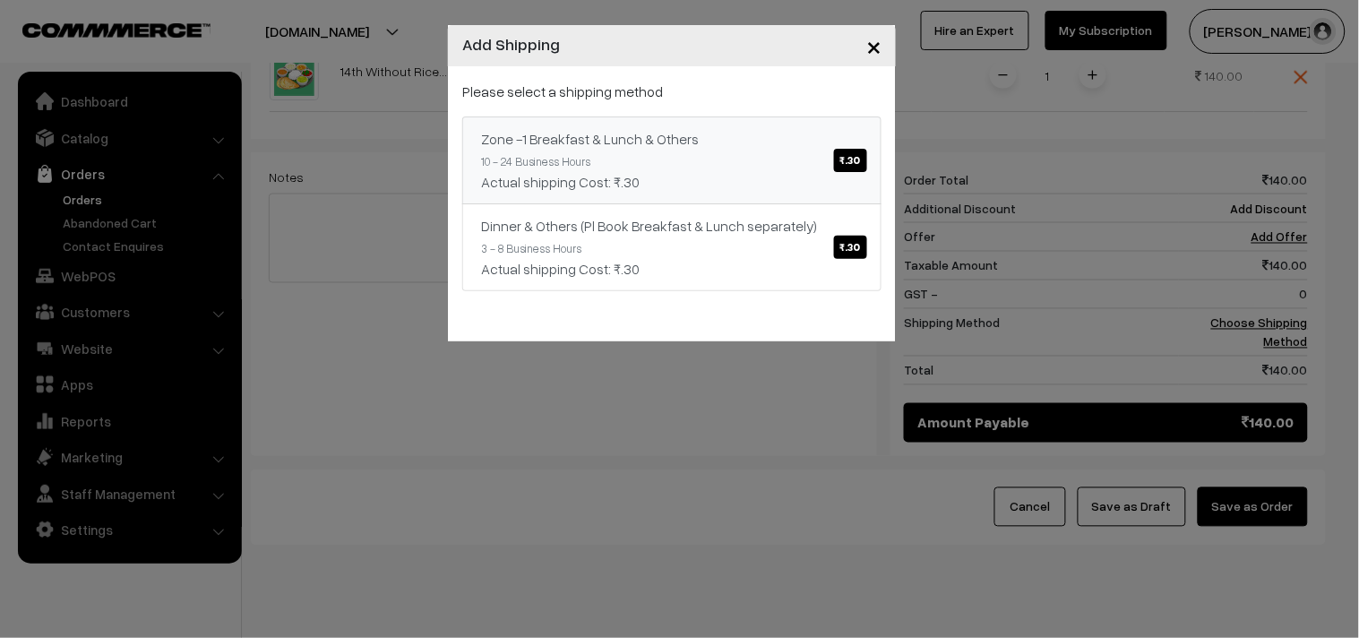
click at [853, 159] on span "₹.30" at bounding box center [850, 160] width 33 height 23
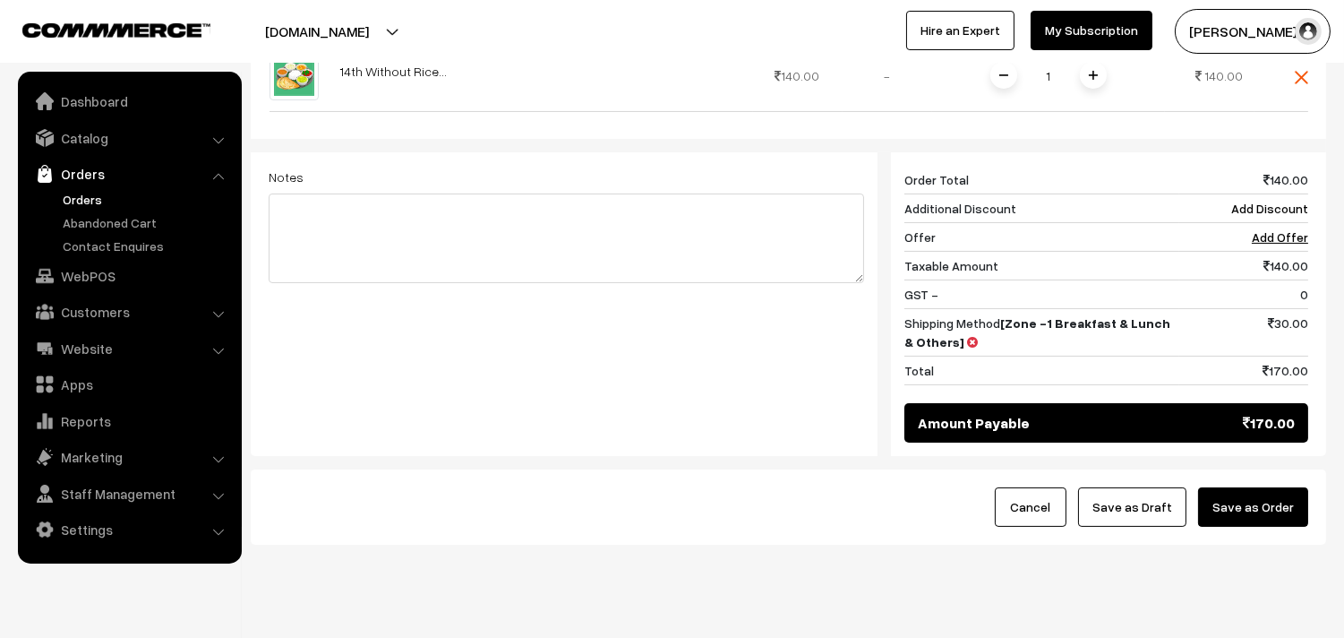
click at [1259, 509] on button "Save as Order" at bounding box center [1253, 506] width 110 height 39
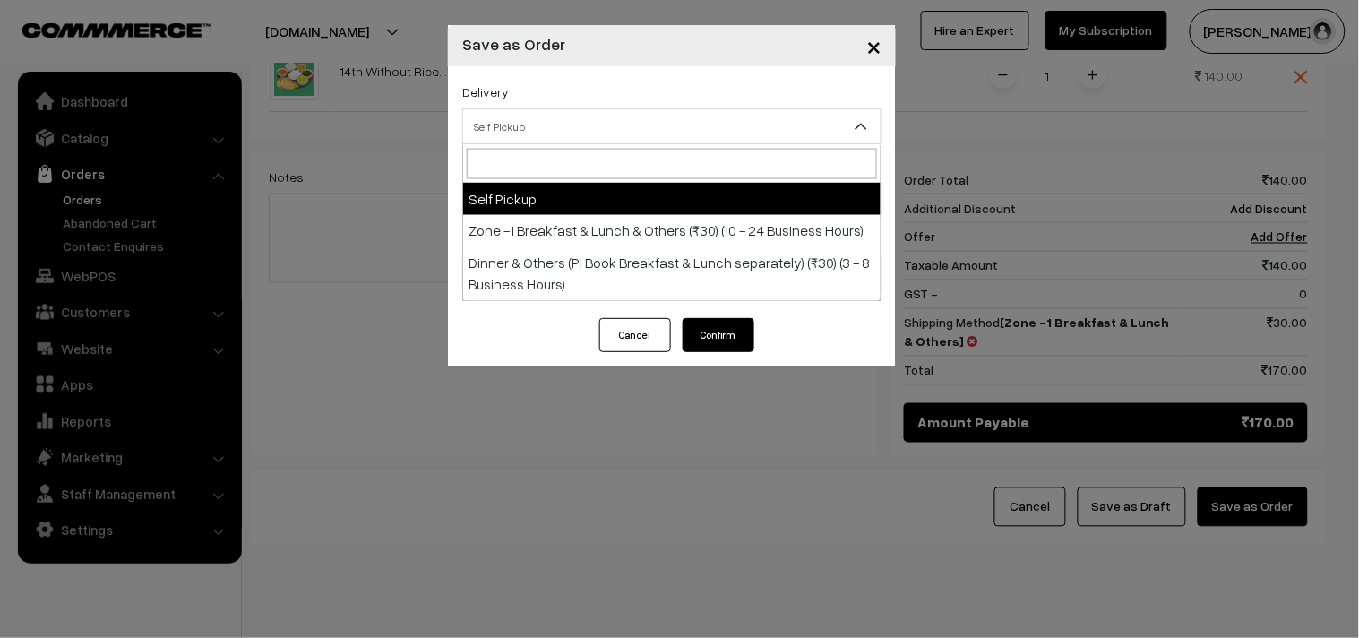
drag, startPoint x: 565, startPoint y: 141, endPoint x: 563, endPoint y: 150, distance: 10.2
click at [565, 143] on span "Self Pickup" at bounding box center [671, 126] width 419 height 36
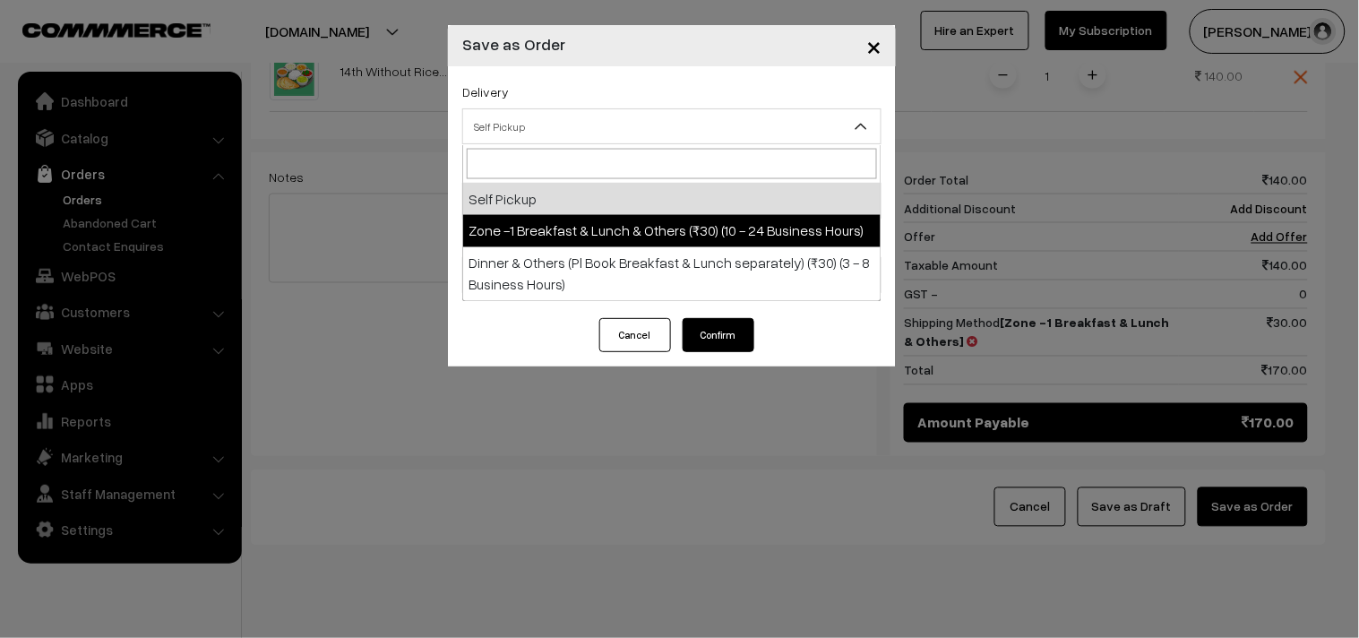
select select "ZON1"
select select "3"
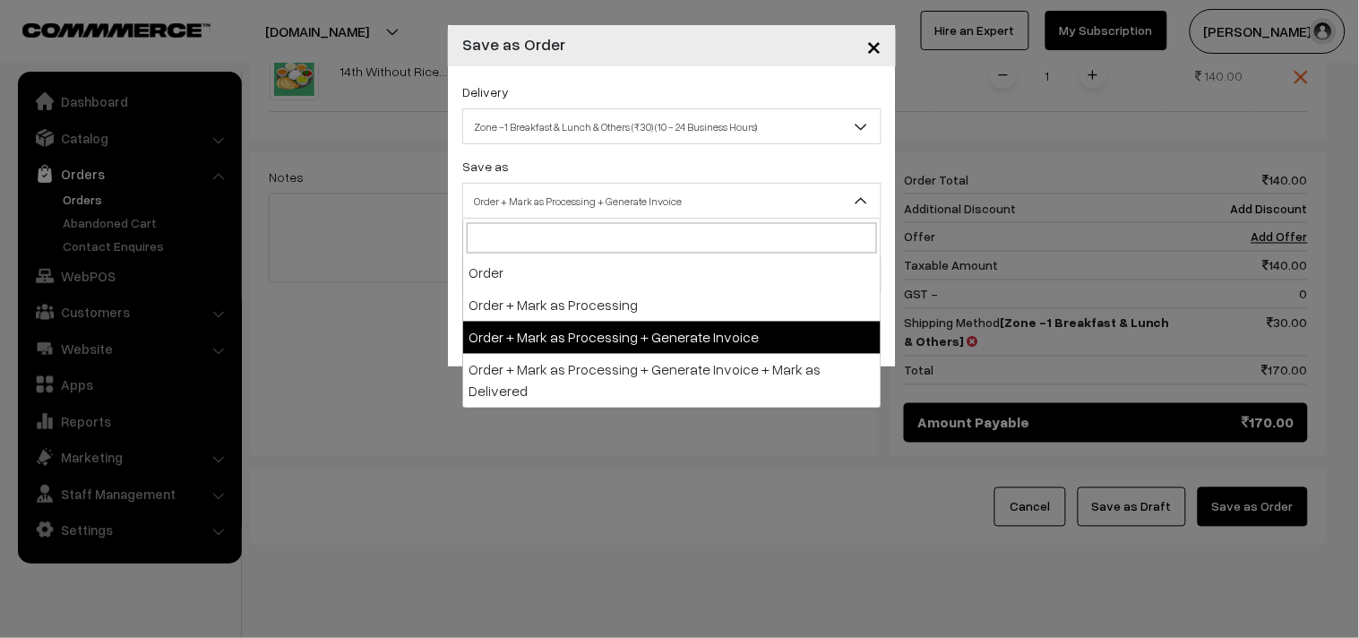
click at [580, 198] on span "Order + Mark as Processing + Generate Invoice" at bounding box center [671, 200] width 417 height 31
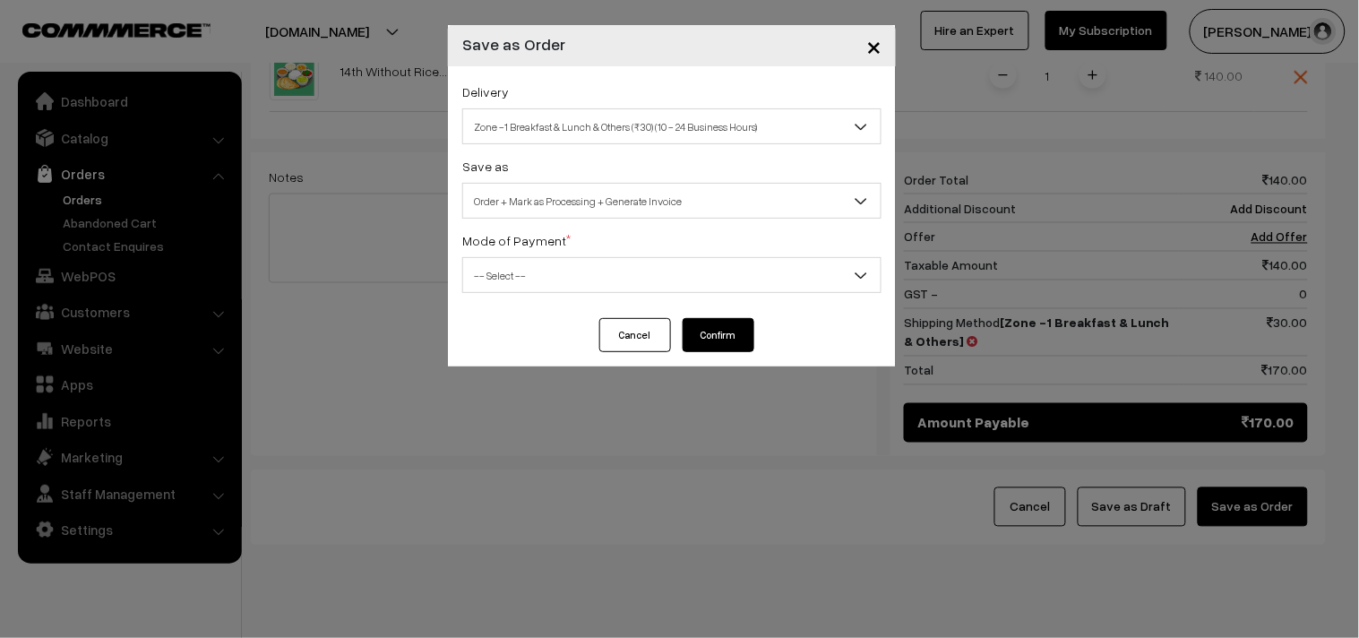
click at [538, 285] on span "-- Select --" at bounding box center [671, 275] width 417 height 31
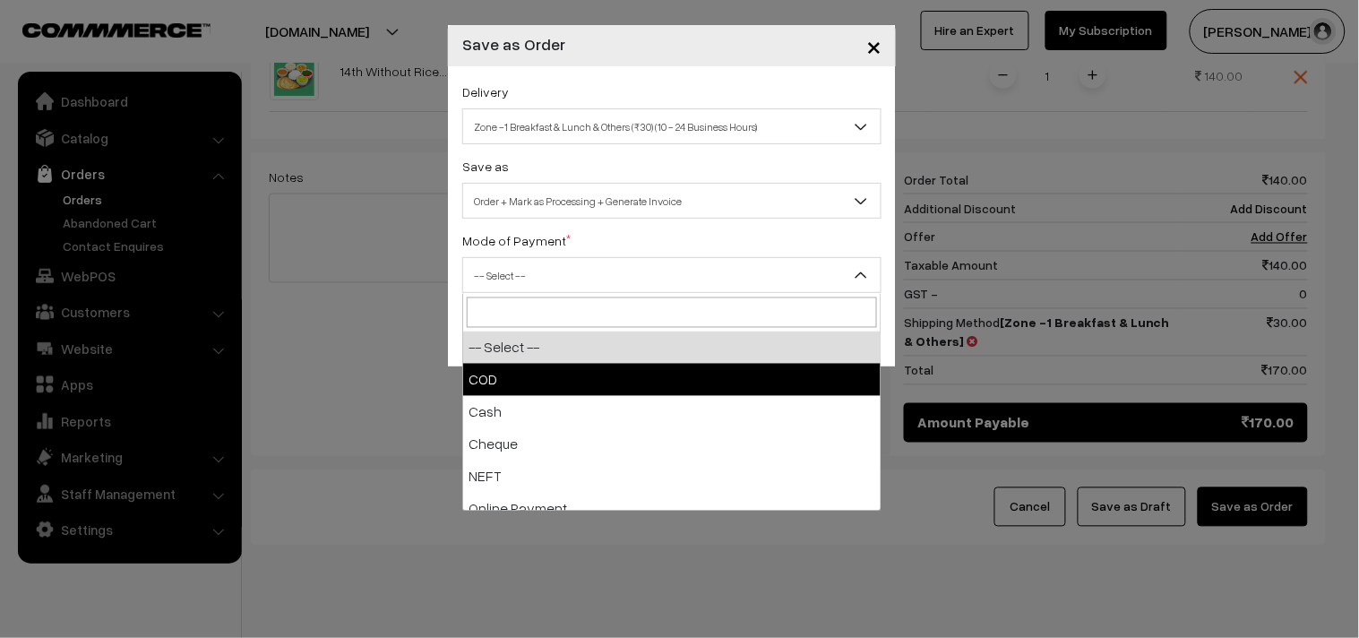
drag, startPoint x: 496, startPoint y: 389, endPoint x: 551, endPoint y: 388, distance: 54.6
select select "1"
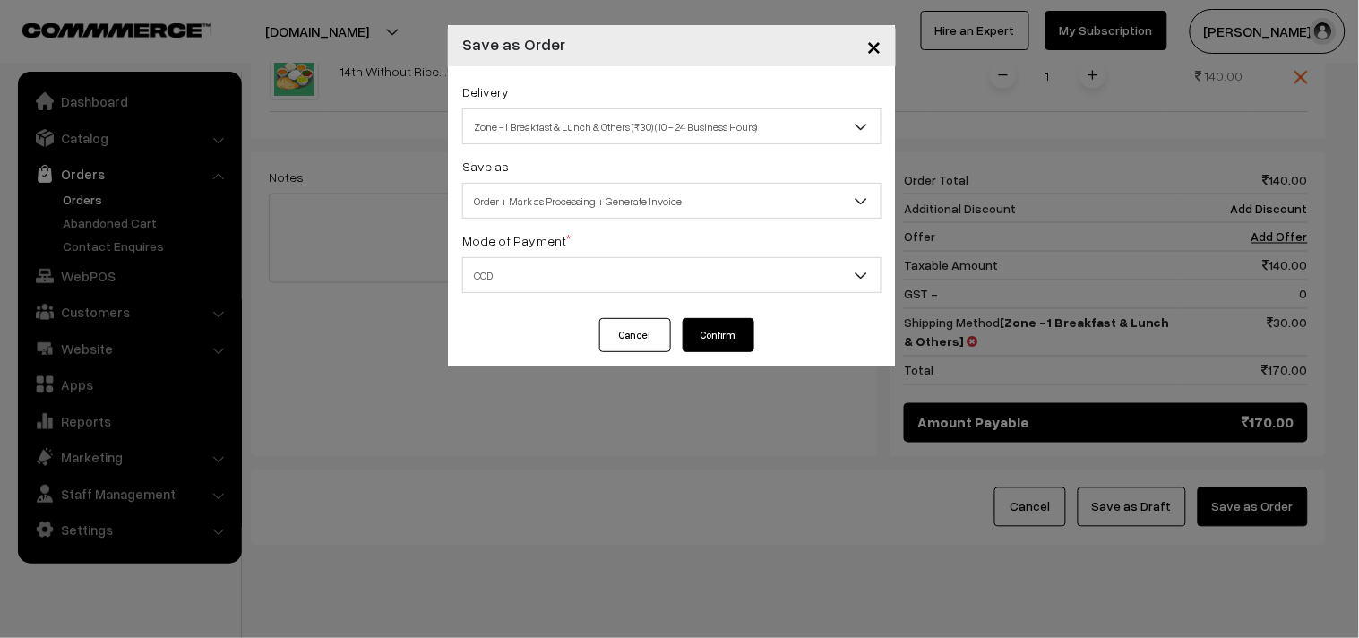
click at [717, 343] on button "Confirm" at bounding box center [719, 335] width 72 height 34
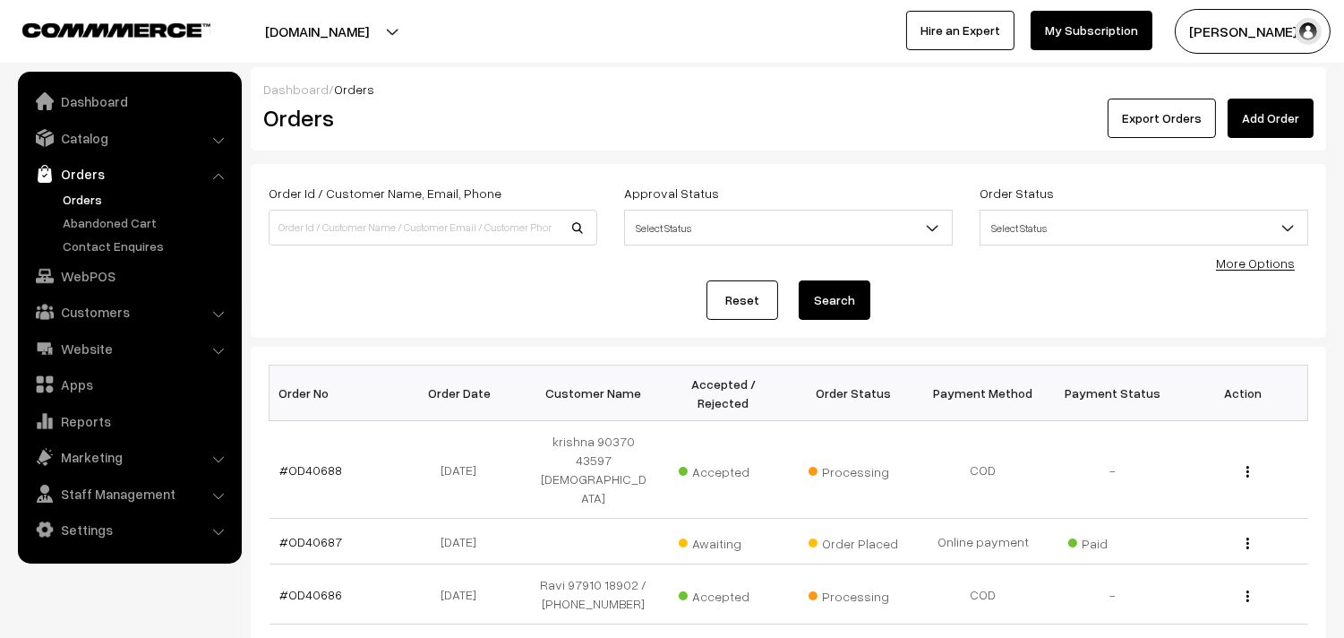
click at [305, 462] on link "#OD40688" at bounding box center [311, 469] width 63 height 15
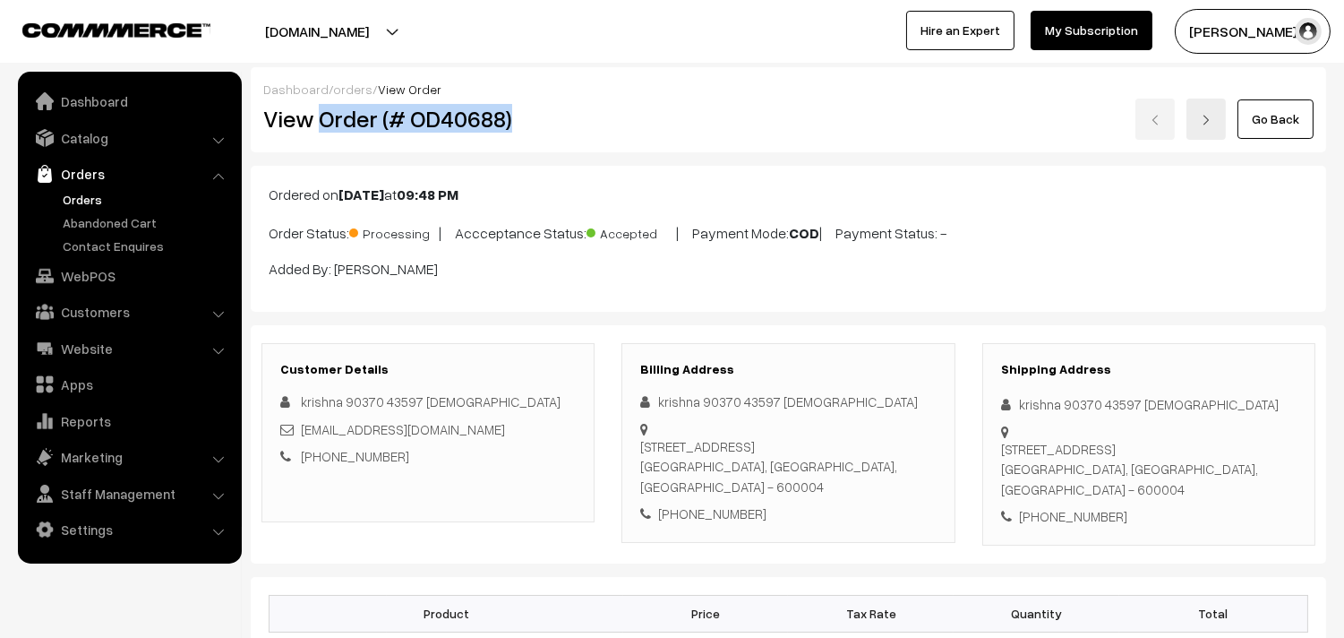
drag, startPoint x: 0, startPoint y: 0, endPoint x: 574, endPoint y: 116, distance: 585.9
click at [574, 116] on h2 "View Order (# OD40688)" at bounding box center [429, 119] width 332 height 28
copy h2 "Order (# OD40688)"
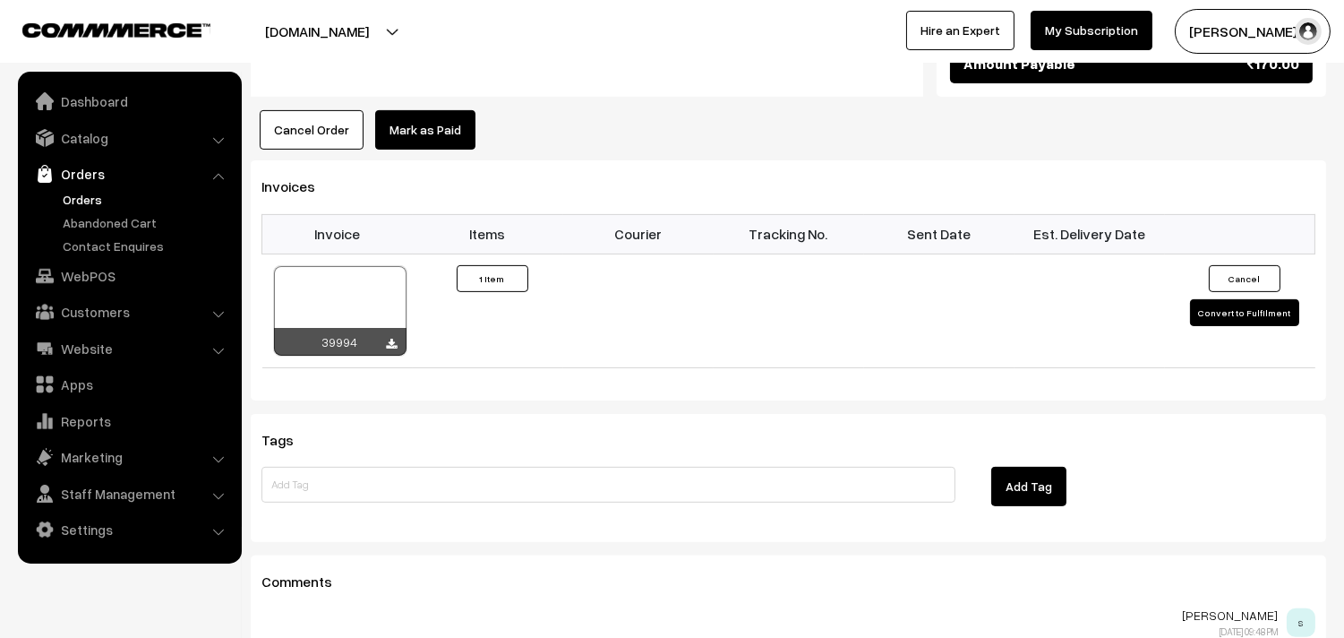
scroll to position [1095, 0]
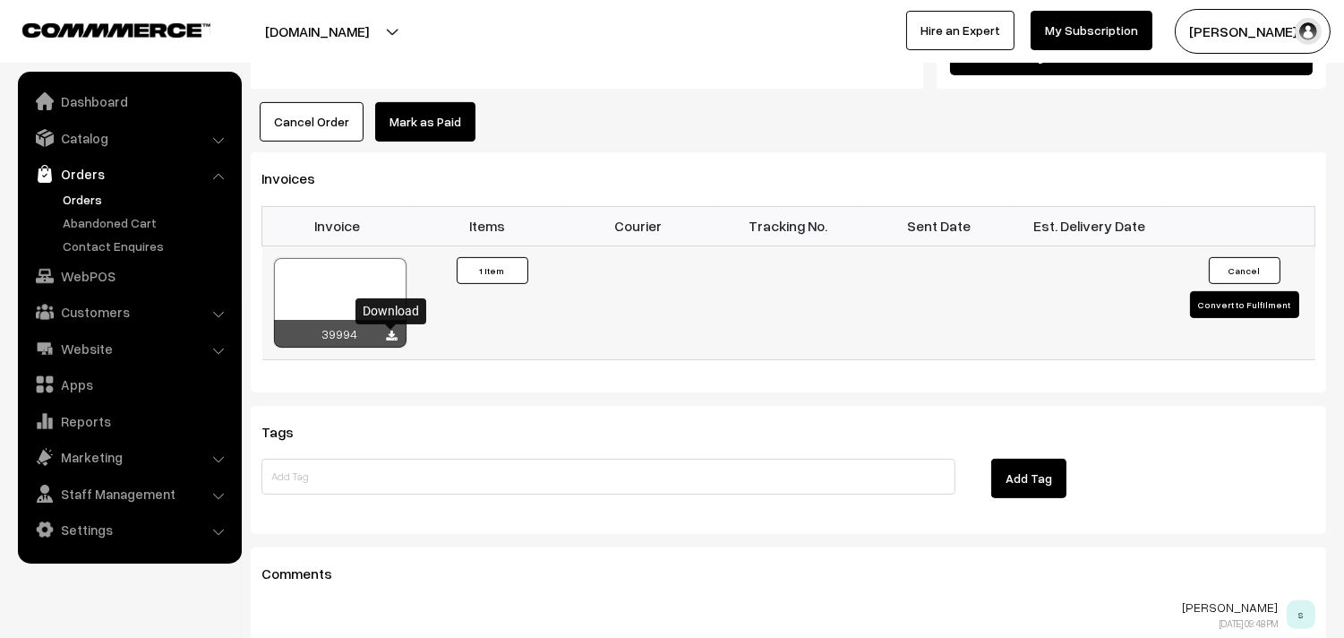
click at [391, 333] on icon at bounding box center [392, 337] width 11 height 12
click at [90, 201] on link "Orders" at bounding box center [146, 199] width 177 height 19
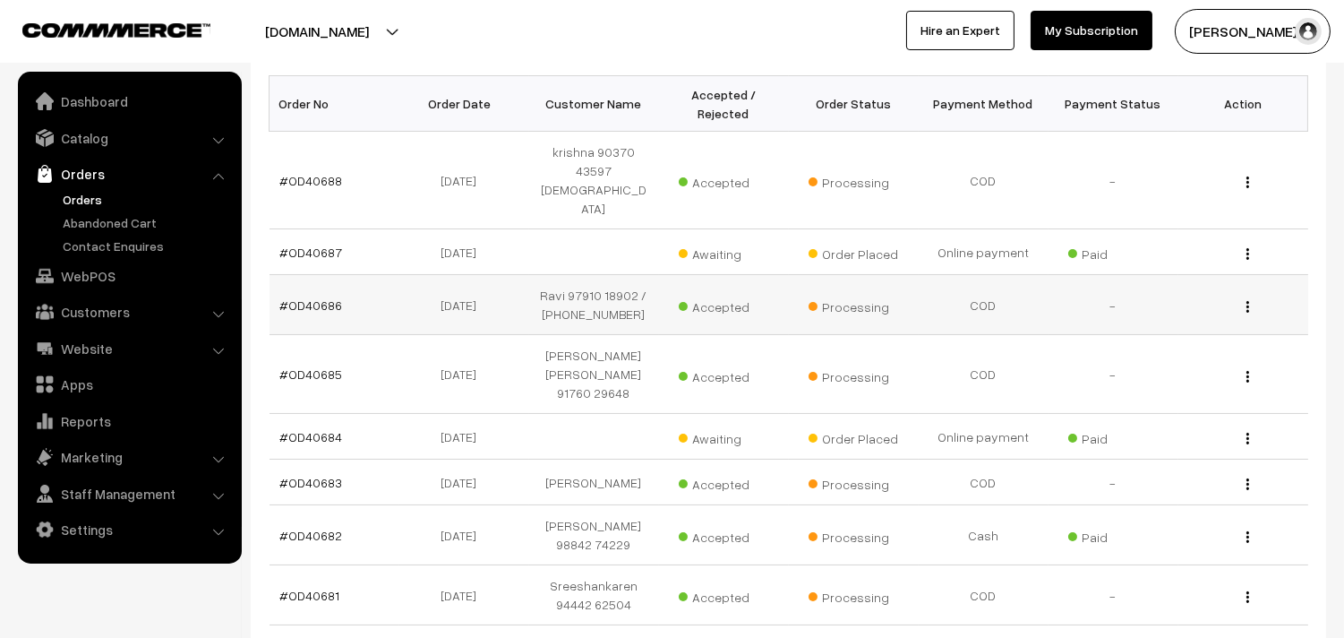
scroll to position [472, 0]
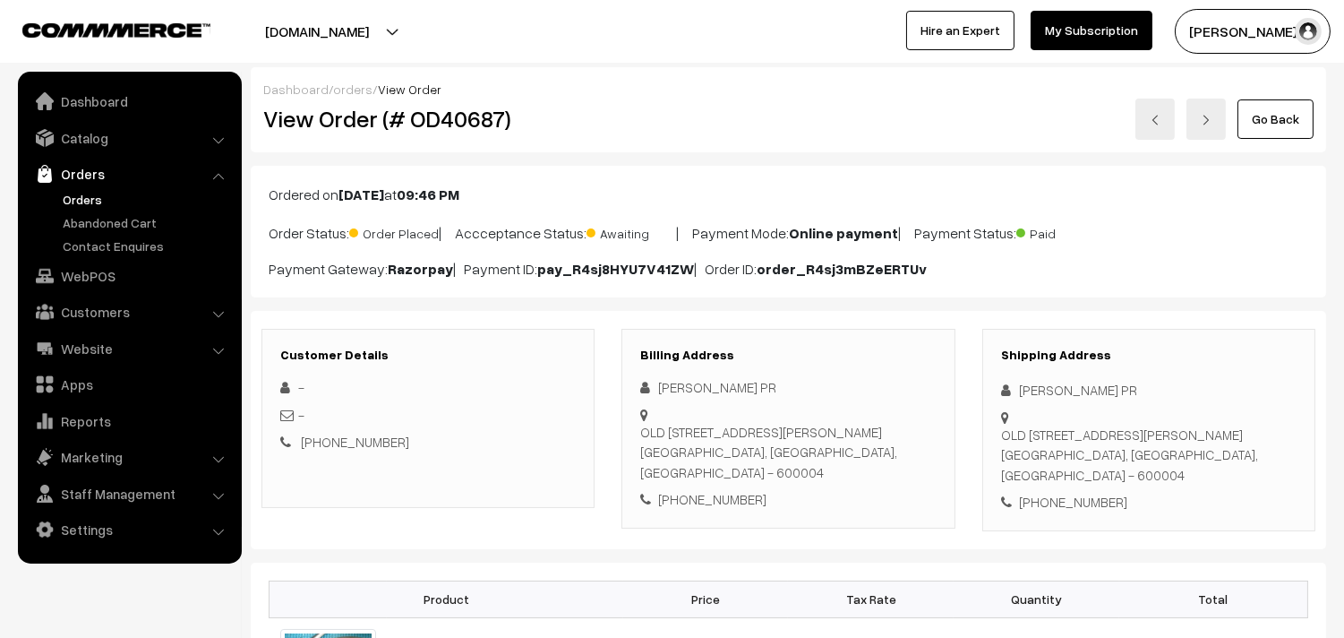
click at [1293, 122] on link "Go Back" at bounding box center [1276, 118] width 76 height 39
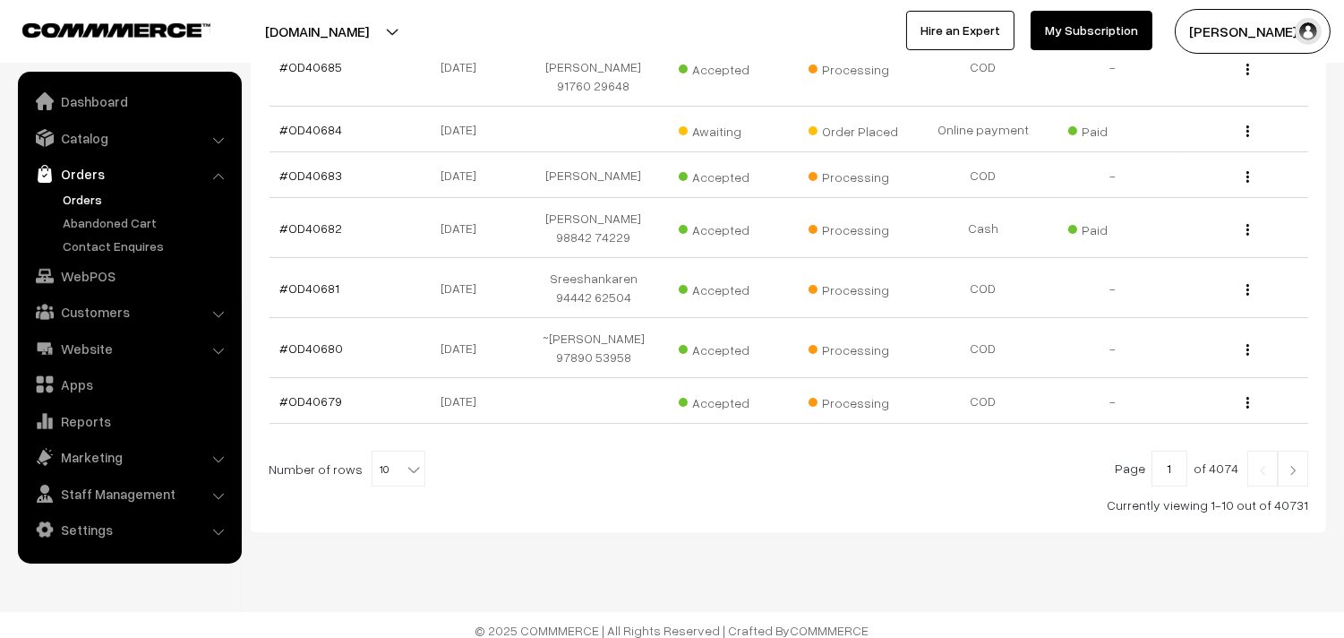
scroll to position [597, 0]
